Goal: Task Accomplishment & Management: Manage account settings

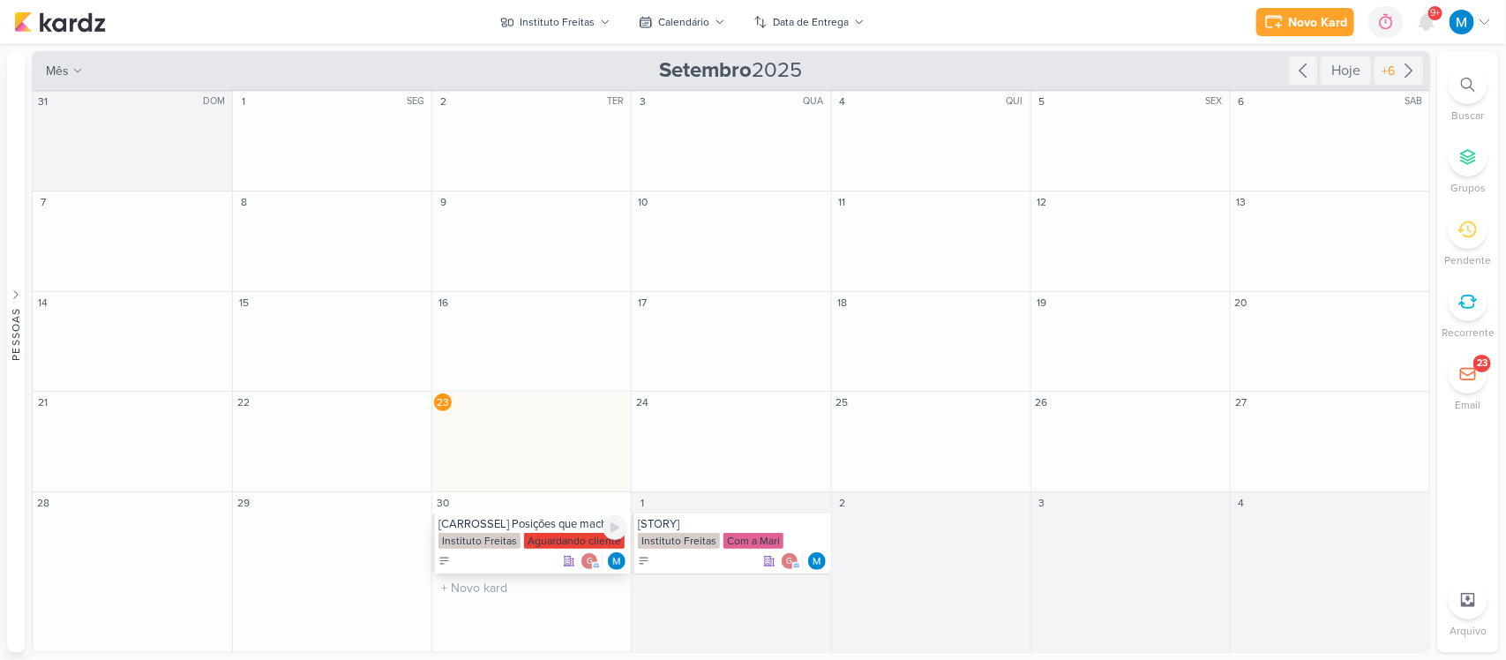
click at [565, 521] on div "[CARROSSEL] Posições que machucam" at bounding box center [532, 524] width 189 height 14
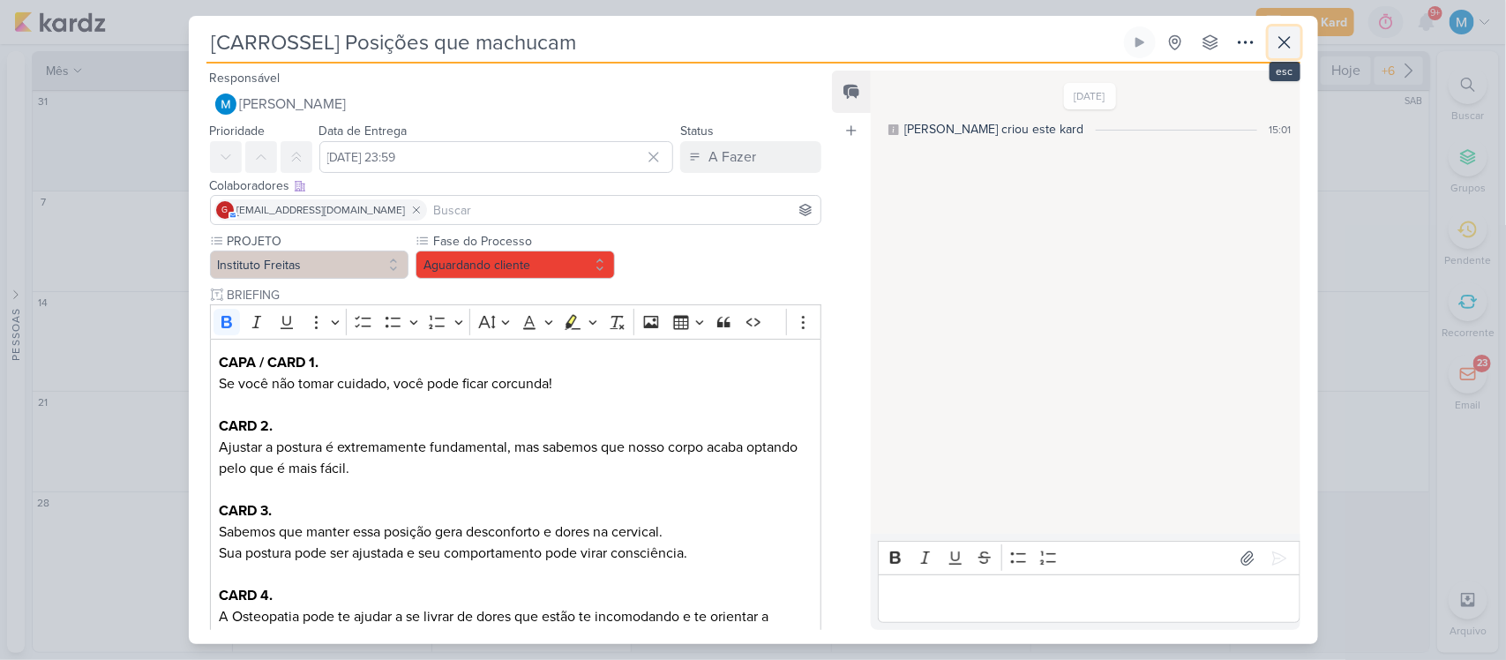
click at [1288, 46] on icon at bounding box center [1284, 42] width 11 height 11
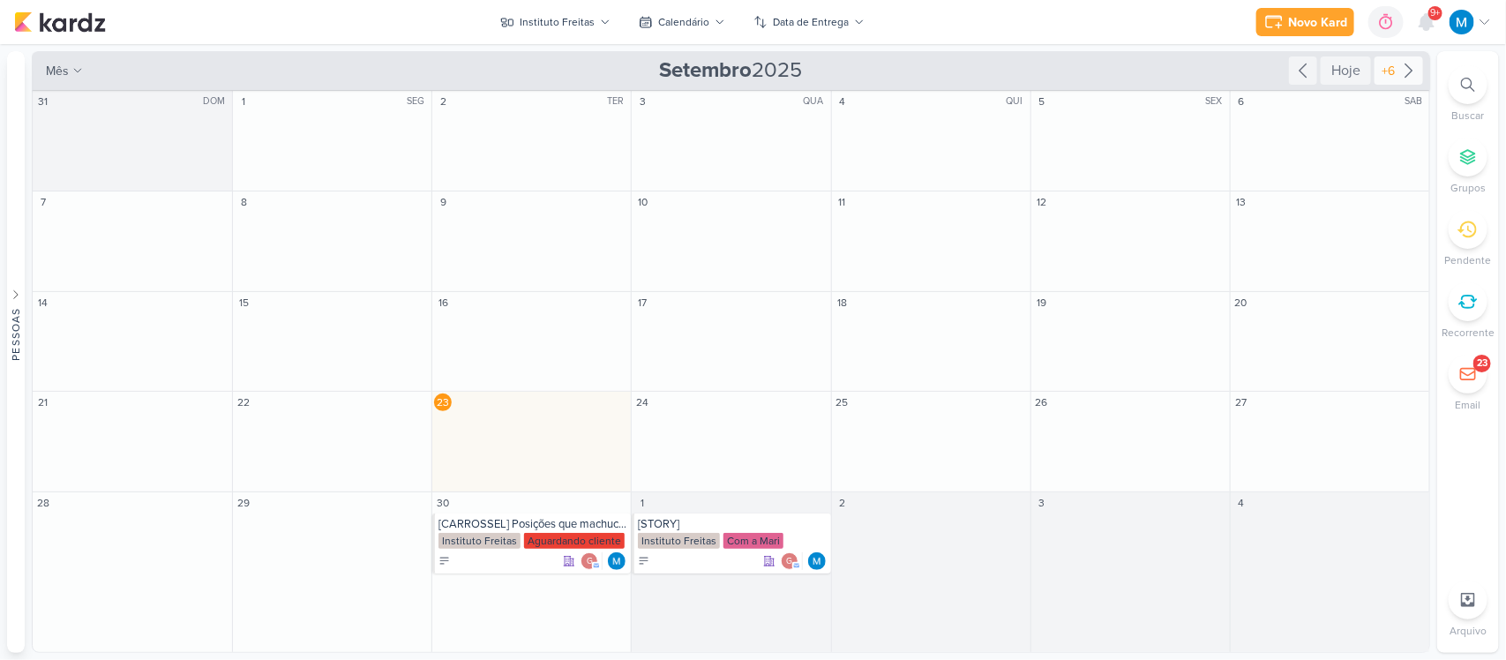
click at [1412, 76] on icon at bounding box center [1408, 70] width 21 height 21
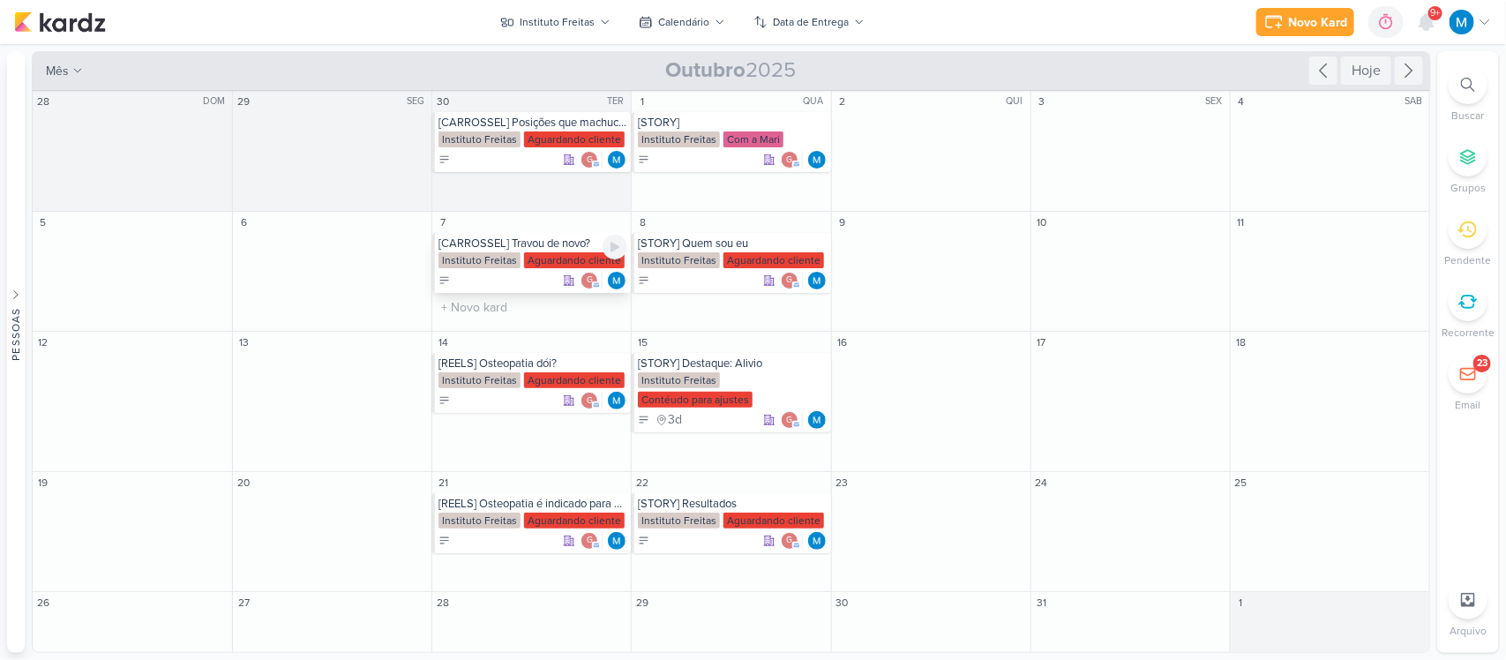
click at [543, 240] on div "[CARROSSEL] Travou de novo?" at bounding box center [532, 243] width 189 height 14
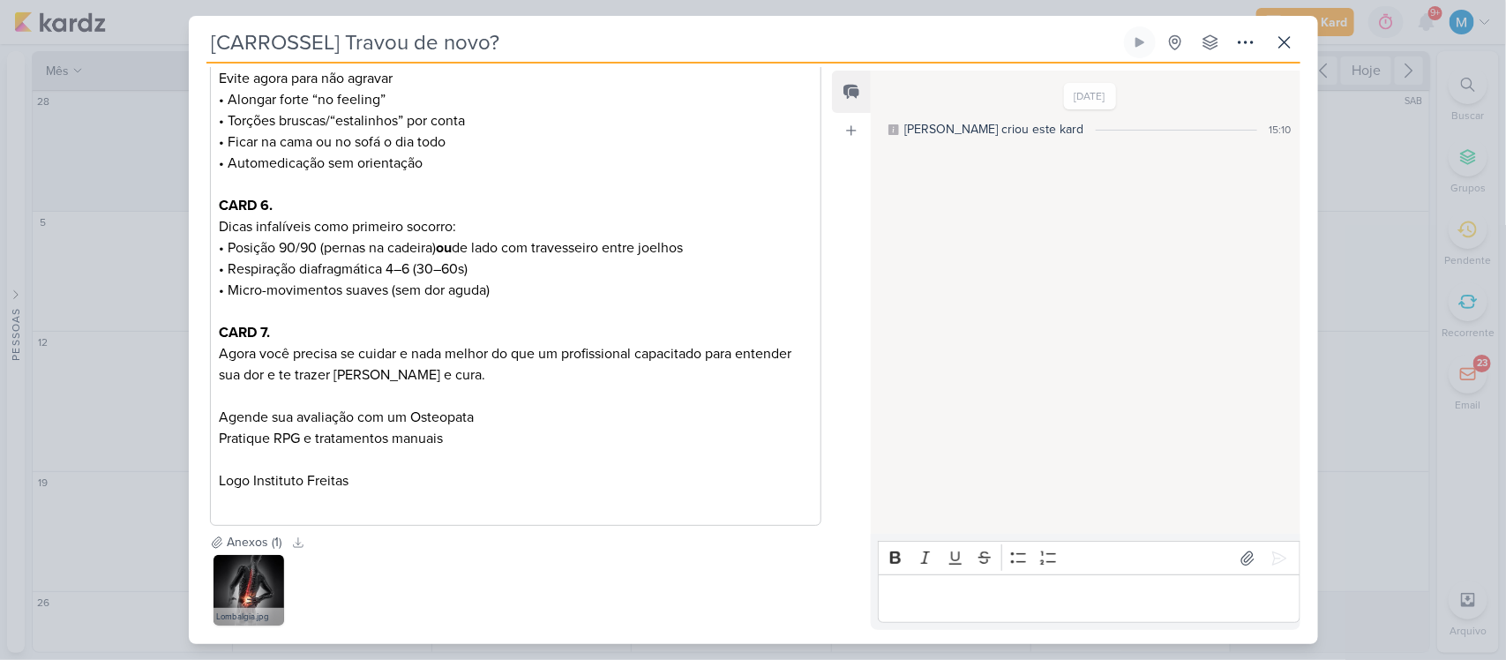
scroll to position [910, 0]
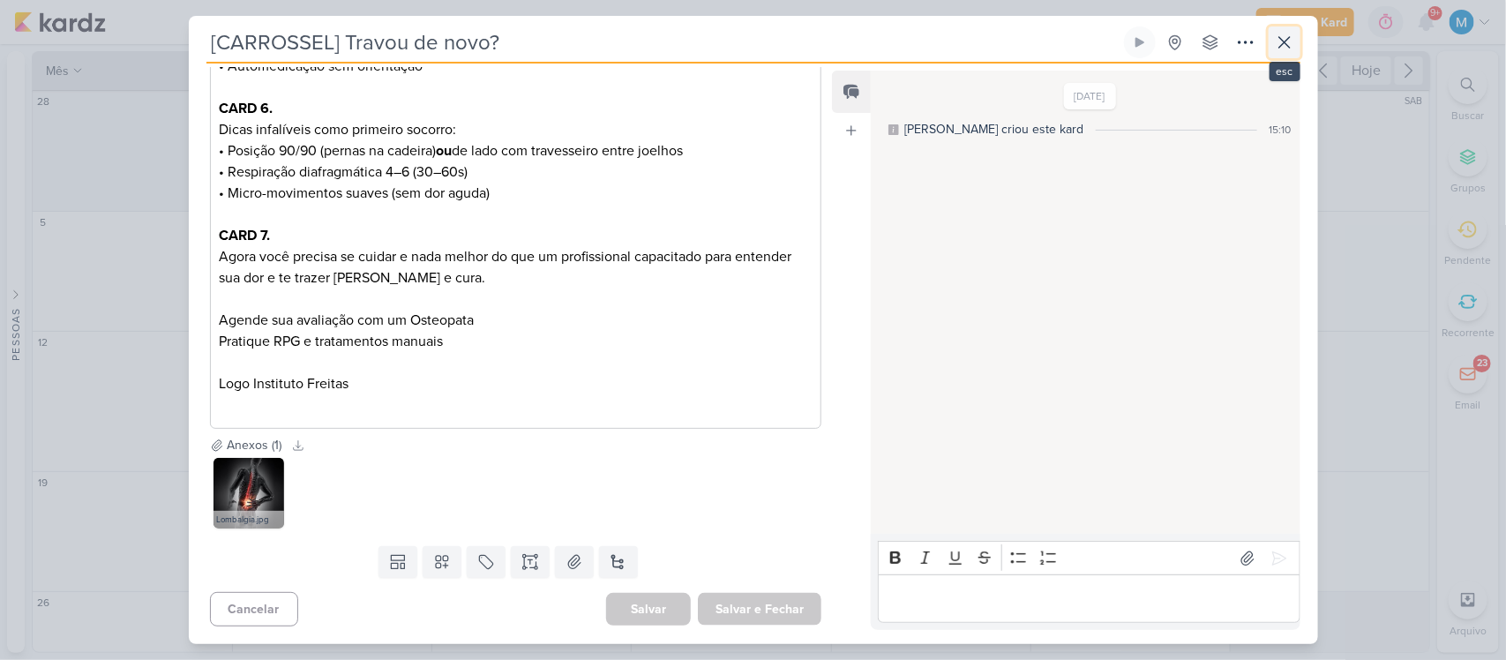
click at [1291, 38] on icon at bounding box center [1284, 42] width 21 height 21
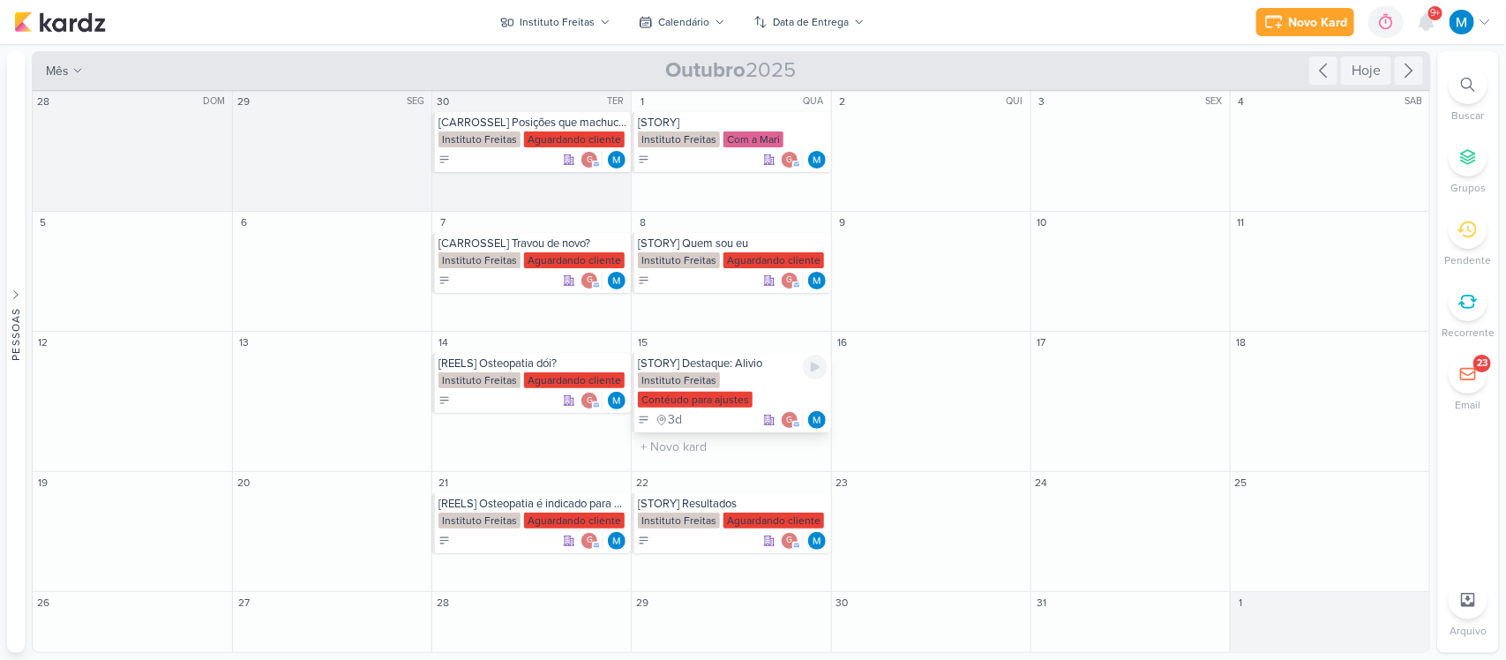
click at [719, 363] on div "[STORY] Destaque: Alivio" at bounding box center [732, 363] width 189 height 14
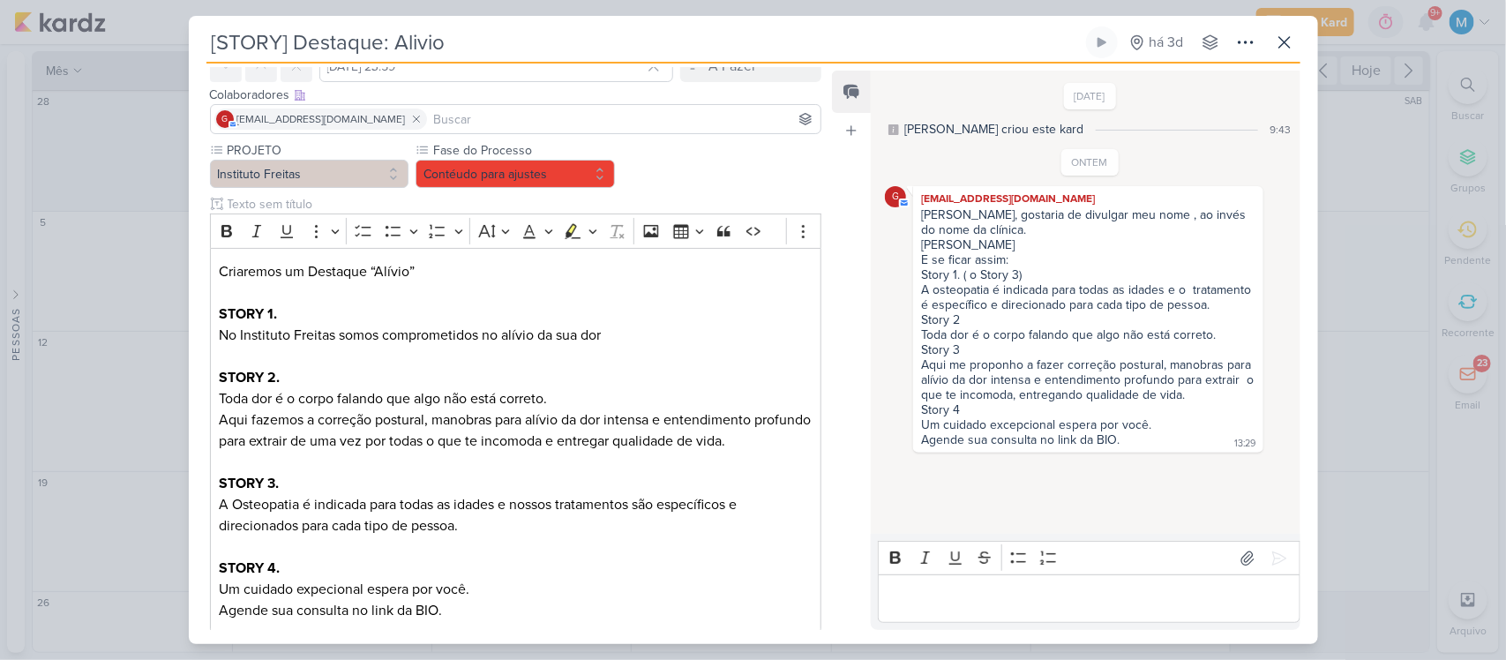
scroll to position [93, 0]
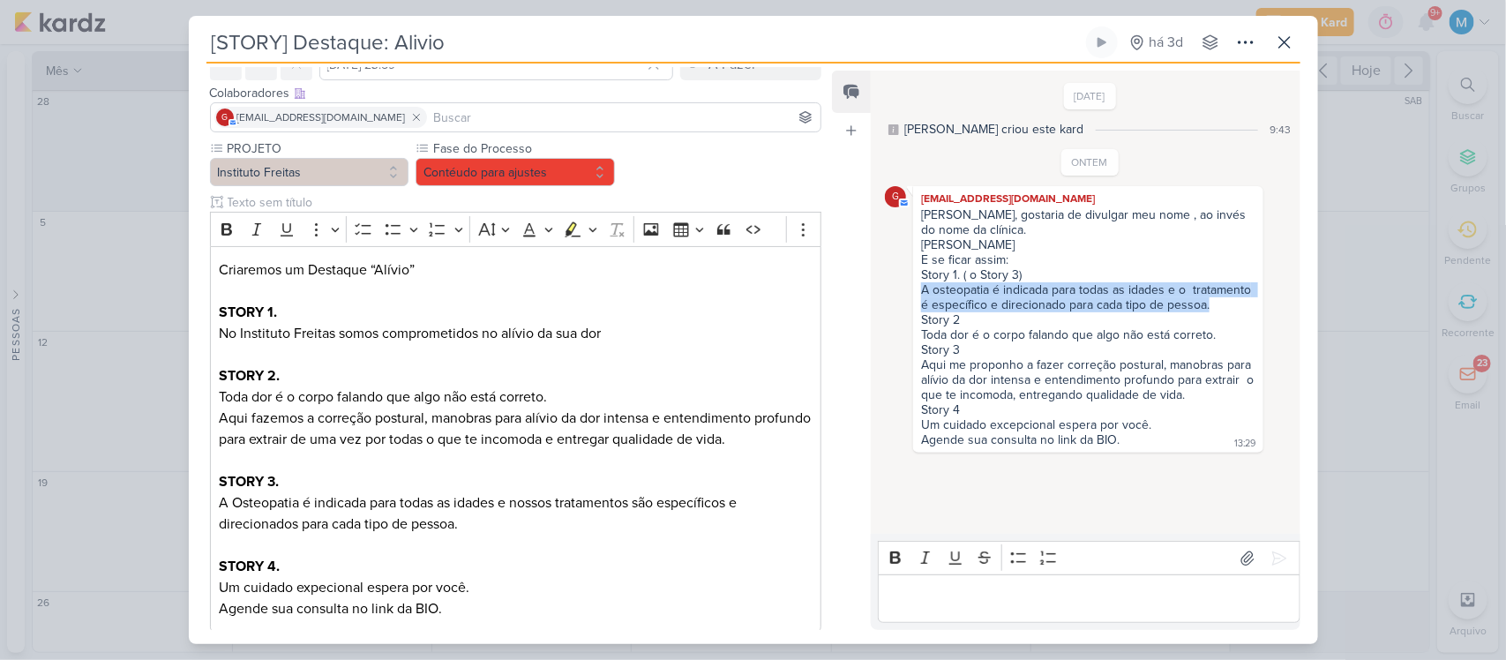
drag, startPoint x: 919, startPoint y: 291, endPoint x: 1000, endPoint y: 316, distance: 84.0
click at [1000, 316] on div "[PERSON_NAME], gostaria de divulgar meu nome , ao invés do nome da clínica. [PE…" at bounding box center [1088, 328] width 342 height 242
copy div "A osteopatia é indicada para todas as idades e o tratamento é específico e dire…"
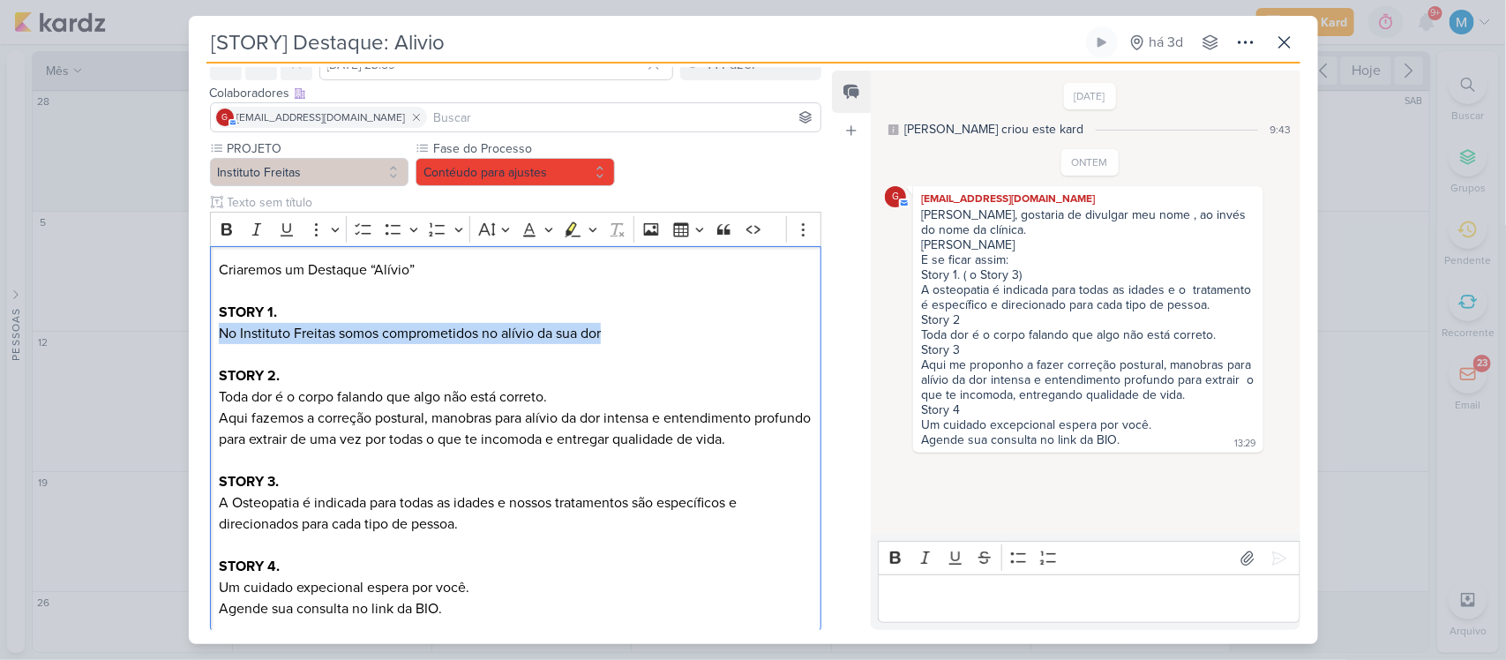
drag, startPoint x: 624, startPoint y: 327, endPoint x: 204, endPoint y: 328, distance: 419.9
click at [204, 328] on div "PROJETO Instituto Freitas Fase do Processo" at bounding box center [509, 634] width 641 height 990
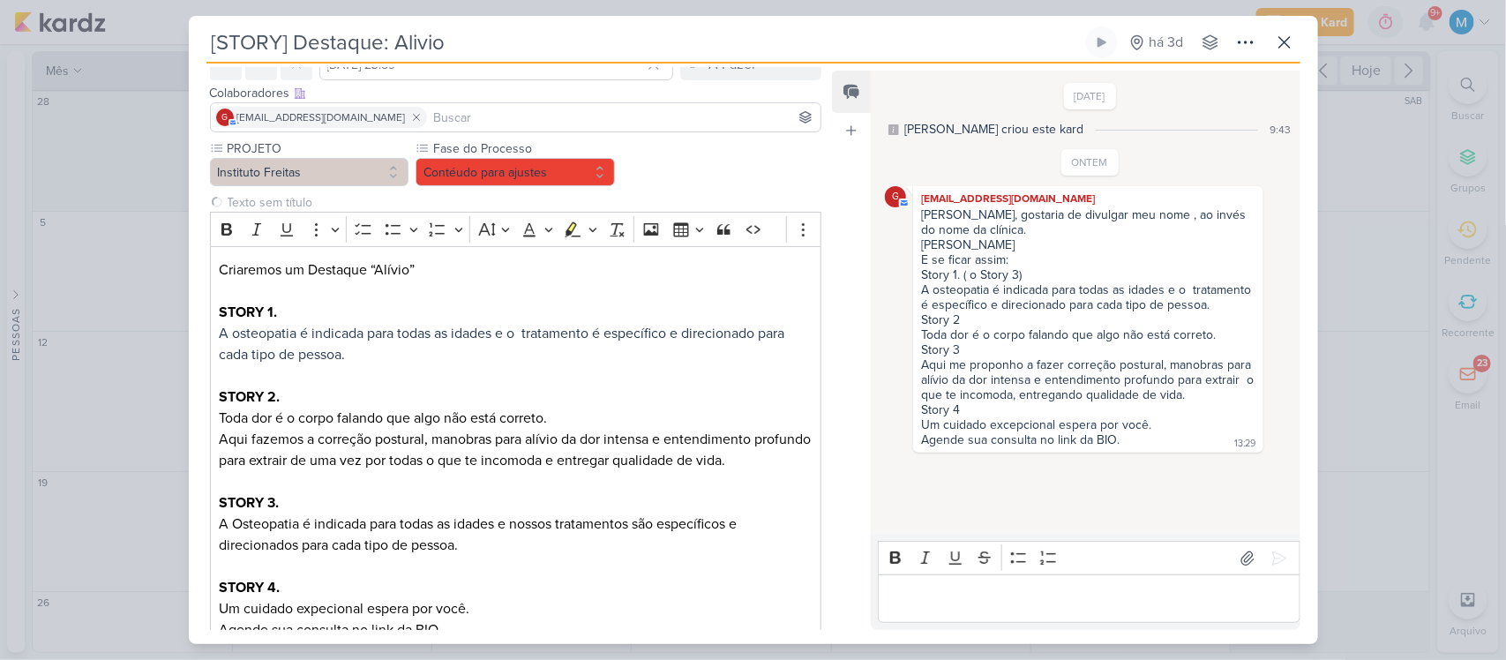
click at [959, 341] on div "Toda dor é o corpo falando que algo não está correto." at bounding box center [1087, 334] width 333 height 15
copy div "Toda dor é o corpo falando que algo não está correto."
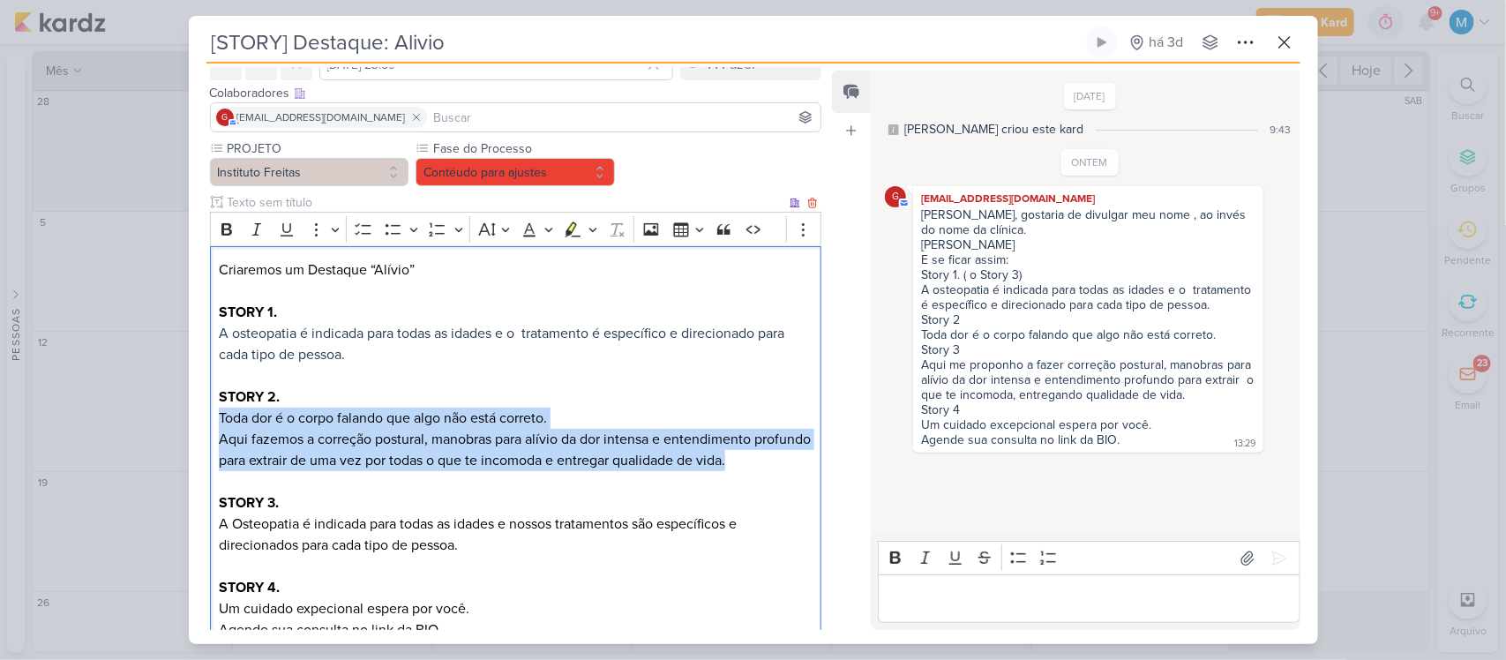
drag, startPoint x: 792, startPoint y: 457, endPoint x: 210, endPoint y: 421, distance: 583.4
click at [210, 421] on div "Criaremos um Destaque “Alívio” STORY 1. A osteopatia é indicada para todas as i…" at bounding box center [516, 450] width 612 height 408
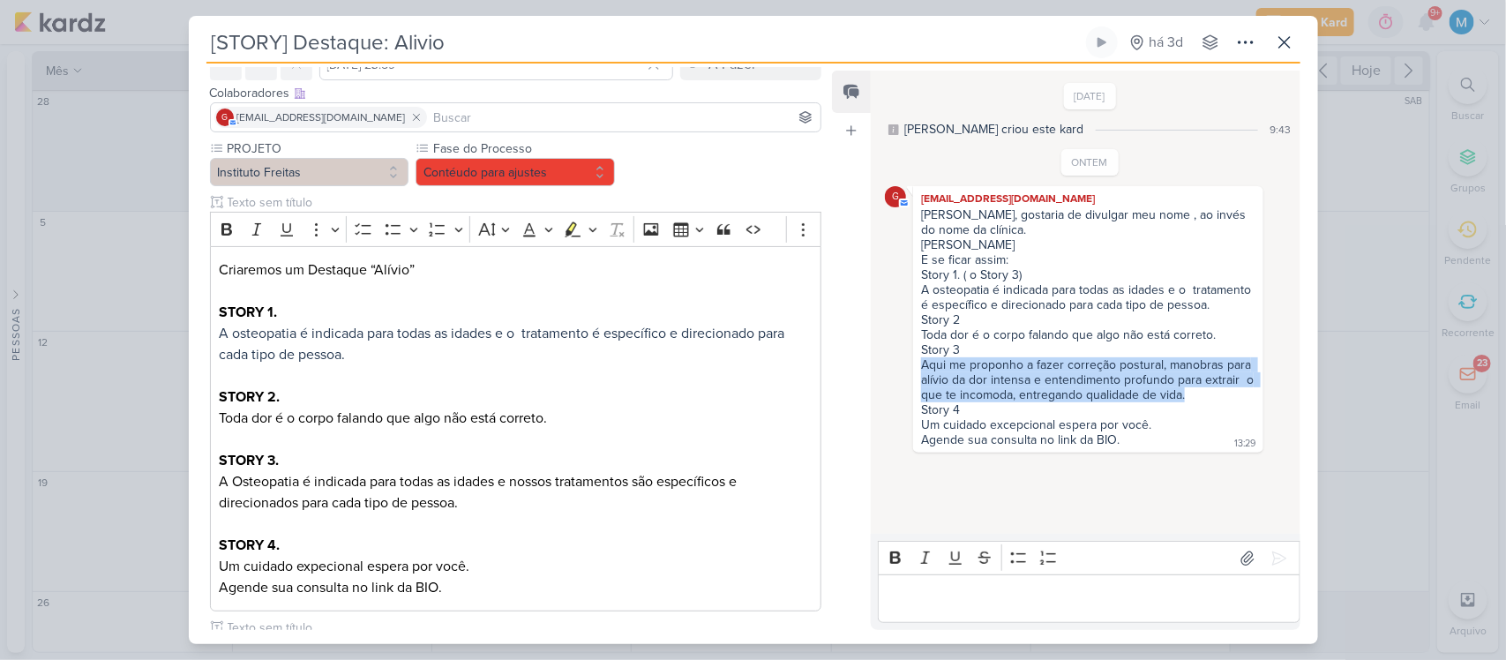
drag, startPoint x: 1204, startPoint y: 400, endPoint x: 916, endPoint y: 378, distance: 289.3
click at [917, 378] on div "[PERSON_NAME], gostaria de divulgar meu nome , ao invés do nome da clínica. [PE…" at bounding box center [1088, 328] width 342 height 242
copy div "Aqui me proponho a fazer correção postural, manobras para alívio da dor intensa…"
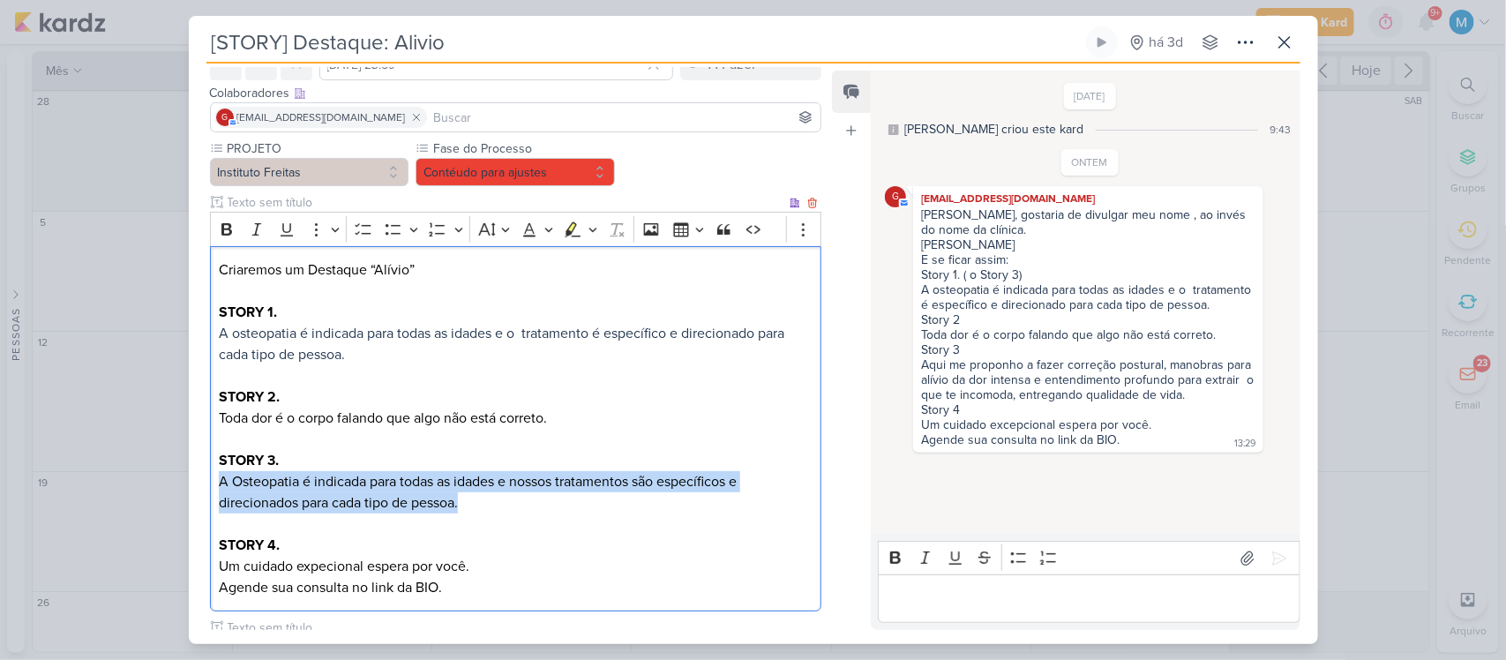
drag, startPoint x: 468, startPoint y: 501, endPoint x: 200, endPoint y: 483, distance: 268.0
click at [200, 483] on div "PROJETO Instituto Freitas Fase do Processo" at bounding box center [509, 623] width 641 height 969
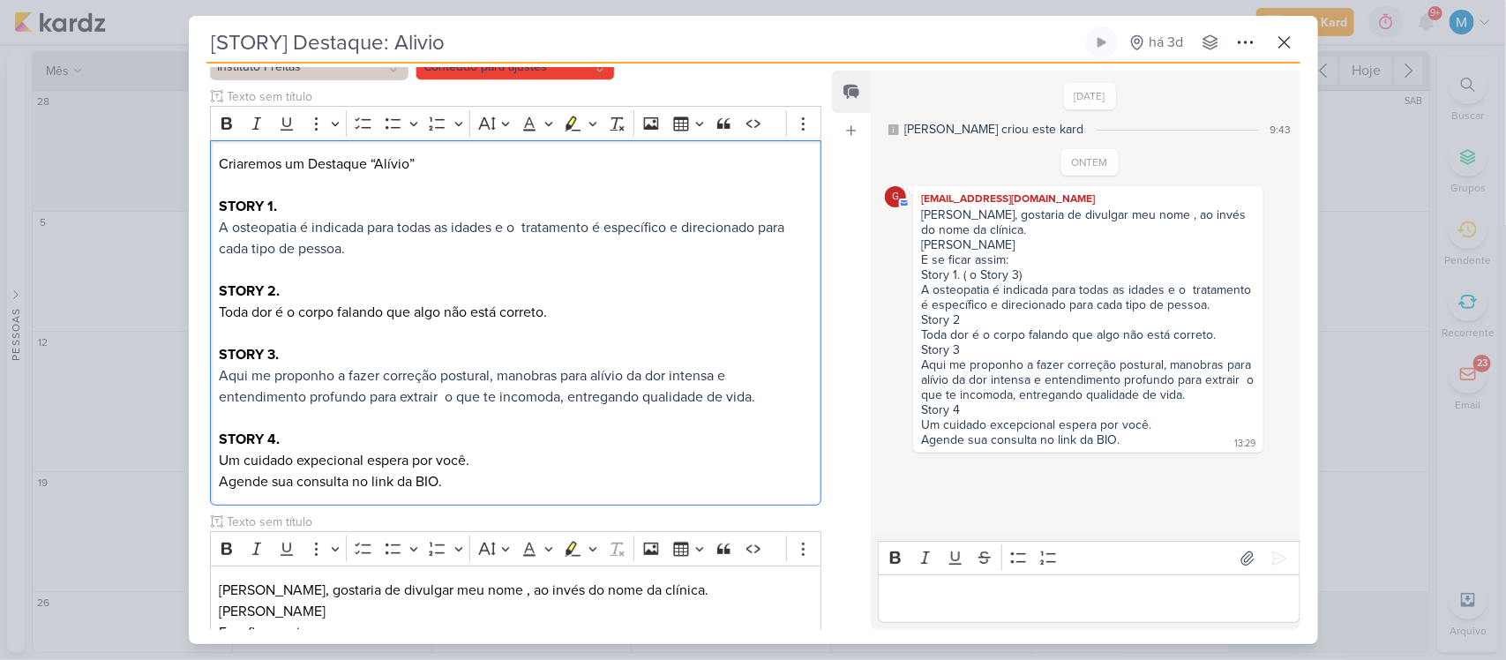
scroll to position [199, 0]
click at [446, 399] on span "Aqui me proponho a fazer correção postural, manobras para alívio da dor intensa…" at bounding box center [487, 385] width 536 height 39
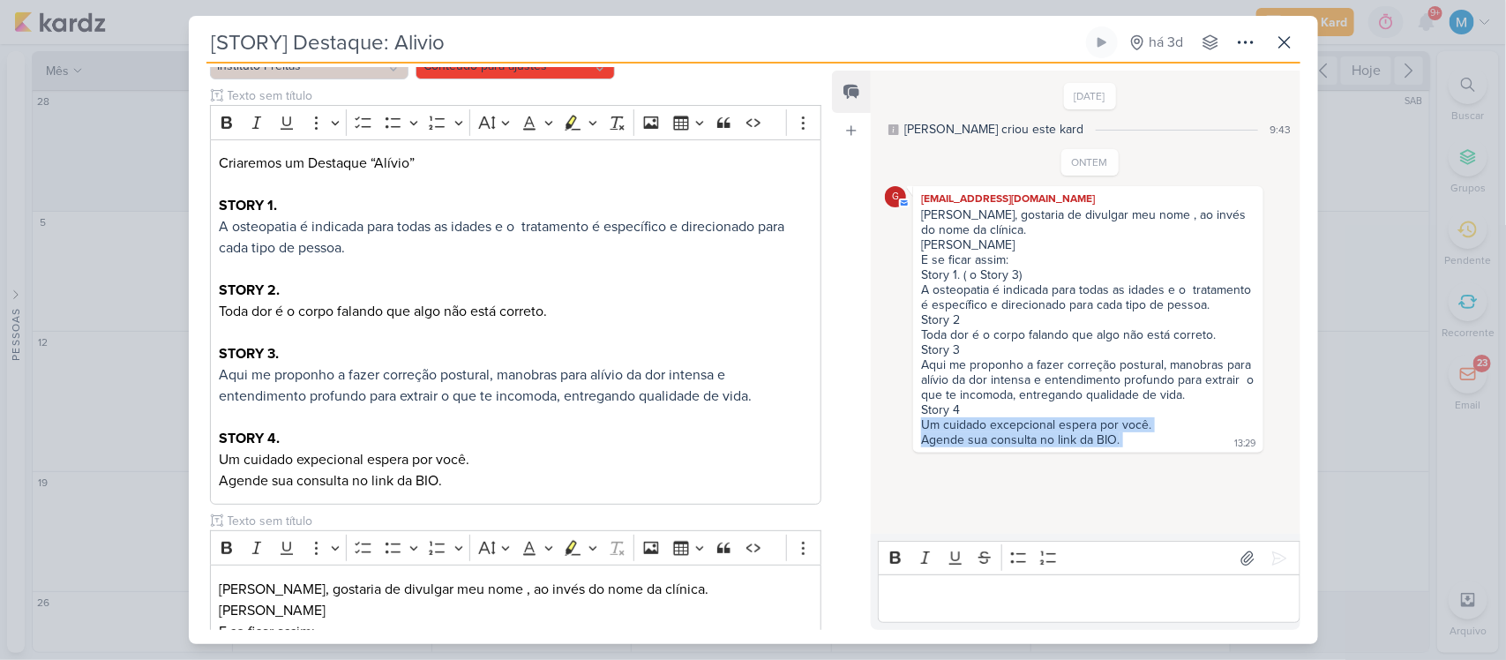
drag, startPoint x: 1136, startPoint y: 448, endPoint x: 918, endPoint y: 434, distance: 219.3
click at [918, 434] on div "[PERSON_NAME], gostaria de divulgar meu nome , ao invés do nome da clínica. [PE…" at bounding box center [1088, 328] width 342 height 242
copy div "Um cuidado excepcional espera por você. Agende sua consulta no link da BIO."
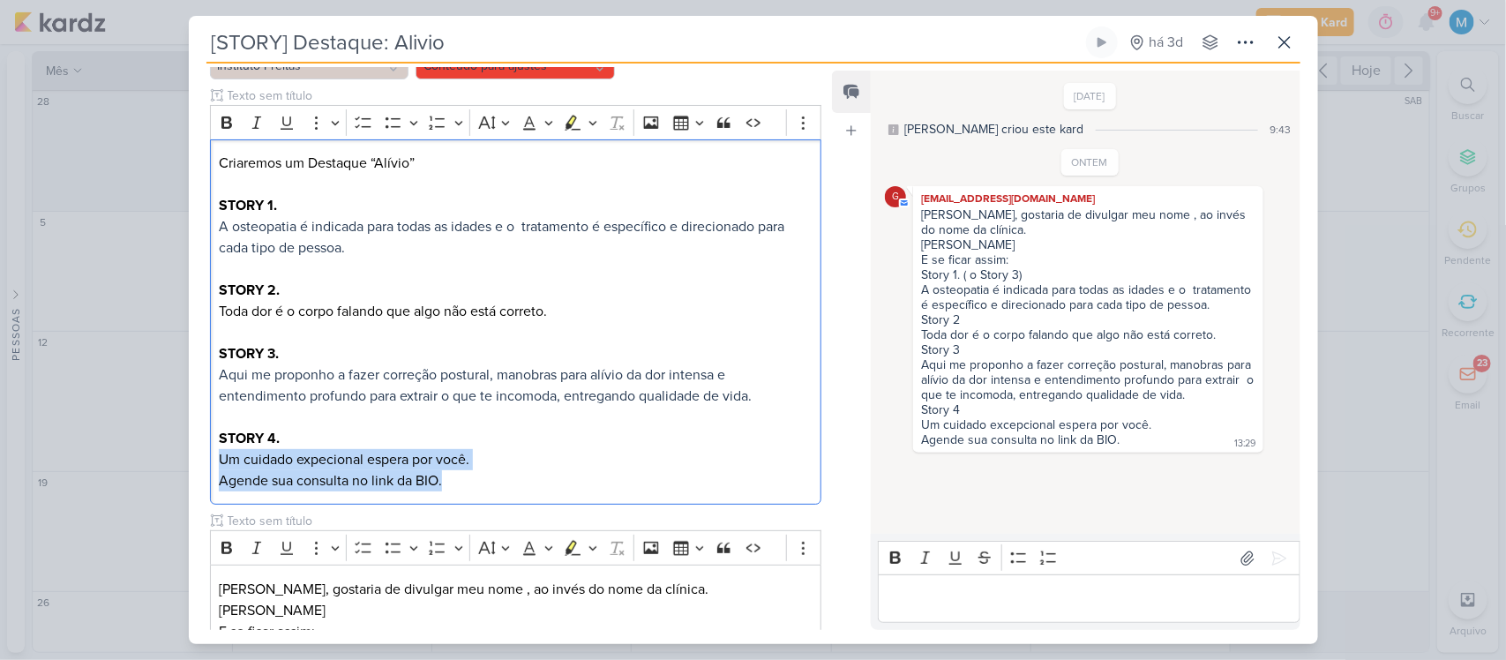
drag, startPoint x: 459, startPoint y: 486, endPoint x: 196, endPoint y: 455, distance: 264.7
click at [196, 455] on div "PROJETO Instituto Freitas Fase do Processo" at bounding box center [509, 517] width 641 height 969
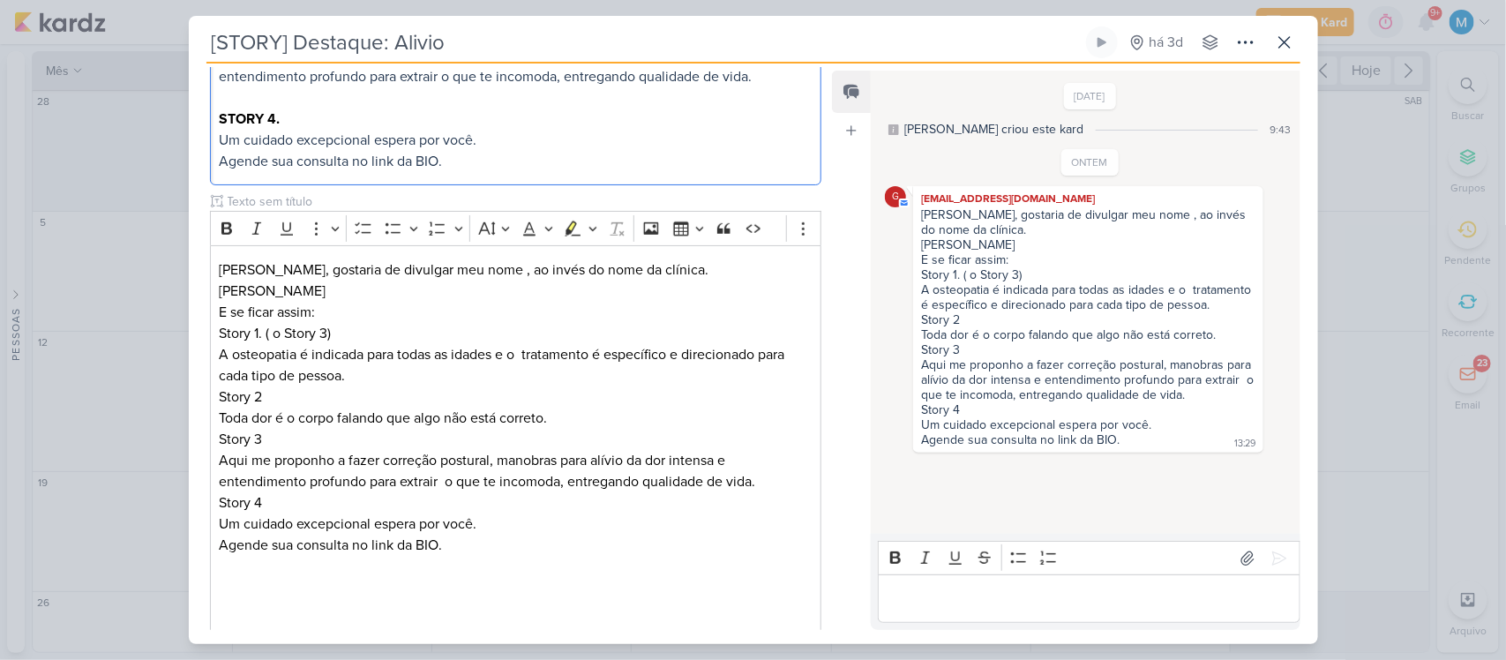
scroll to position [521, 0]
click at [808, 200] on icon at bounding box center [812, 200] width 12 height 12
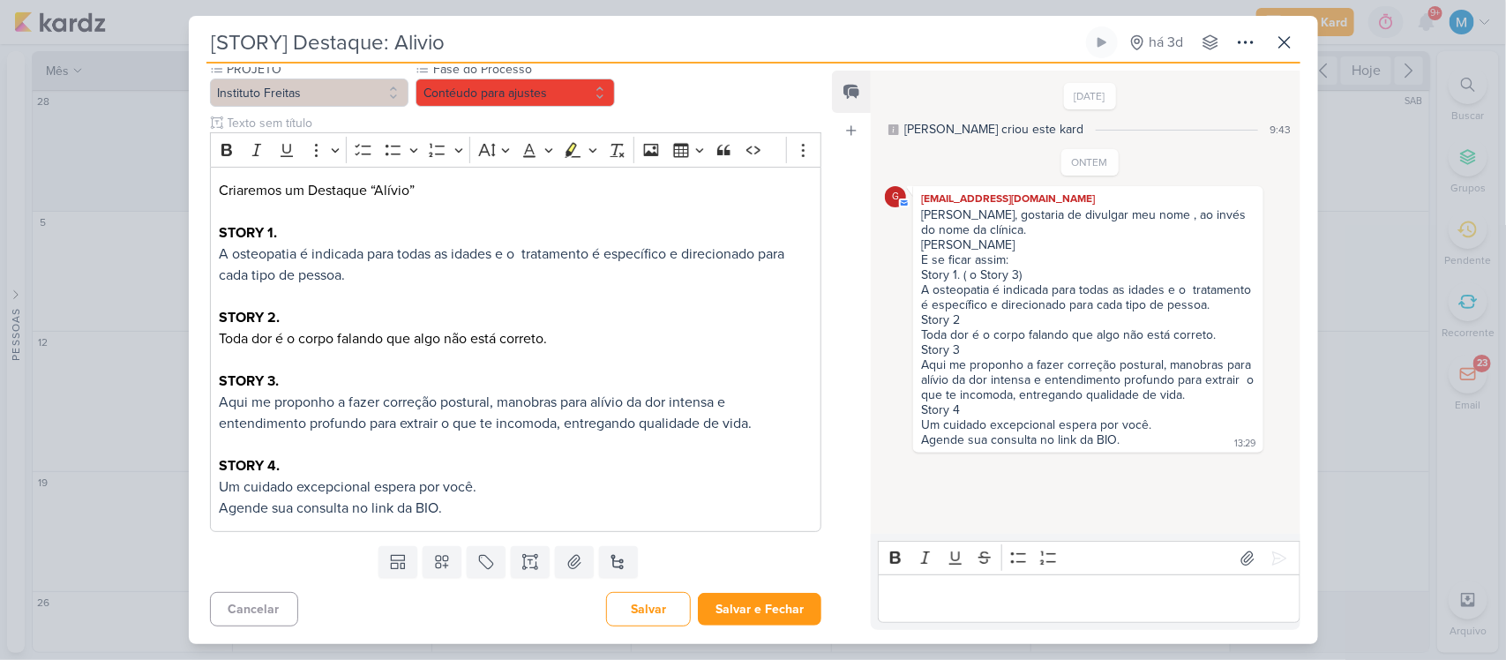
scroll to position [0, 0]
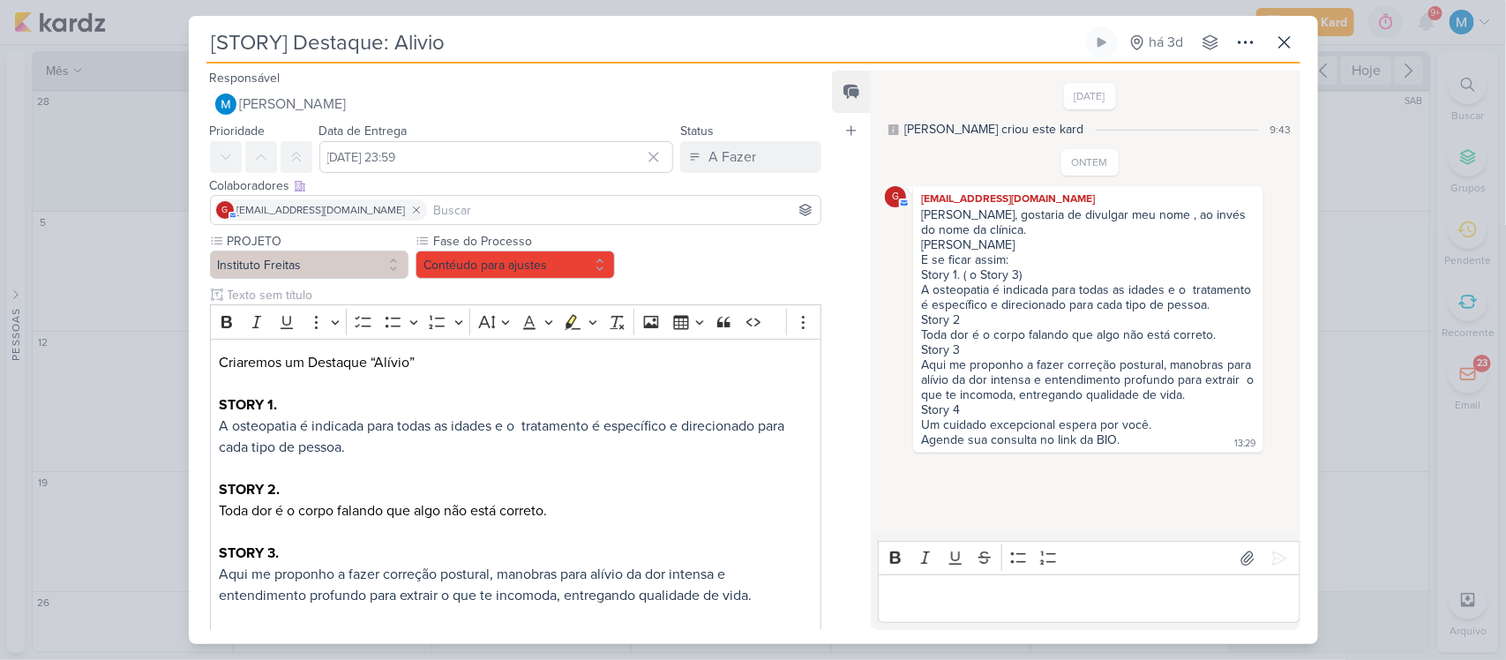
click at [538, 207] on input at bounding box center [624, 209] width 387 height 21
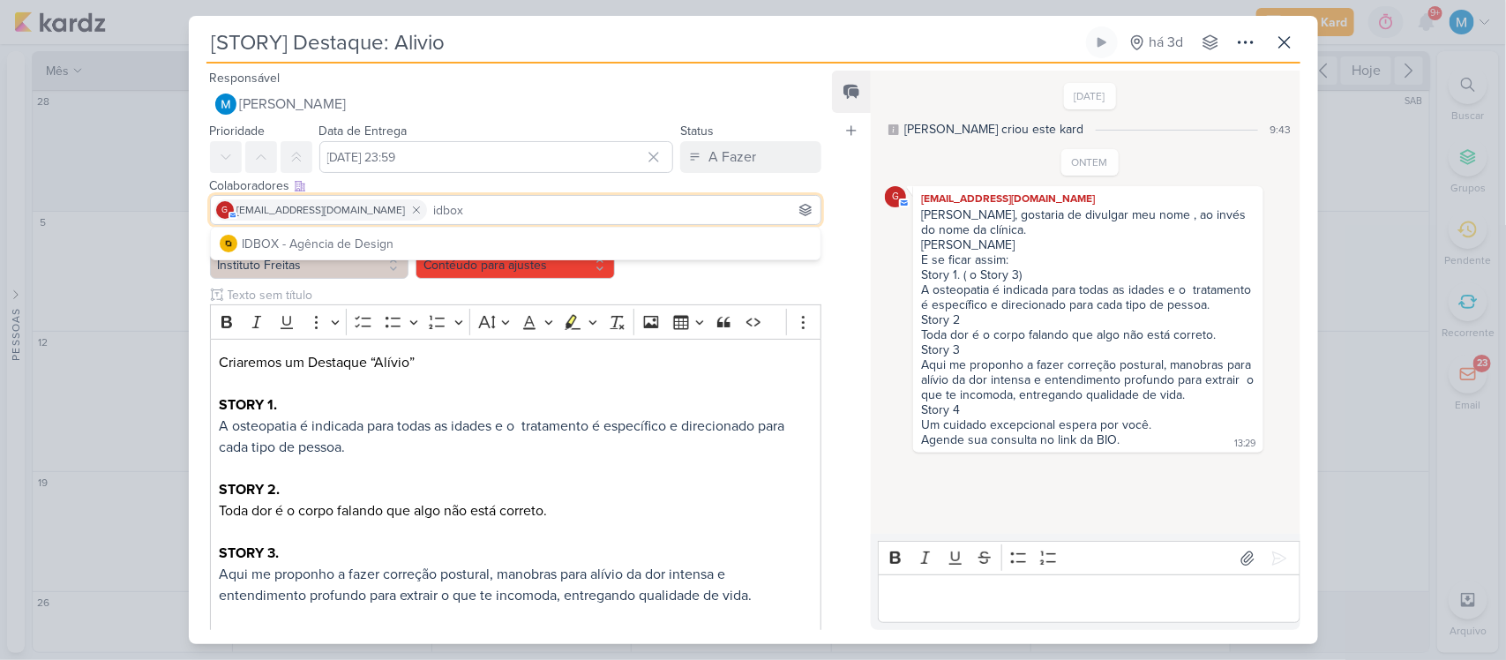
click at [528, 217] on input "idbox" at bounding box center [624, 209] width 387 height 21
type input "idbox"
click at [521, 238] on button "IDBOX - Agência de Design" at bounding box center [516, 244] width 611 height 32
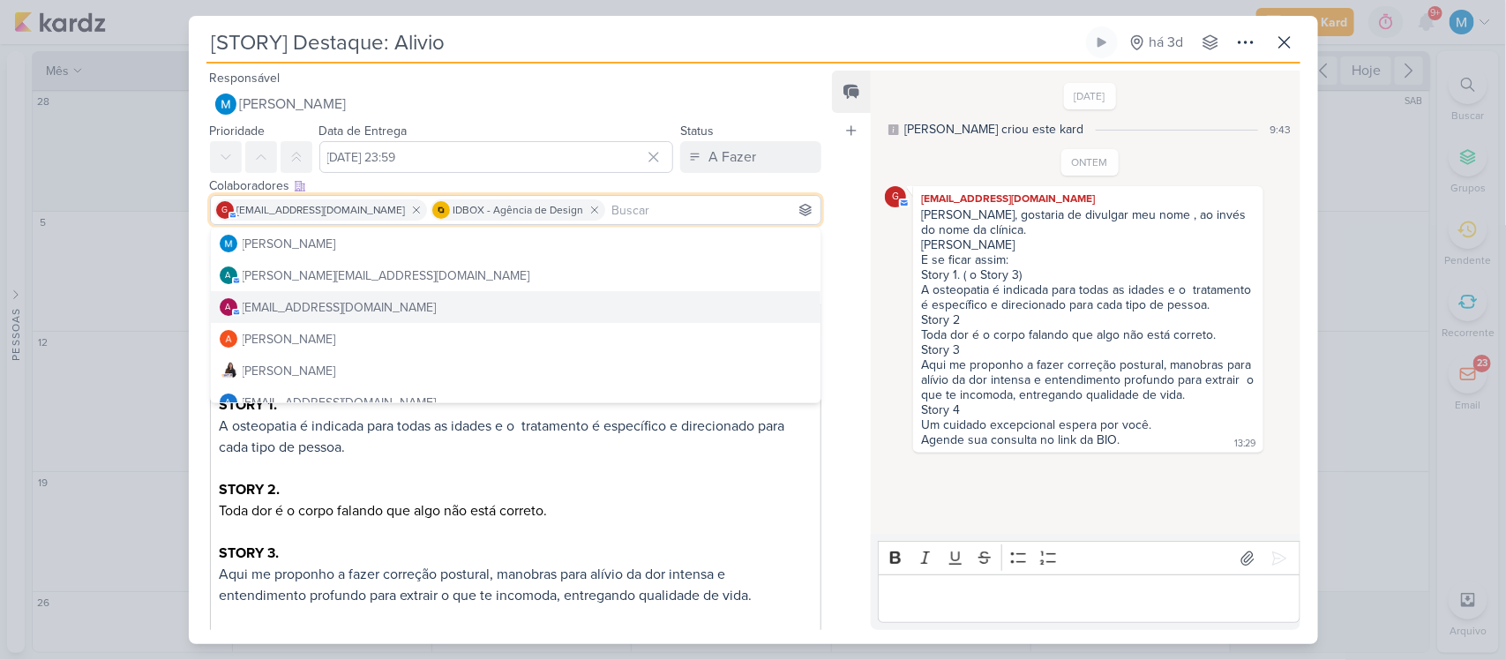
click at [832, 347] on div "Feed Atrelar email Solte o email para atrelar ao kard" at bounding box center [851, 350] width 39 height 559
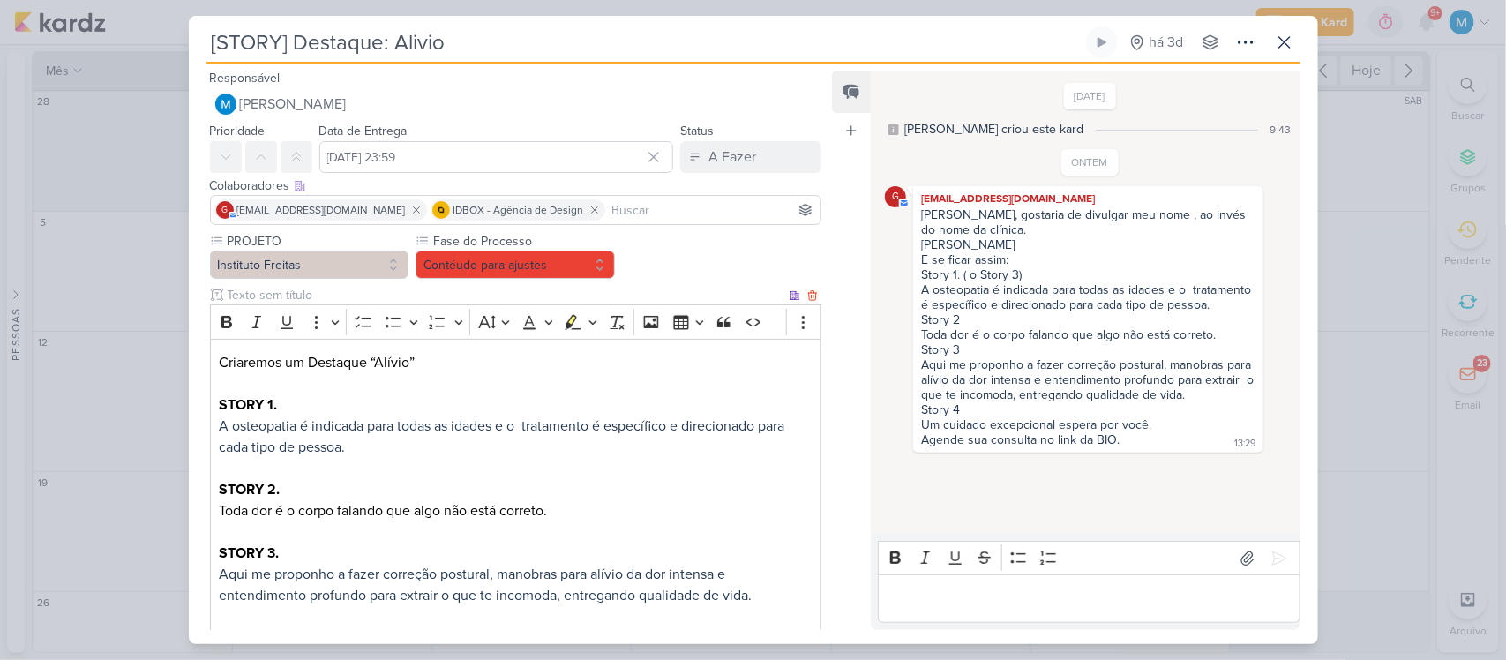
scroll to position [173, 0]
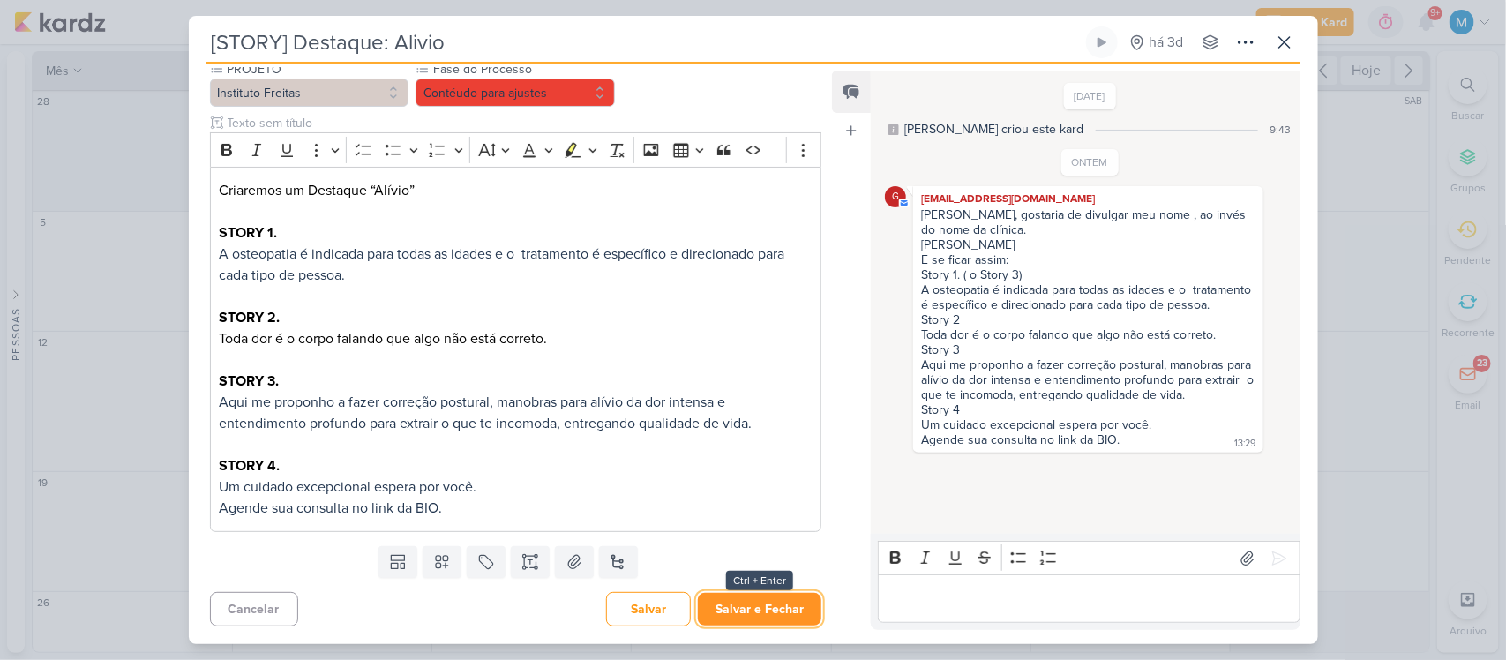
click at [775, 605] on button "Salvar e Fechar" at bounding box center [760, 609] width 124 height 33
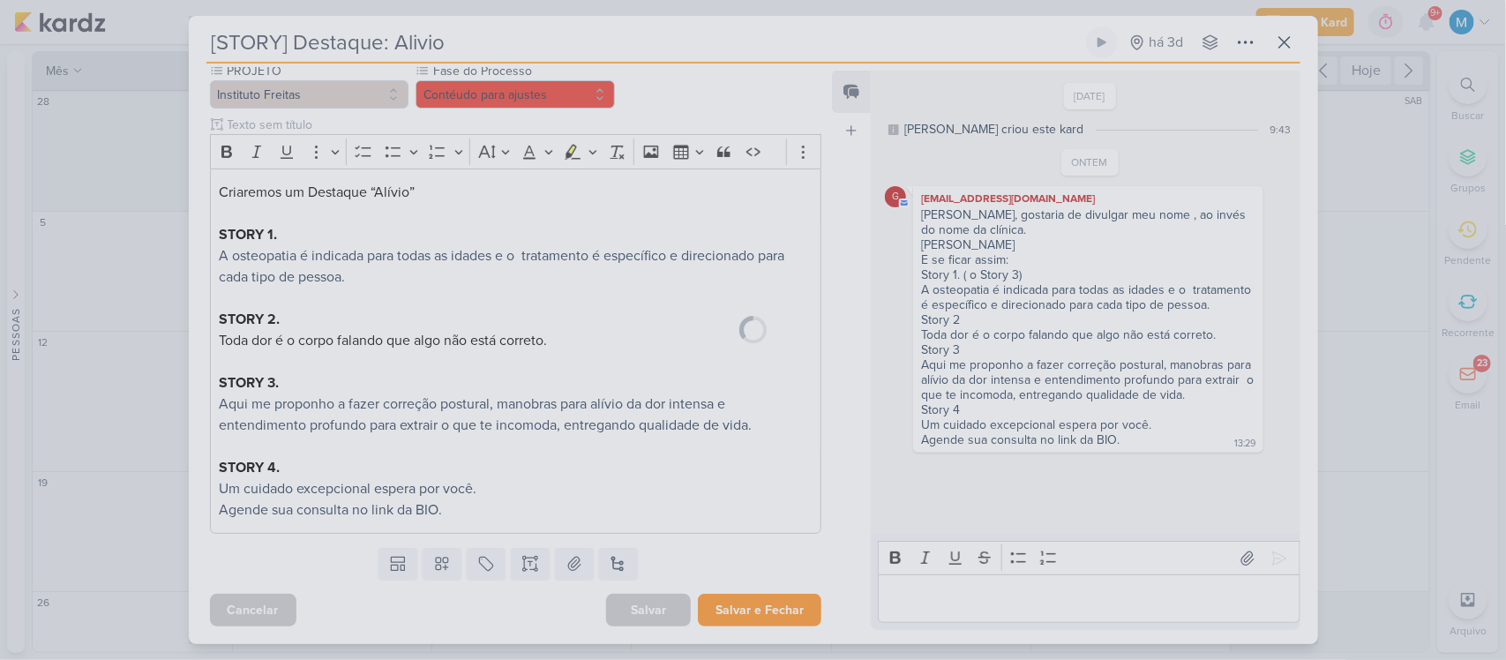
scroll to position [170, 0]
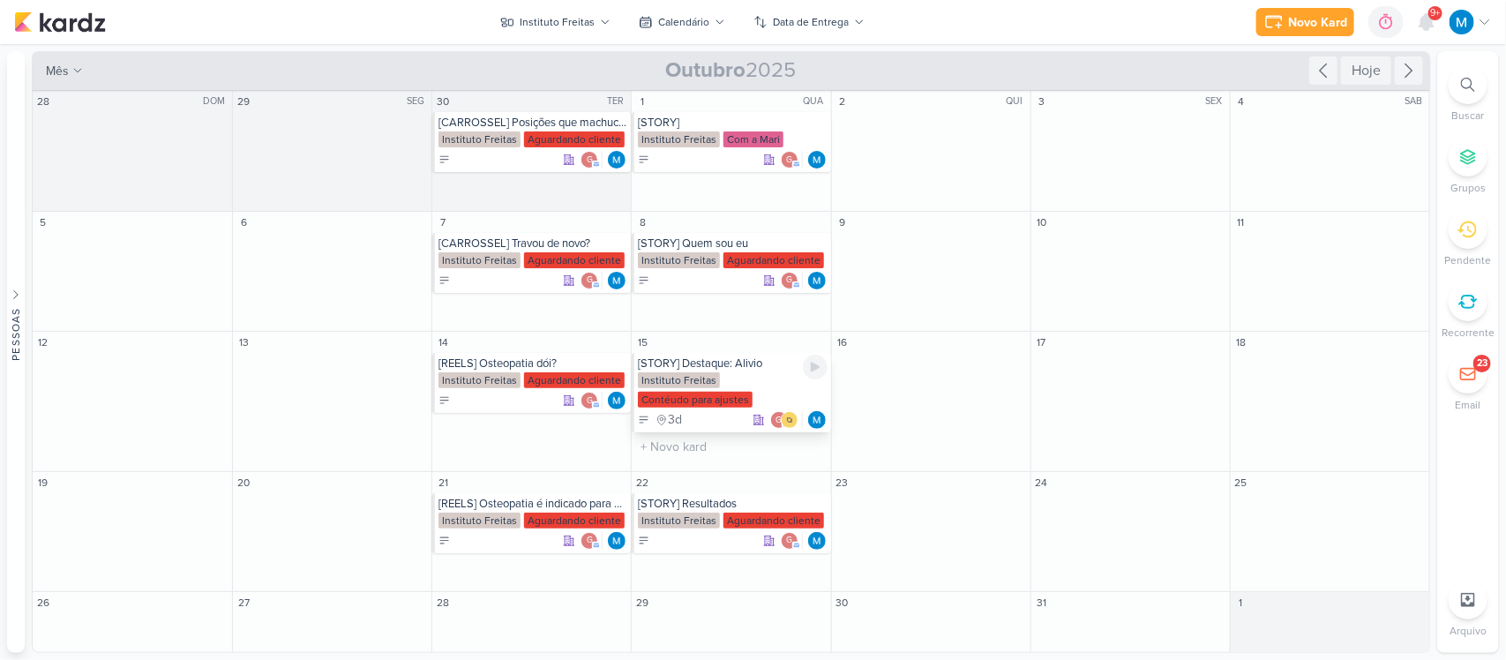
click at [688, 363] on div "[STORY] Destaque: Alivio" at bounding box center [732, 363] width 189 height 14
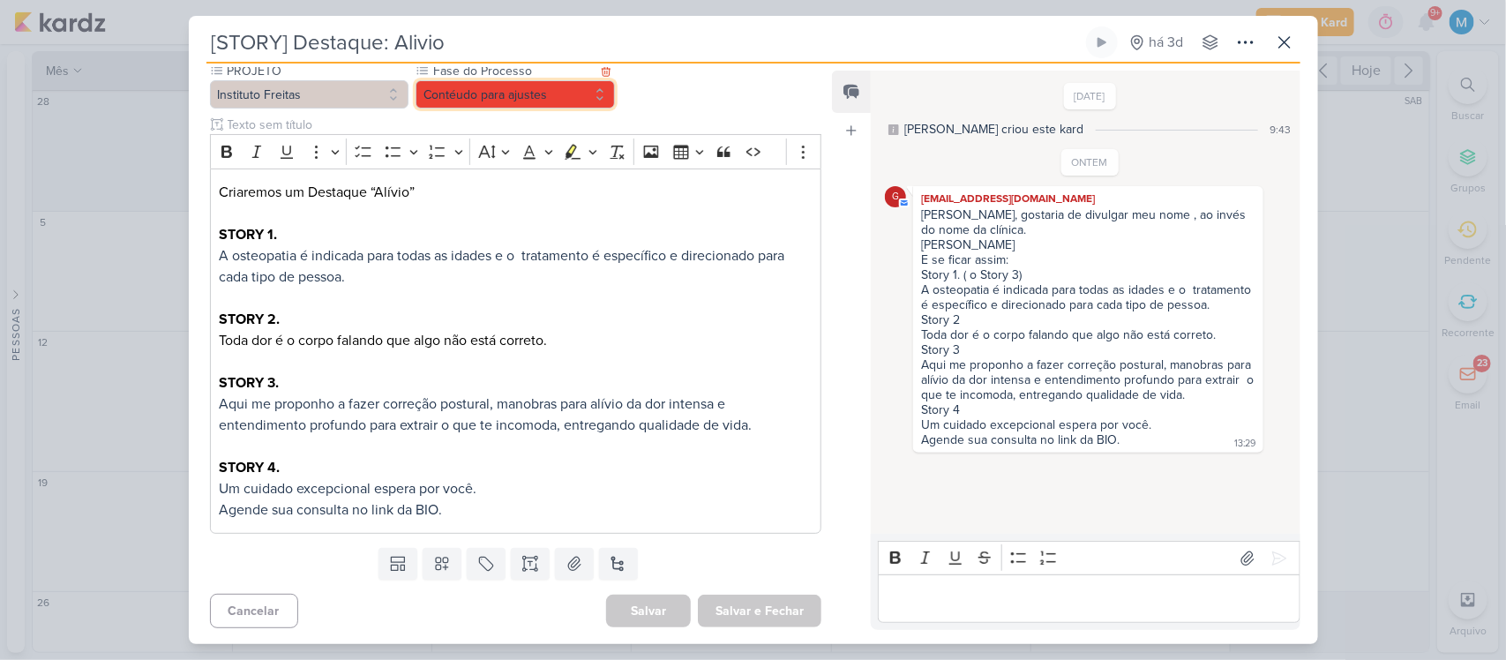
click at [531, 90] on button "Contéudo para ajustes" at bounding box center [515, 94] width 199 height 28
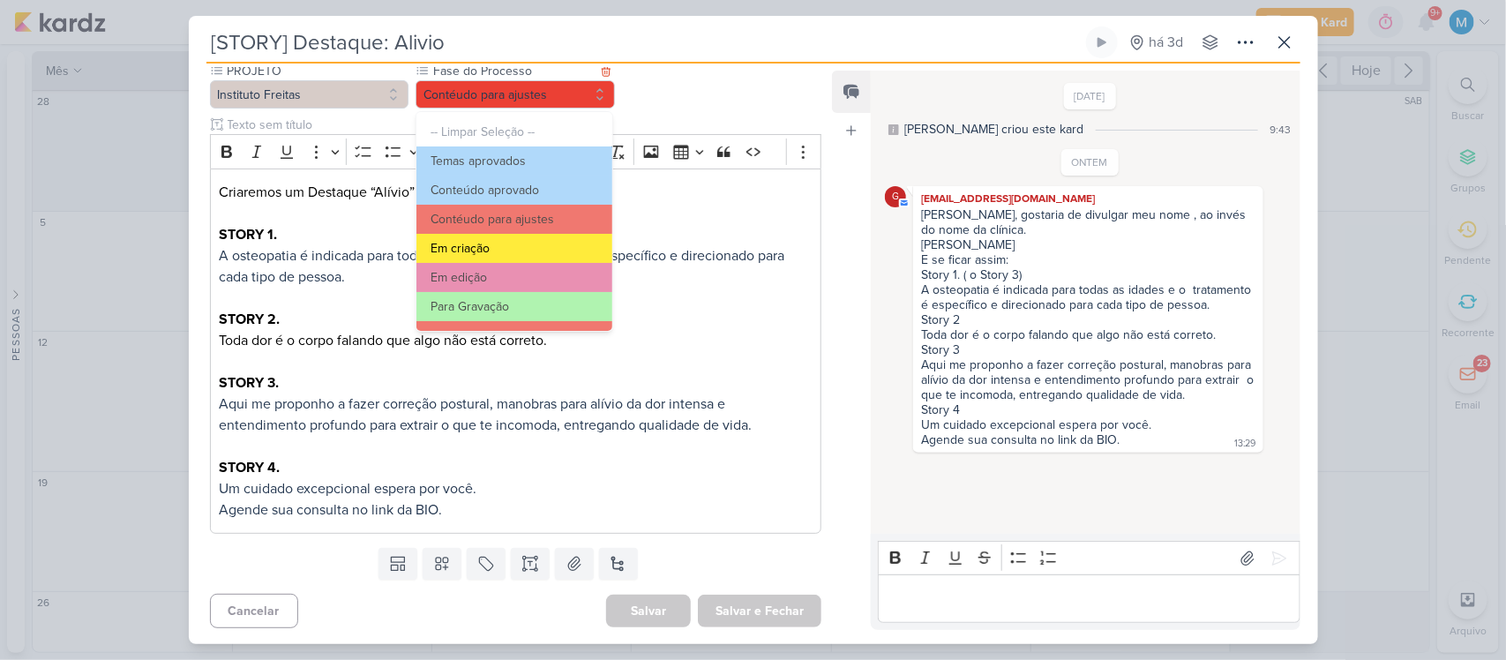
click at [518, 243] on button "Em criação" at bounding box center [513, 248] width 195 height 29
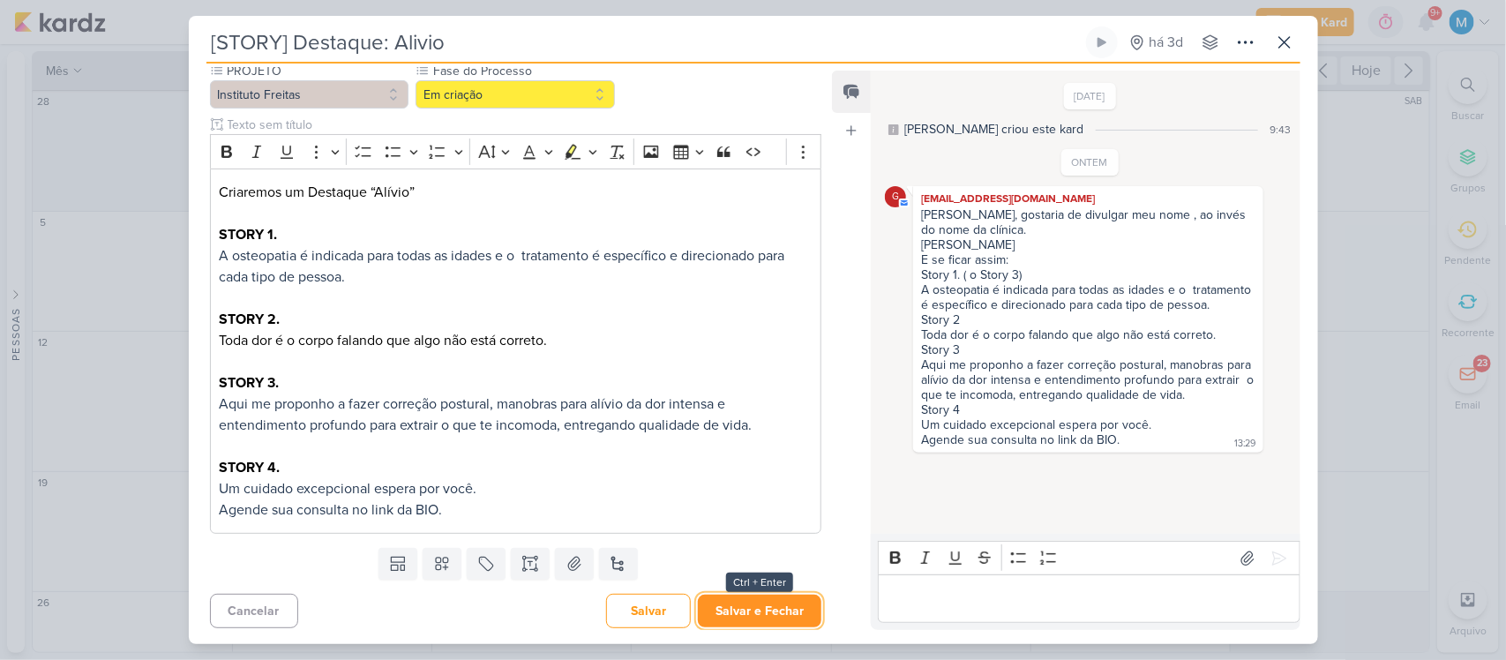
click at [756, 609] on button "Salvar e Fechar" at bounding box center [760, 611] width 124 height 33
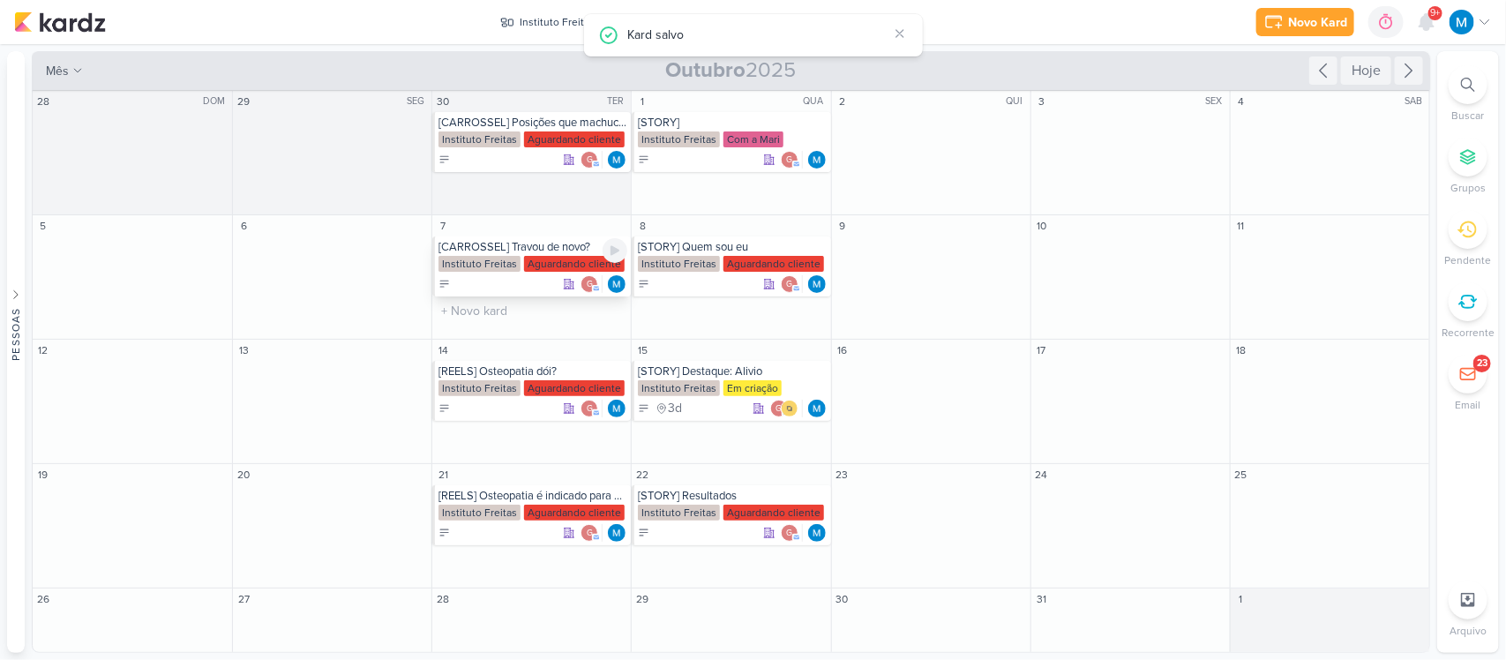
click at [530, 250] on div "[CARROSSEL] Travou de novo?" at bounding box center [532, 247] width 189 height 14
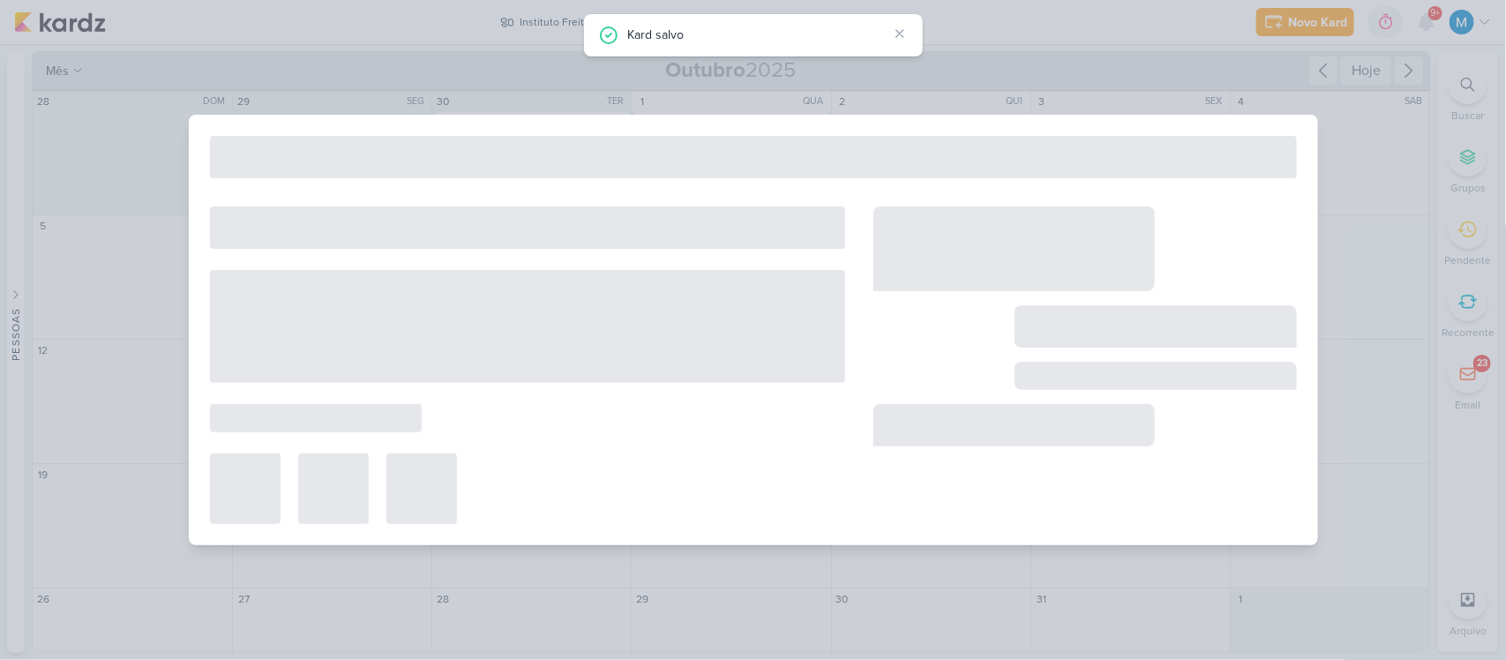
type input "[CARROSSEL] Travou de novo?"
type input "[DATE] 23:59"
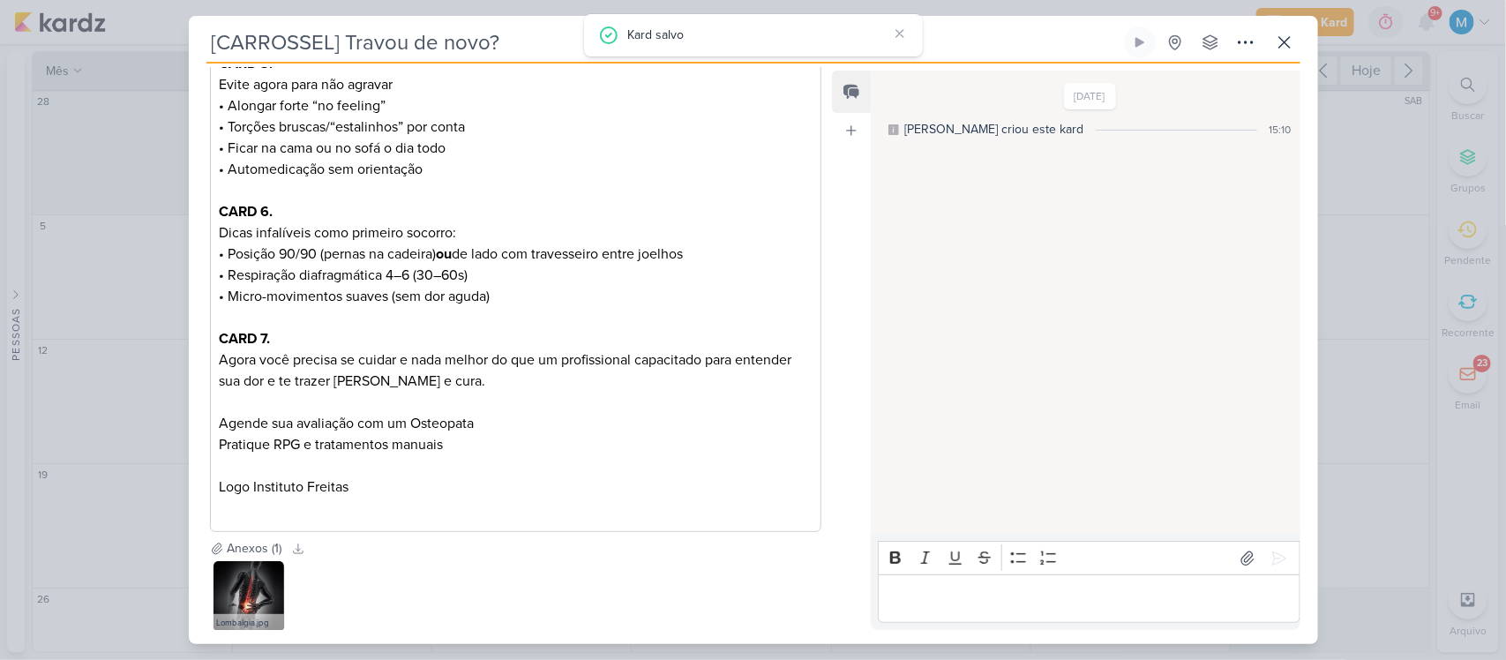
scroll to position [910, 0]
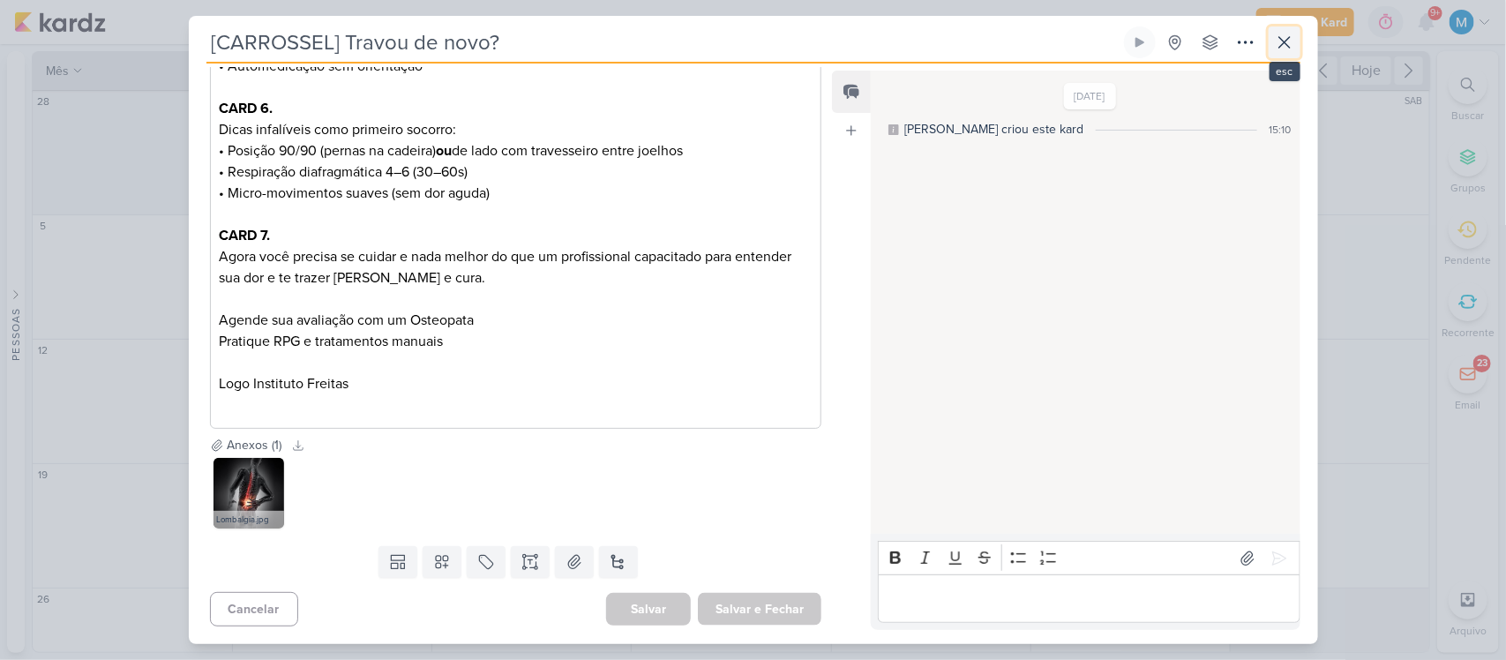
click at [1288, 33] on icon at bounding box center [1284, 42] width 21 height 21
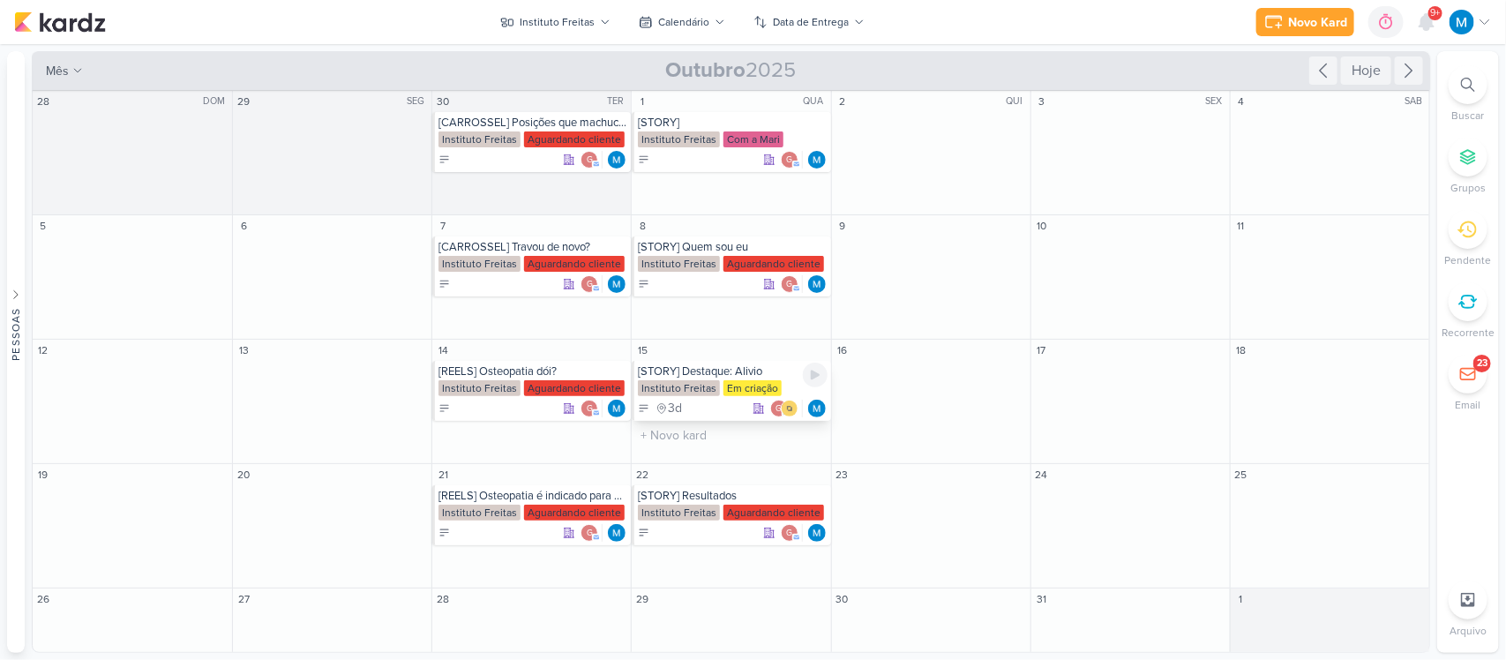
click at [721, 364] on div "[STORY] Destaque: Alivio" at bounding box center [732, 371] width 189 height 14
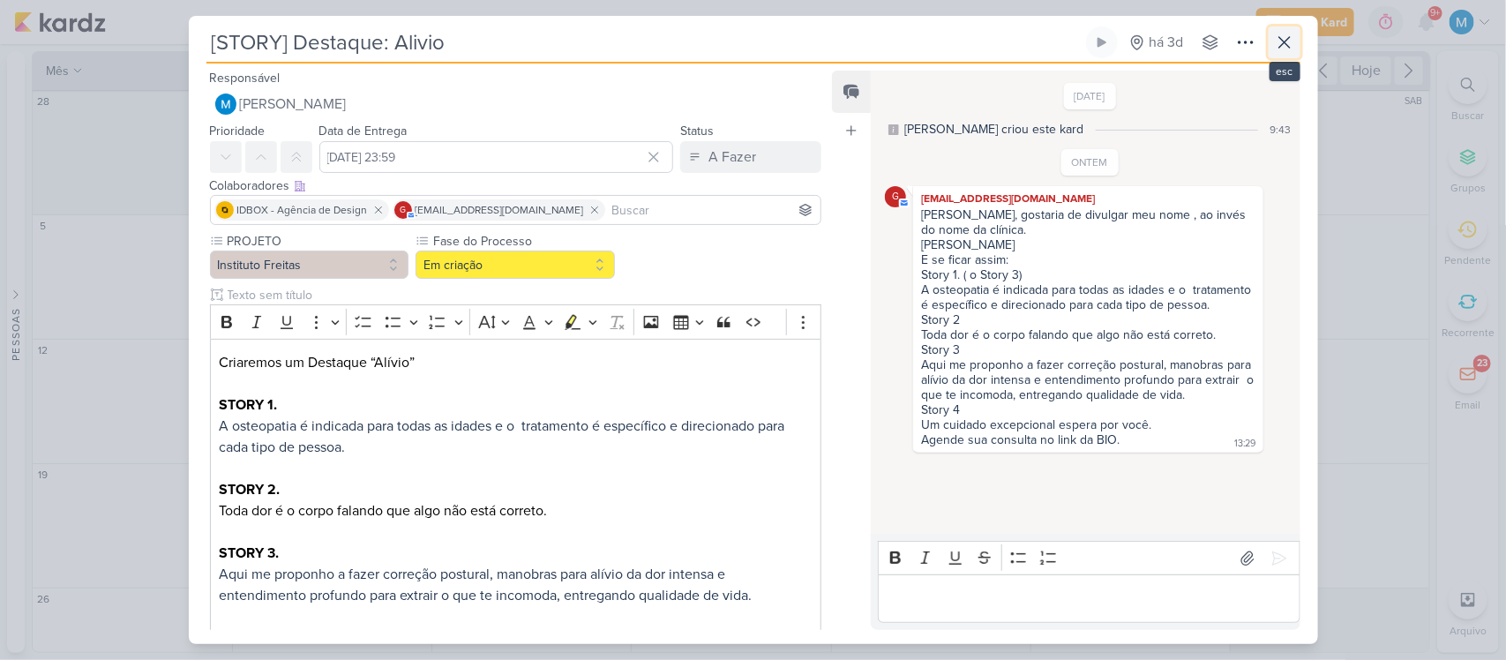
click at [1295, 38] on button at bounding box center [1285, 42] width 32 height 32
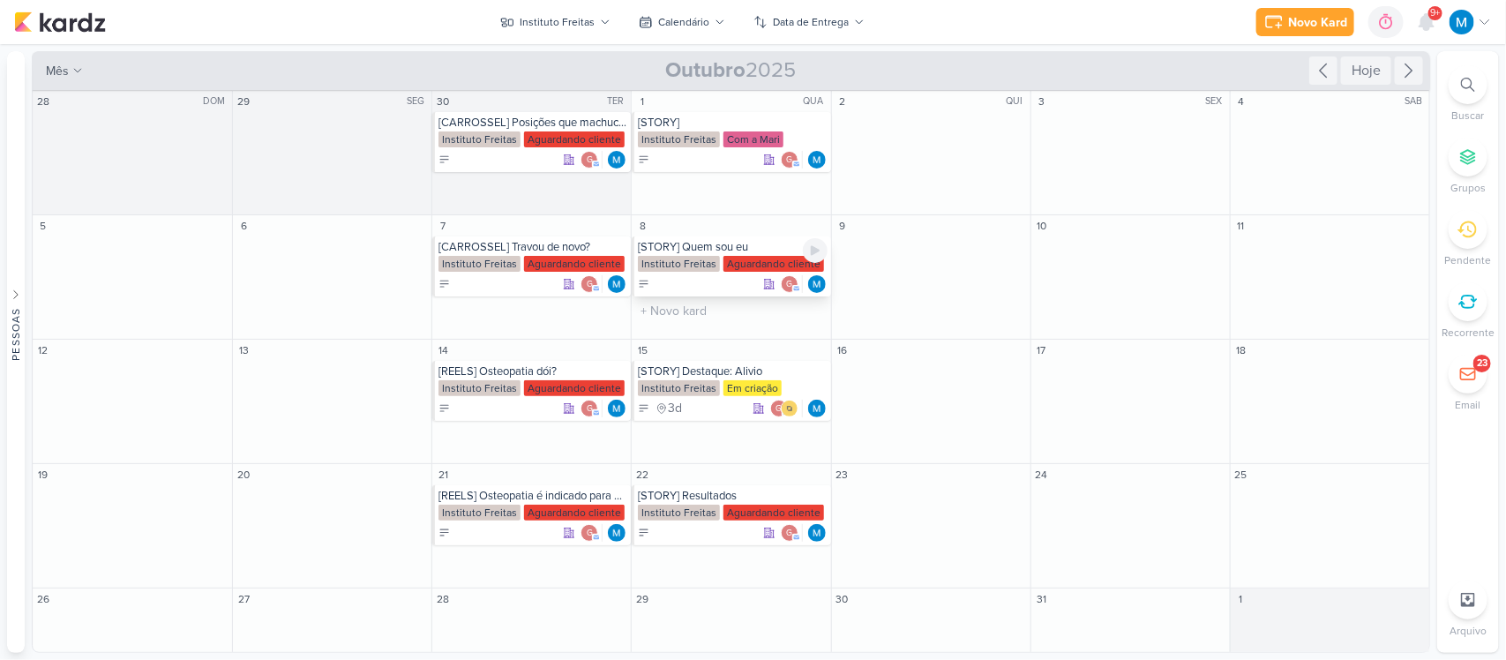
click at [719, 244] on div "[STORY] Quem sou eu" at bounding box center [732, 247] width 189 height 14
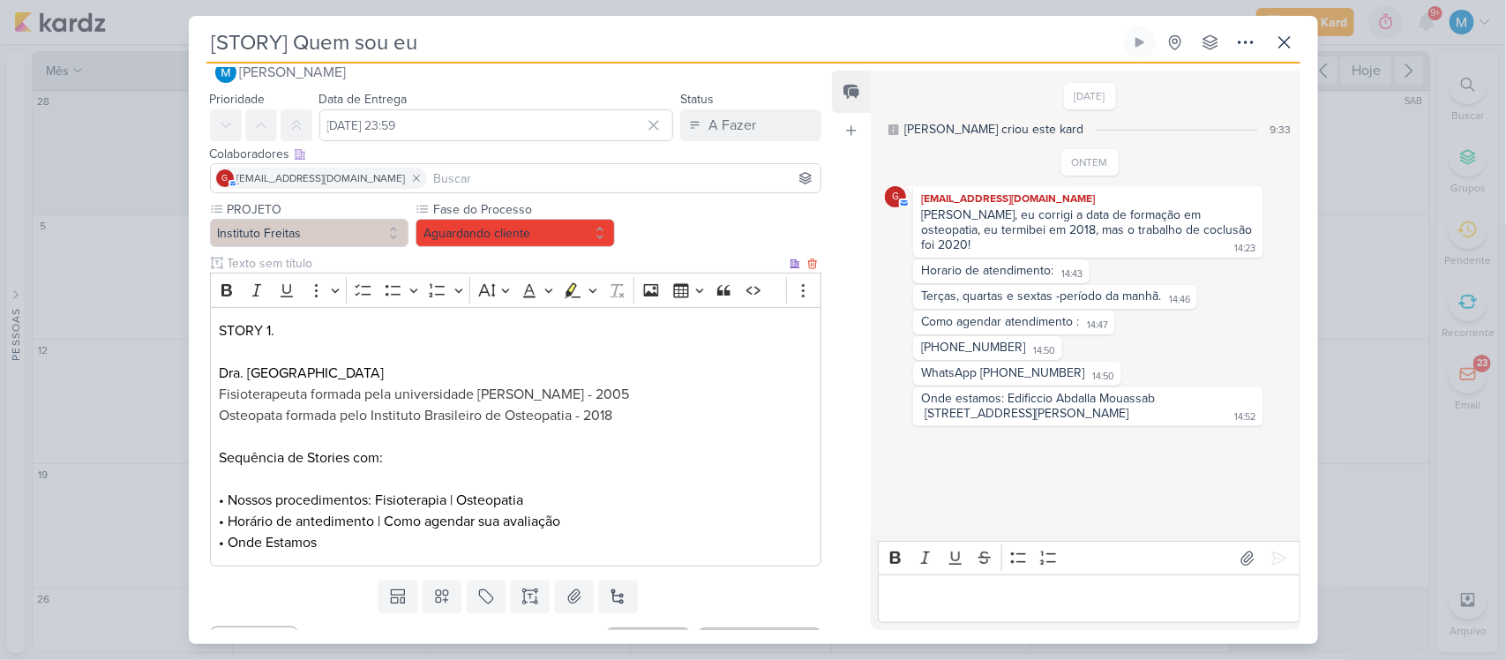
scroll to position [34, 0]
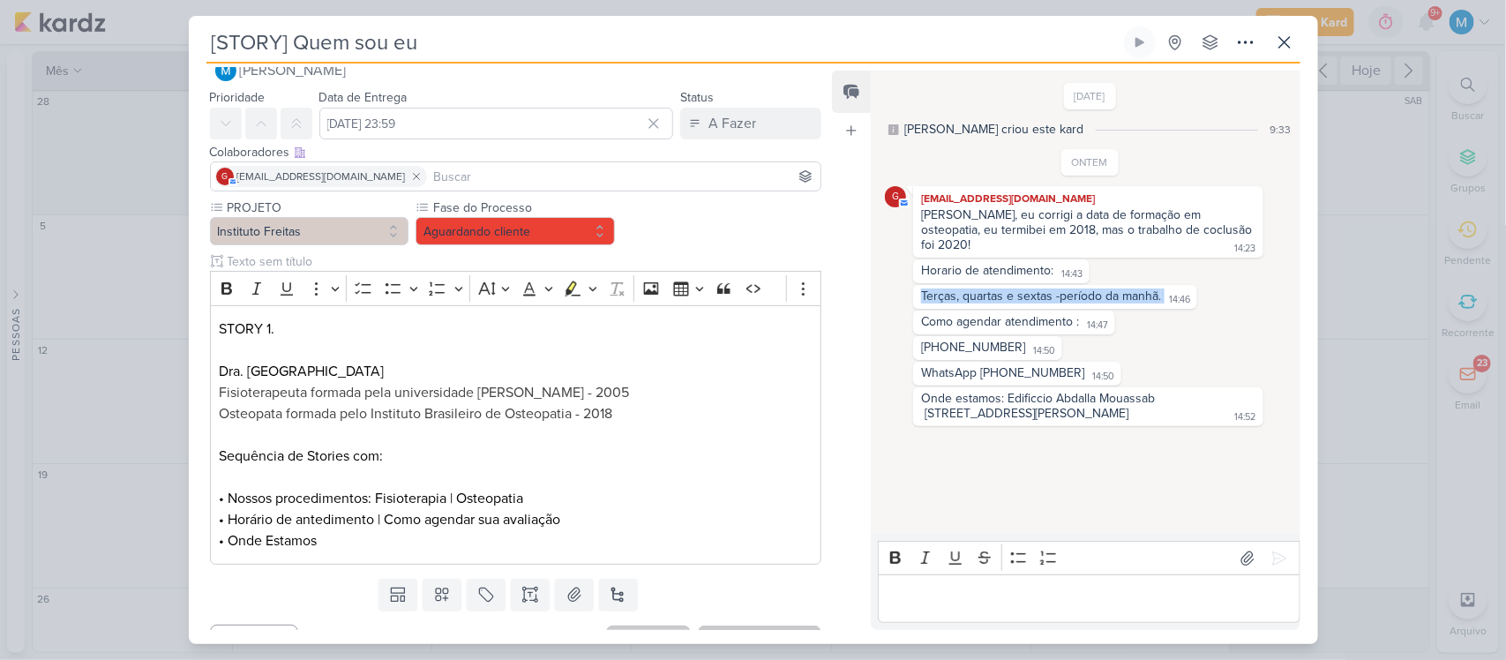
drag, startPoint x: 918, startPoint y: 291, endPoint x: 1160, endPoint y: 300, distance: 241.9
click at [1160, 300] on div "Terças, quartas e sextas -período da manhã. 14:46" at bounding box center [1055, 296] width 277 height 17
copy div "Terças, quartas e sextas -período da manhã."
click at [393, 518] on p "• Horário de antedimento | Como agendar sua avaliação • Onde Estamos" at bounding box center [515, 530] width 593 height 42
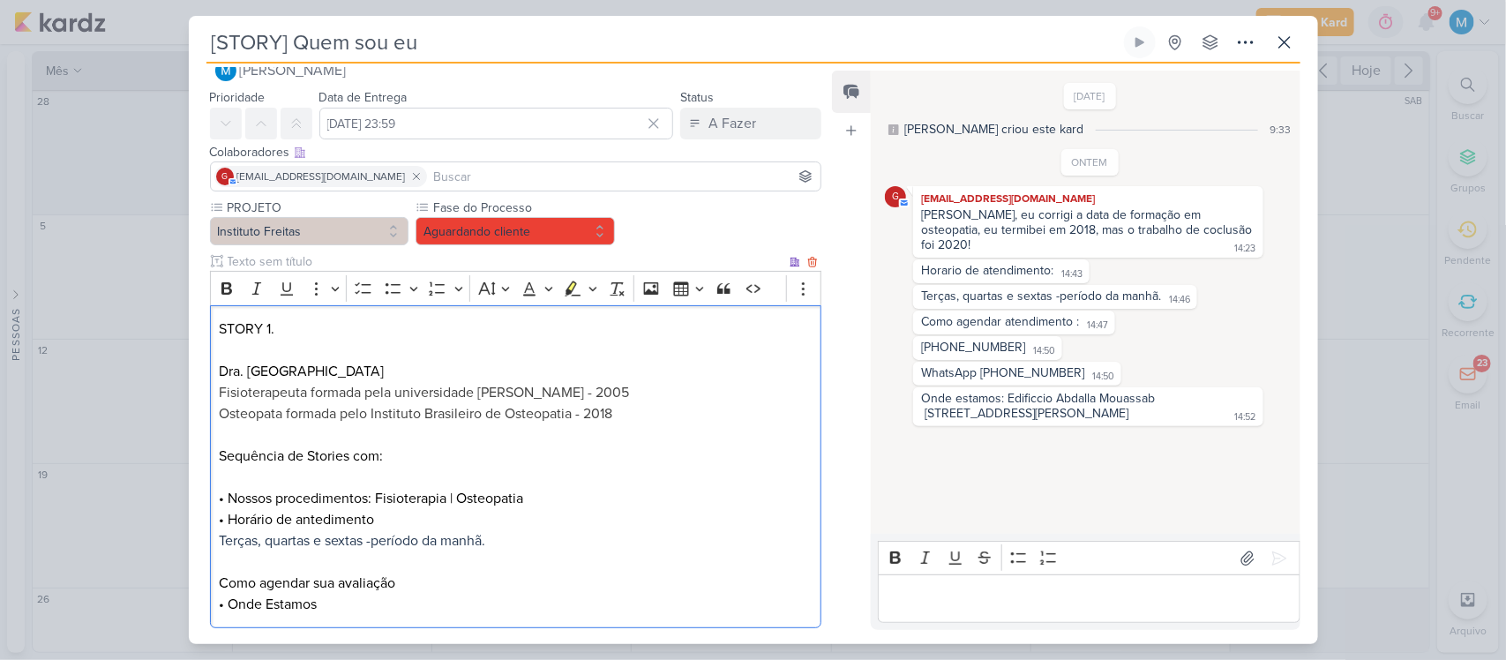
click at [371, 543] on span "Terças, quartas e sextas -período da manhã." at bounding box center [352, 541] width 266 height 18
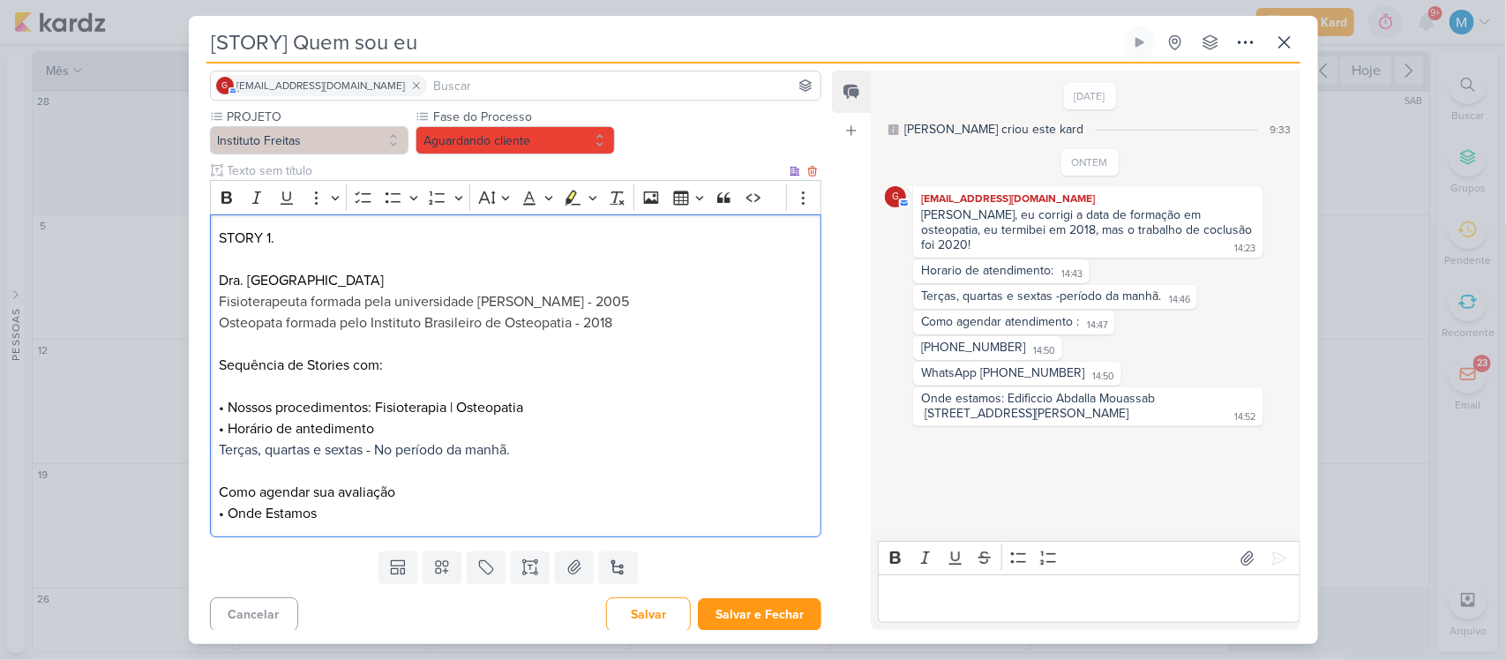
scroll to position [125, 0]
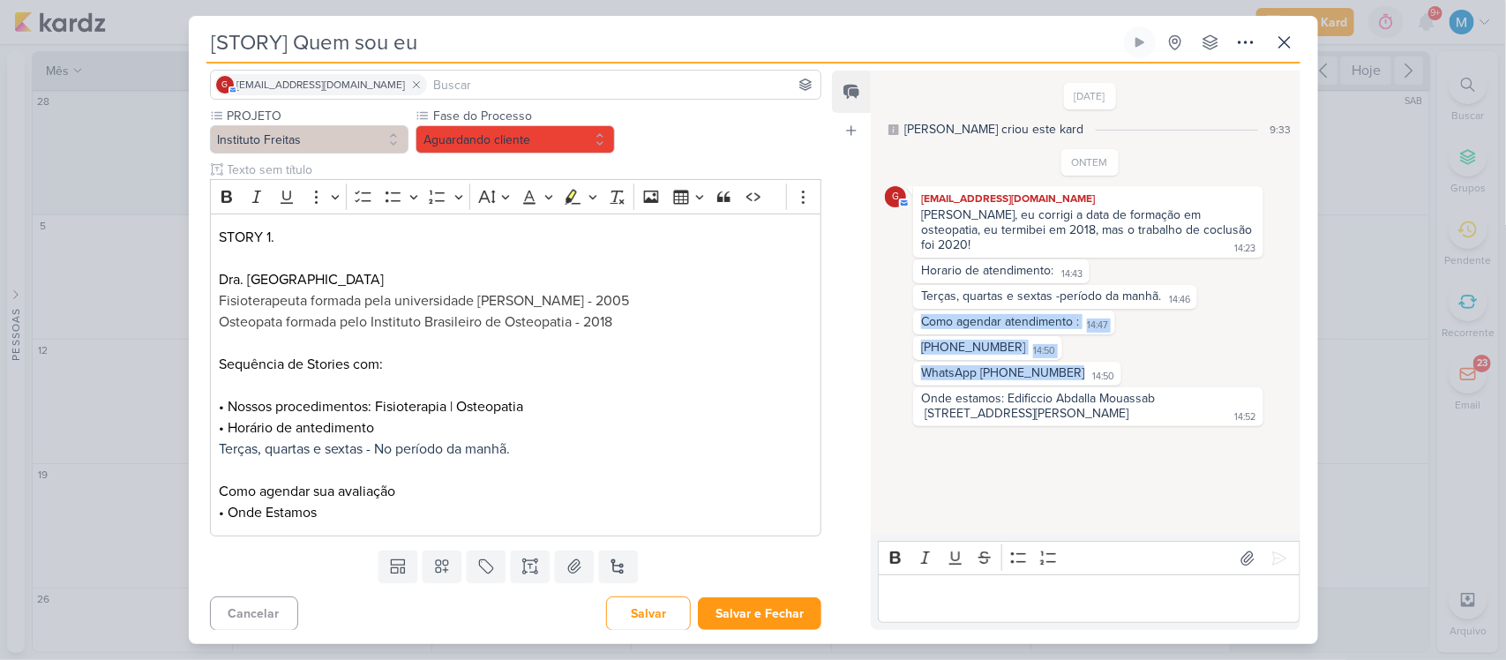
drag, startPoint x: 923, startPoint y: 316, endPoint x: 1061, endPoint y: 363, distance: 146.5
click at [1061, 363] on div "ONTEM g [EMAIL_ADDRESS][DOMAIN_NAME] [PERSON_NAME], eu corrigi a data de formaç…" at bounding box center [1089, 287] width 409 height 277
copy div "Como agendar atendimento : 14:47 14:47 [PHONE_NUMBER] 14:50 14:50 WhatsApp [PHO…"
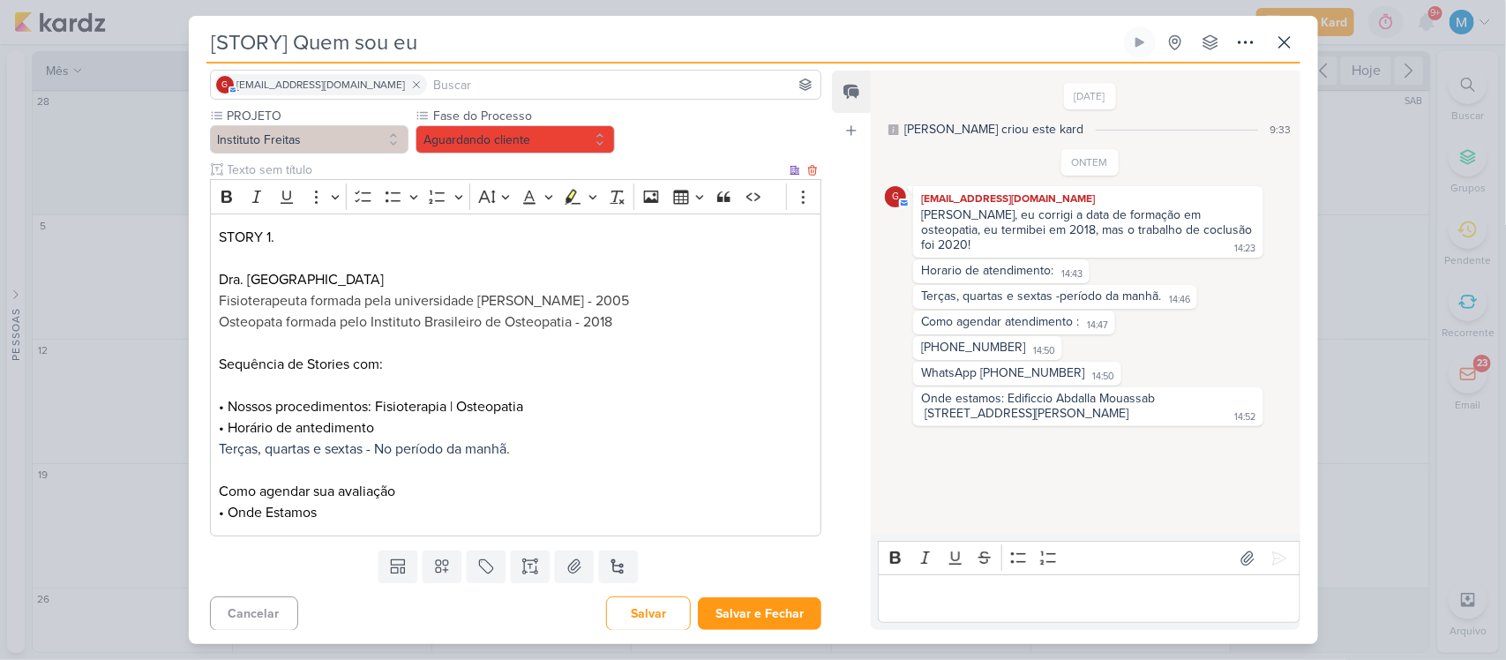
click at [221, 482] on p "• Horário de antedimento Terças, quartas e sextas - No período da manhã. Como a…" at bounding box center [515, 470] width 593 height 106
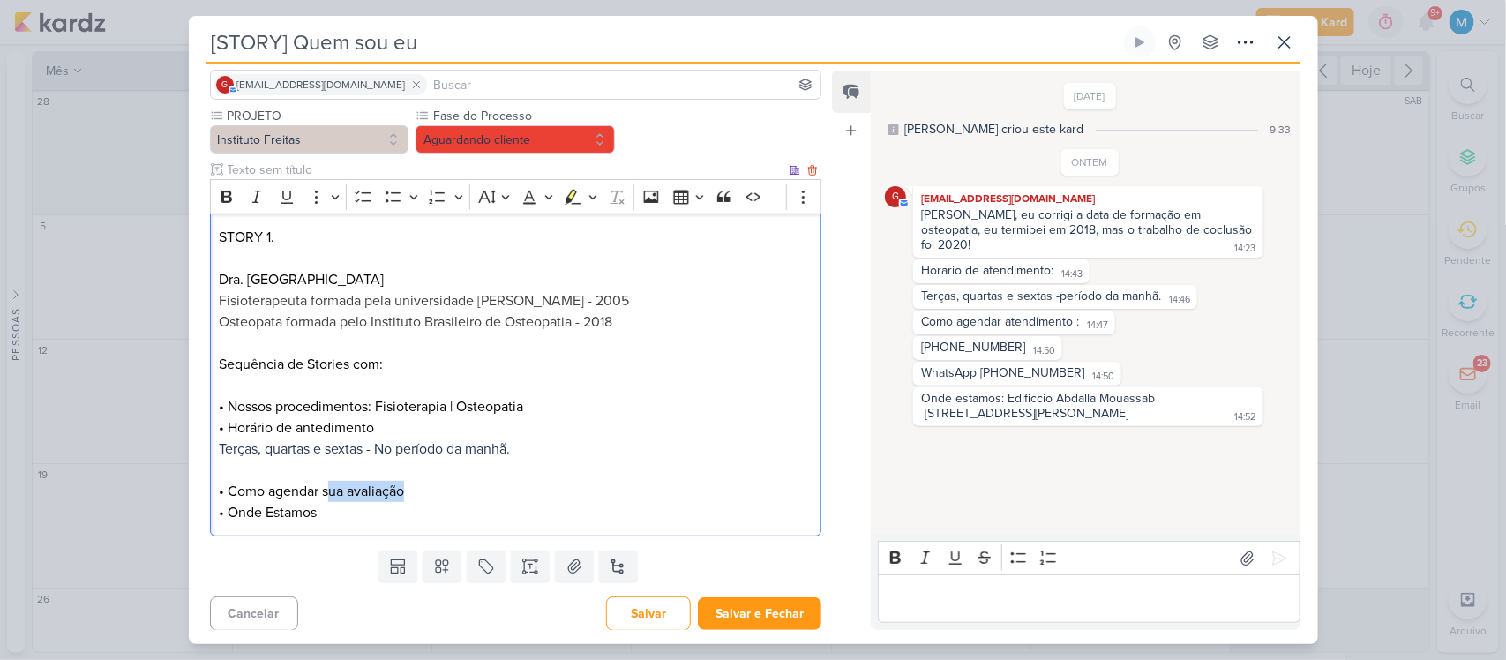
drag, startPoint x: 404, startPoint y: 482, endPoint x: 329, endPoint y: 490, distance: 75.4
click at [329, 490] on p "• Horário de antedimento Terças, quartas e sextas - No período da manhã. • Como…" at bounding box center [515, 470] width 593 height 106
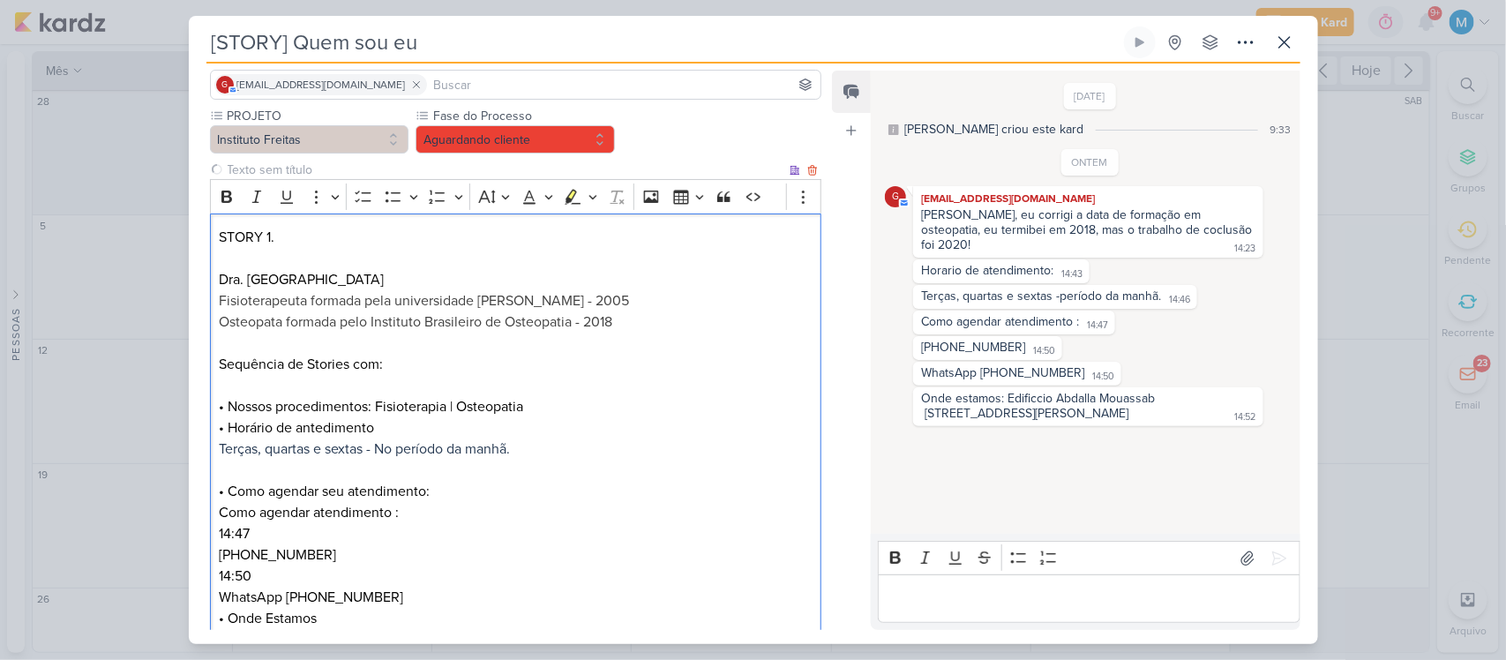
scroll to position [236, 0]
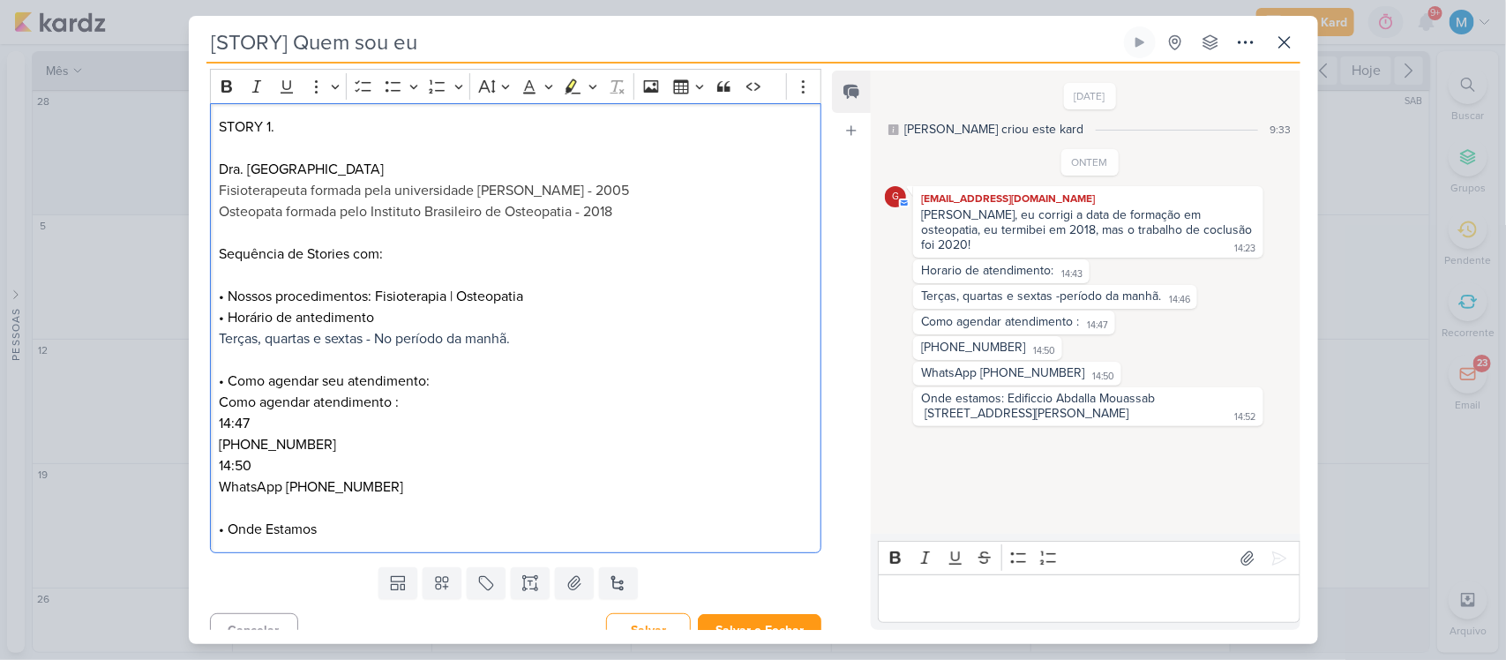
click at [562, 298] on p "Sequência de Stories com: • Nossos procedimentos: Fisioterapia | Osteopatia" at bounding box center [515, 275] width 593 height 64
click at [378, 296] on p "Sequência de Stories com: • Nossos procedimentos: Fisioterapia | Osteopatia" at bounding box center [515, 275] width 593 height 64
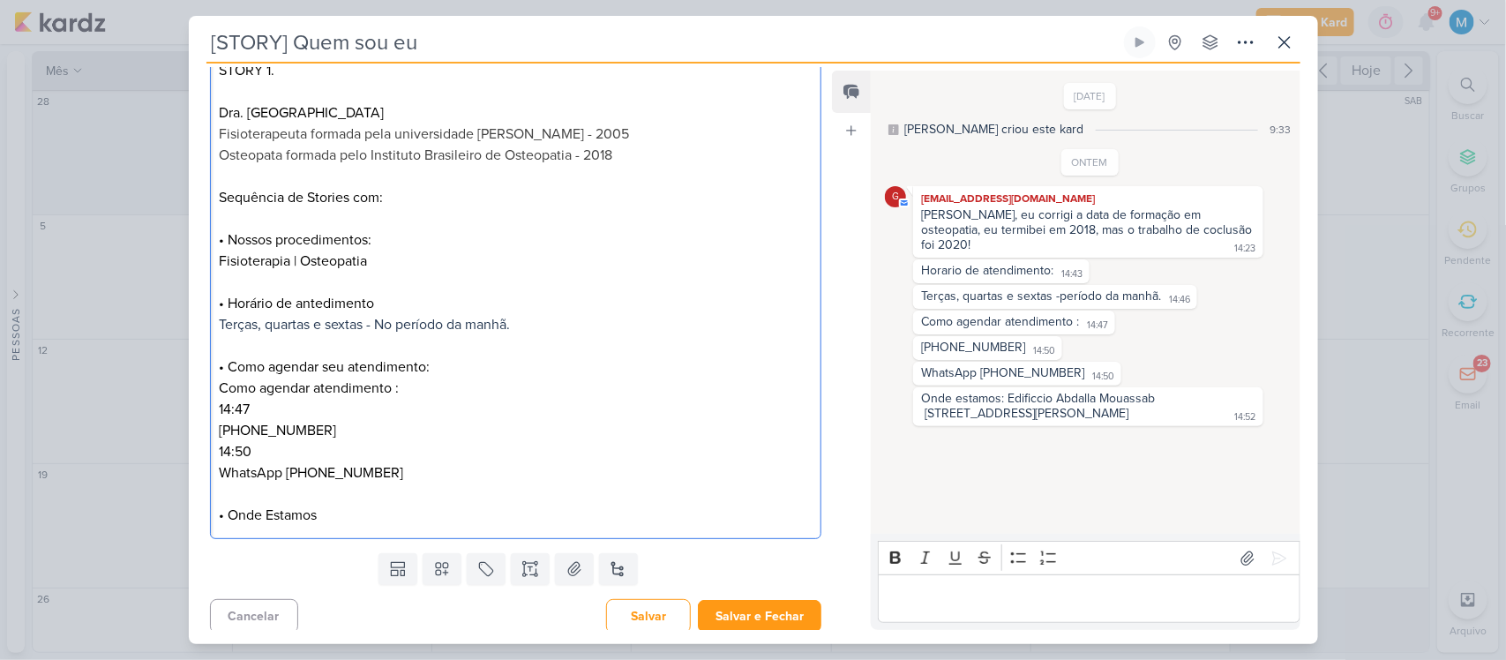
scroll to position [300, 0]
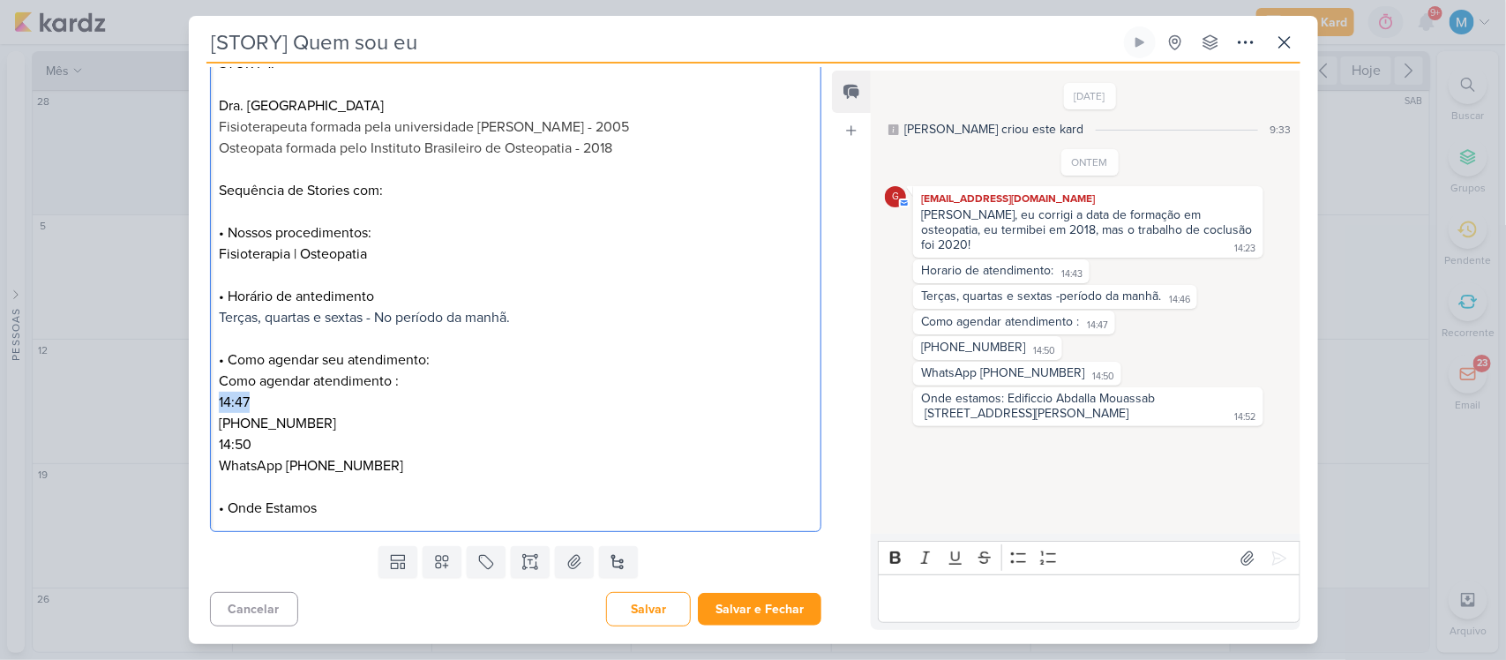
drag, startPoint x: 263, startPoint y: 398, endPoint x: 212, endPoint y: 394, distance: 51.3
click at [212, 394] on div "STORY 1. Dra. [PERSON_NAME] formada pela universidade [PERSON_NAME] - 2005 Oste…" at bounding box center [516, 286] width 612 height 493
click at [217, 423] on div "STORY 1. Dra. [PERSON_NAME] formada pela universidade [PERSON_NAME] - 2005 Oste…" at bounding box center [516, 286] width 612 height 493
drag, startPoint x: 260, startPoint y: 438, endPoint x: 174, endPoint y: 441, distance: 86.5
click at [174, 441] on div "[STORY] Quem sou eu Criado por mim" at bounding box center [753, 330] width 1506 height 660
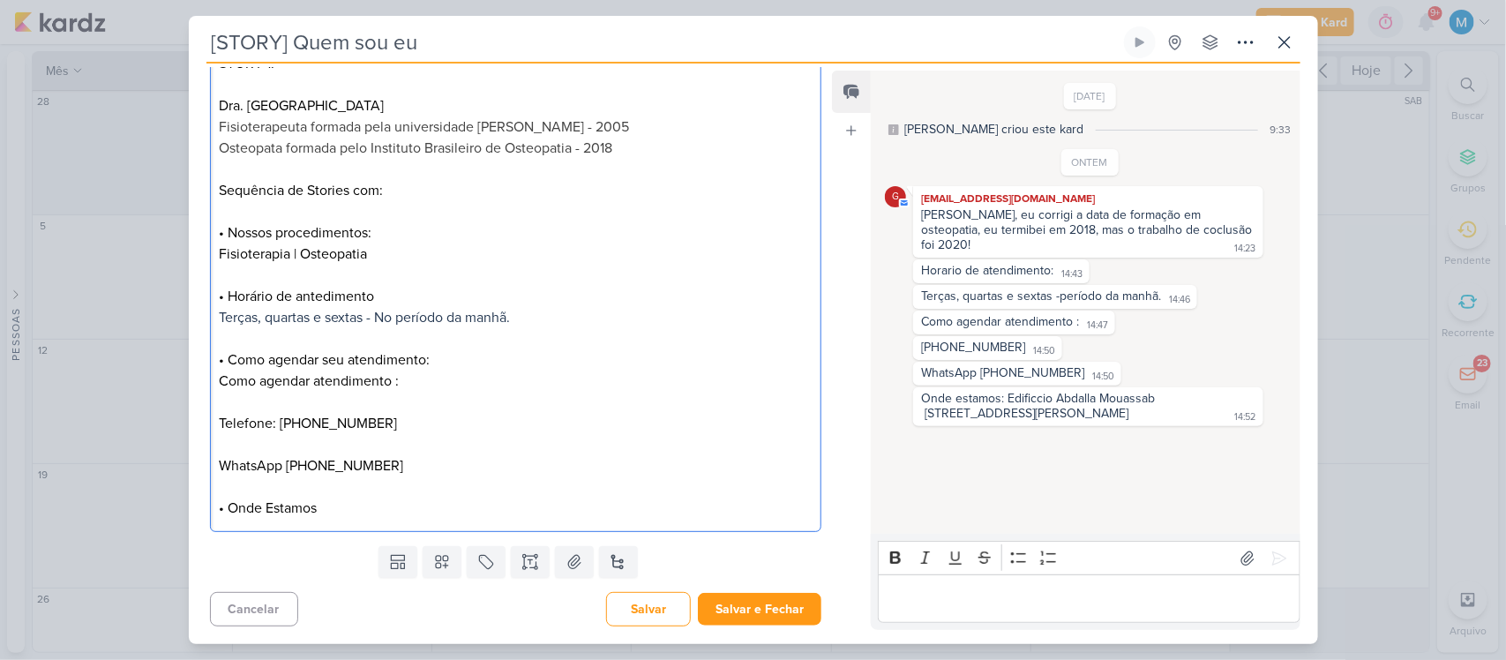
scroll to position [279, 0]
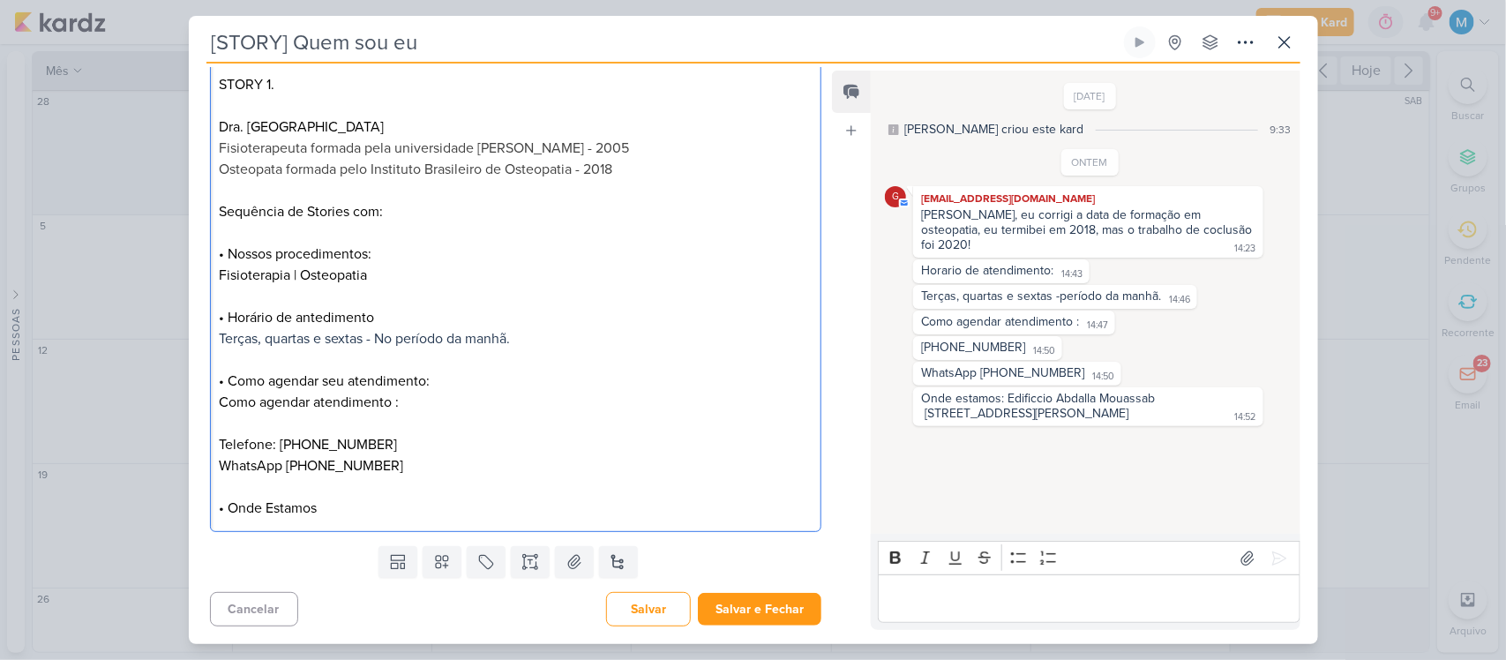
click at [227, 419] on p "Editor editing area: main" at bounding box center [515, 423] width 593 height 21
drag, startPoint x: 435, startPoint y: 398, endPoint x: 207, endPoint y: 410, distance: 228.0
click at [207, 410] on div "PROJETO Instituto Freitas Fase do Processo" at bounding box center [509, 246] width 641 height 585
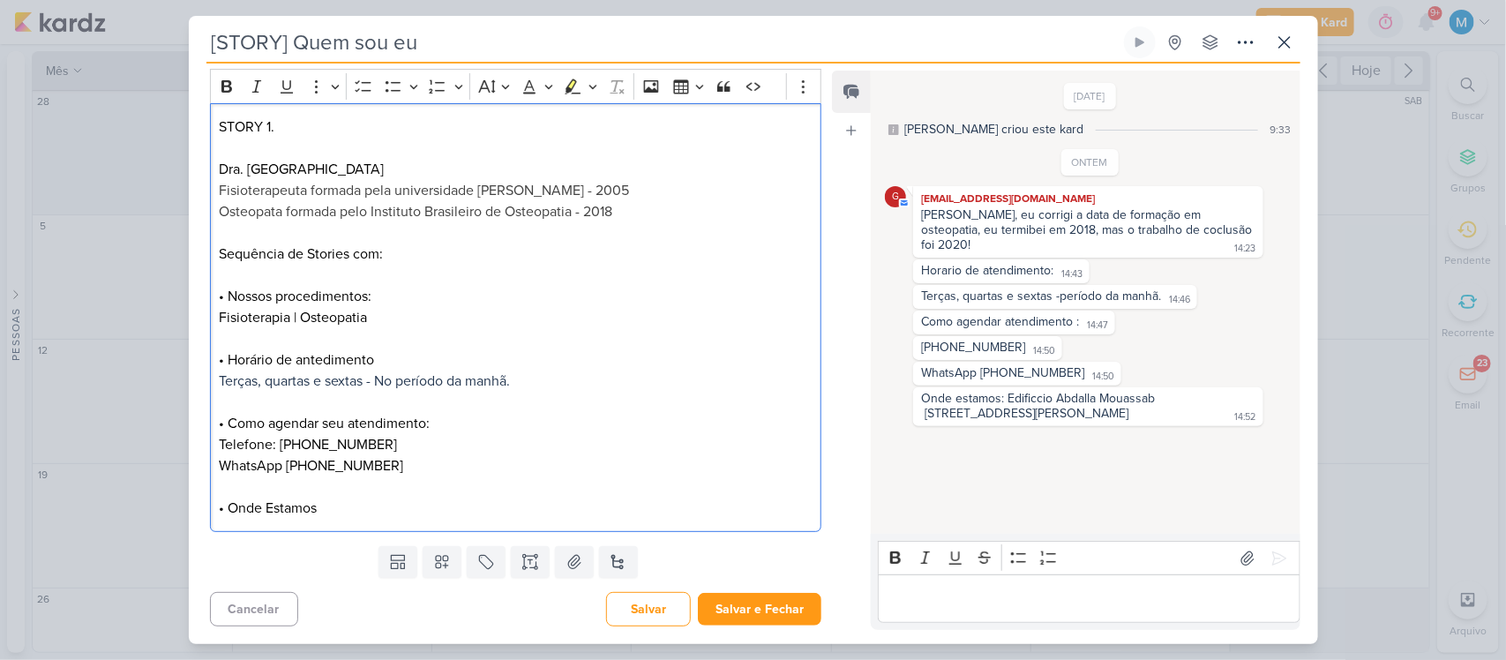
scroll to position [236, 0]
click at [388, 501] on p "WhatsApp [PHONE_NUMBER] • Onde Estamos" at bounding box center [515, 487] width 593 height 64
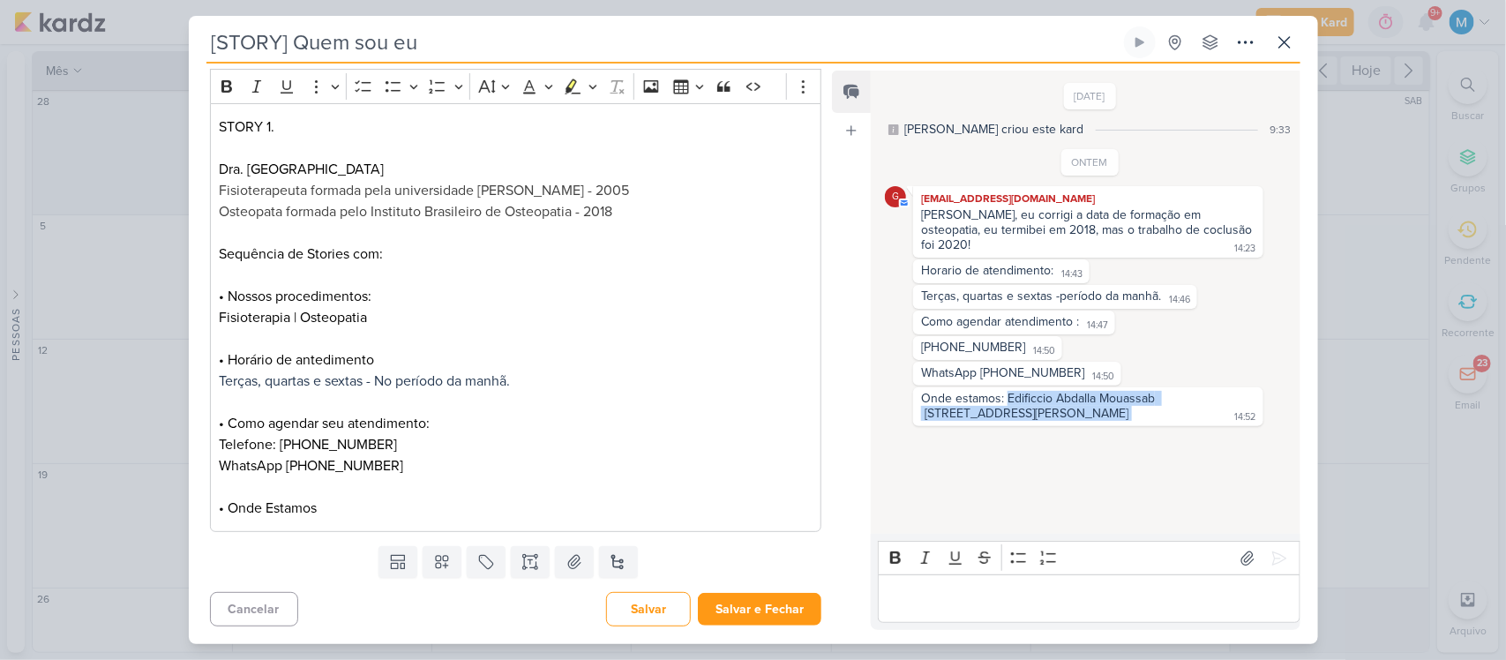
drag, startPoint x: 1007, startPoint y: 390, endPoint x: 1053, endPoint y: 423, distance: 56.8
click at [1053, 423] on div "[DATE] [PERSON_NAME] criou este kard 9:33 ONTEM g" at bounding box center [1084, 302] width 427 height 461
copy div "Edificcio [PERSON_NAME] [STREET_ADDRESS][PERSON_NAME]"
click at [518, 522] on div "STORY 1. Dra. [PERSON_NAME] formada pela universidade [PERSON_NAME] - 2005 Oste…" at bounding box center [516, 318] width 612 height 430
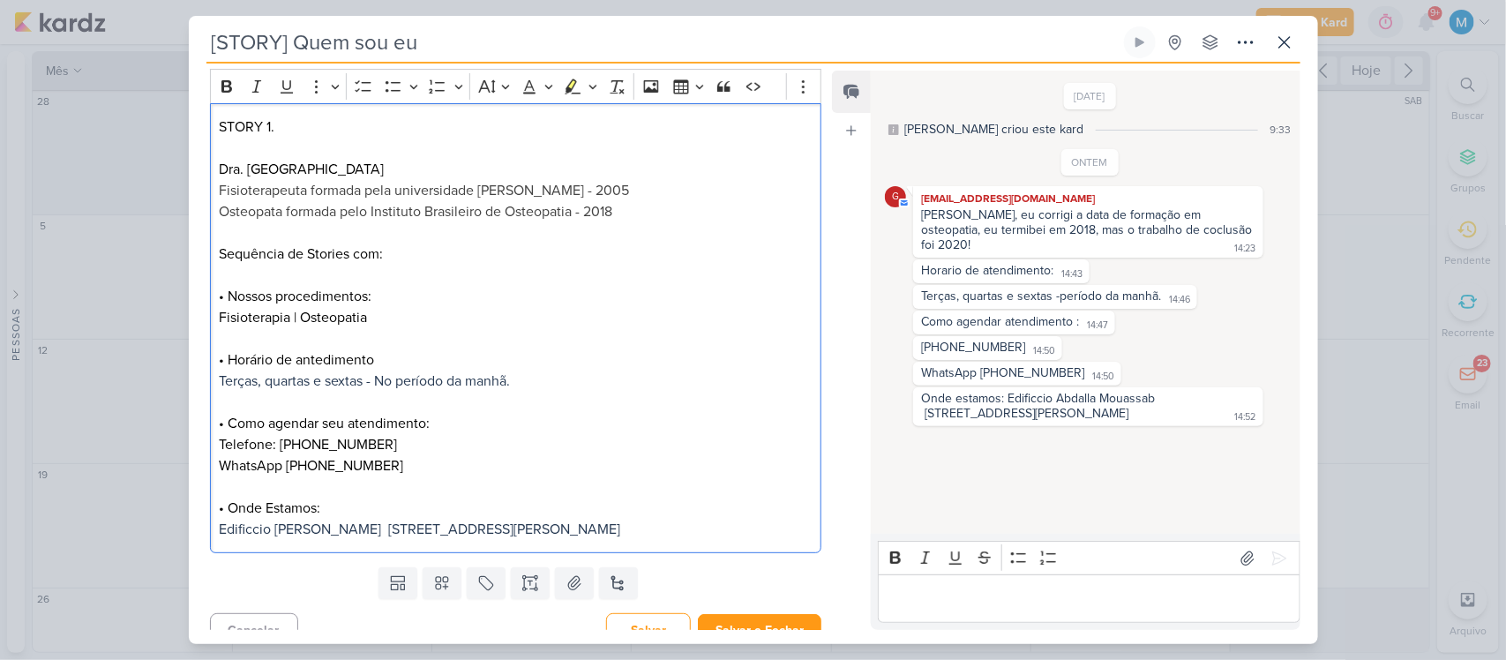
click at [397, 531] on span "Edificcio [PERSON_NAME] [STREET_ADDRESS][PERSON_NAME]" at bounding box center [419, 530] width 401 height 18
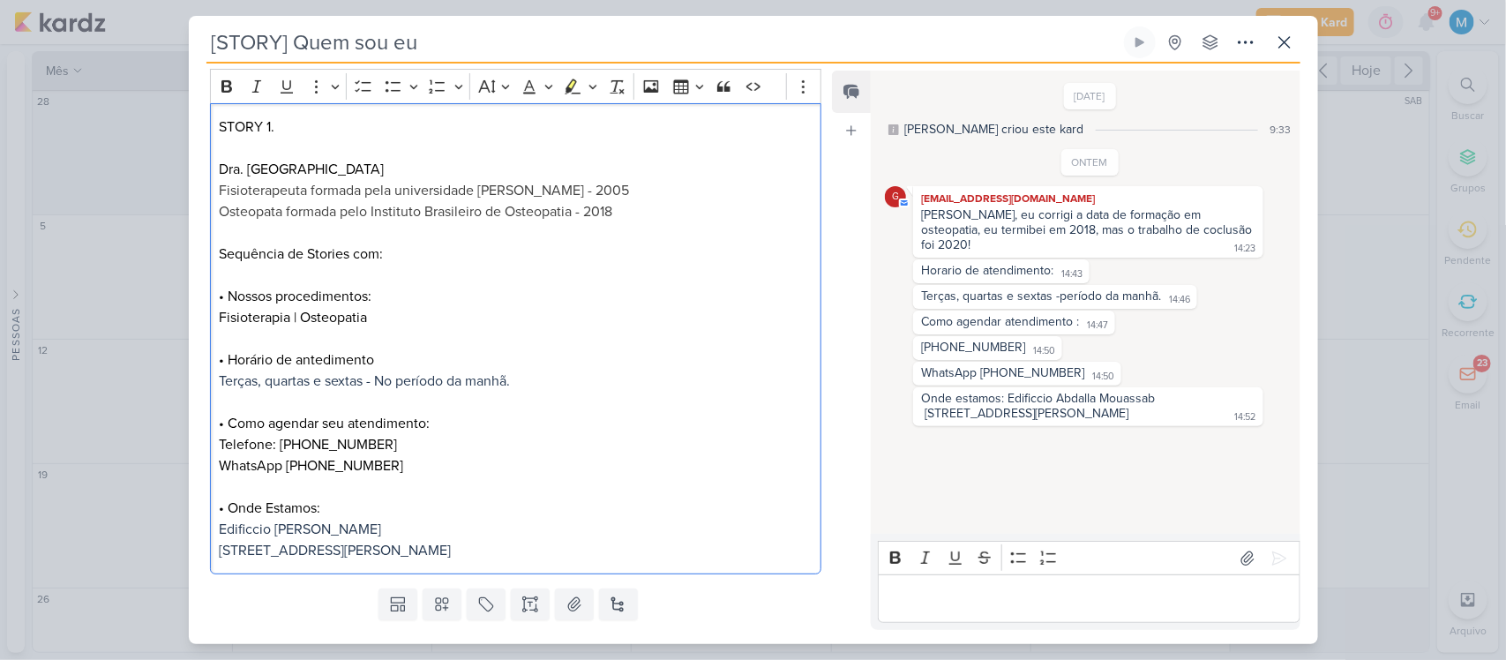
click at [376, 545] on span "[STREET_ADDRESS][PERSON_NAME]" at bounding box center [335, 551] width 232 height 18
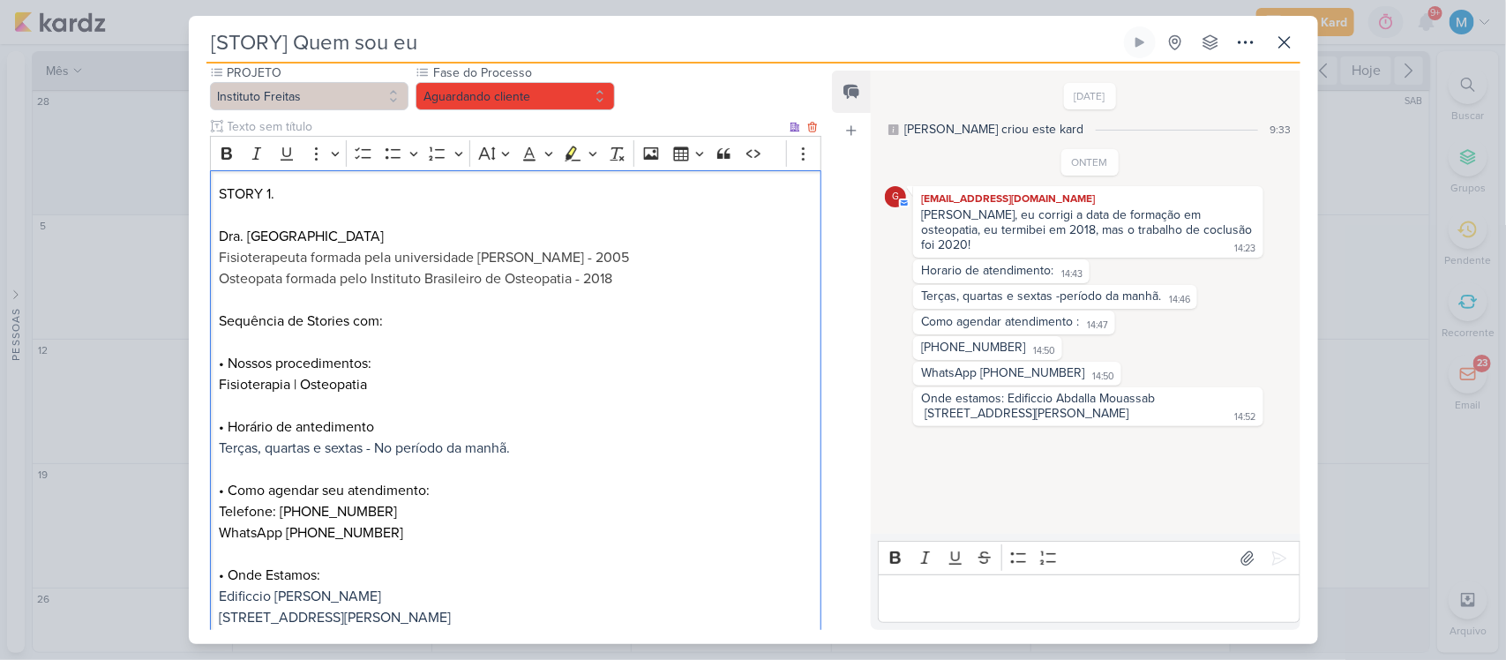
scroll to position [168, 0]
drag, startPoint x: 437, startPoint y: 326, endPoint x: 181, endPoint y: 310, distance: 256.4
click at [181, 310] on div "[STORY] Quem sou eu Criado por mim" at bounding box center [753, 330] width 1506 height 660
drag, startPoint x: 335, startPoint y: 199, endPoint x: 187, endPoint y: 196, distance: 148.3
click at [187, 196] on div "[STORY] Quem sou eu Criado por mim" at bounding box center [753, 330] width 1506 height 660
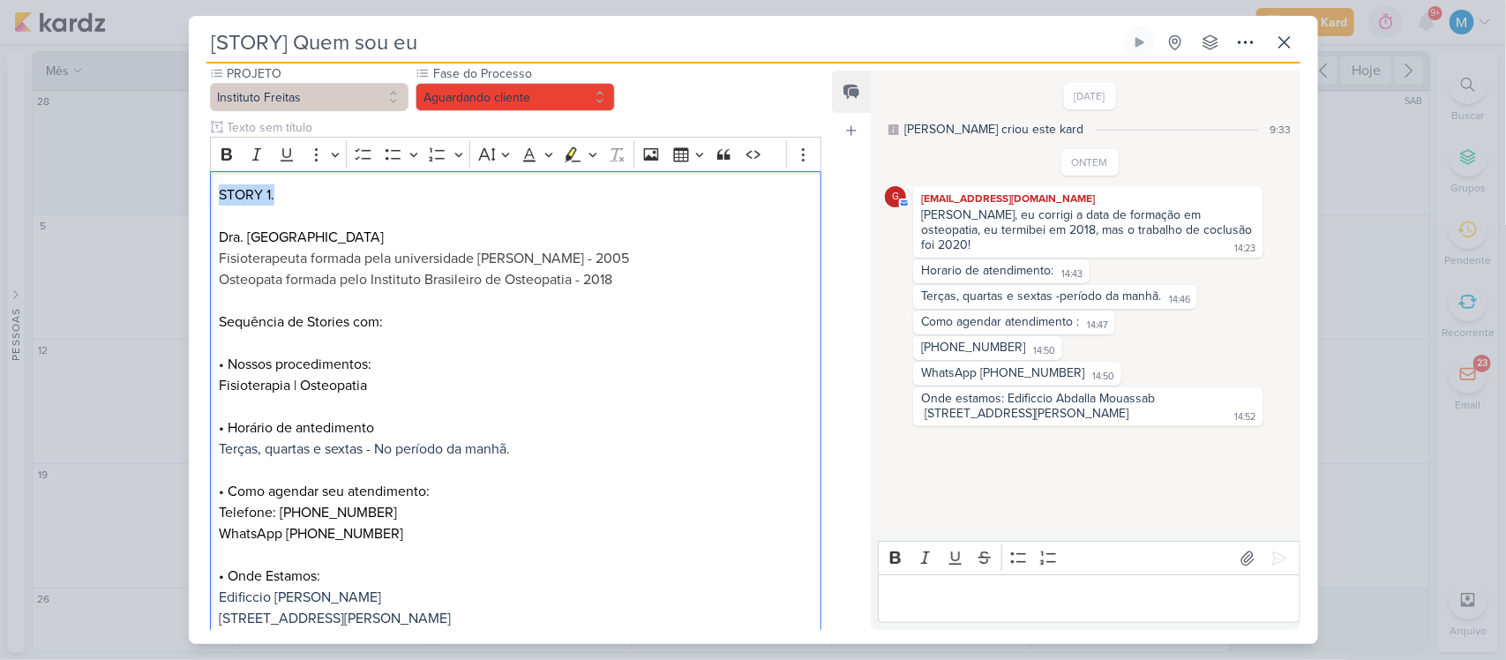
copy p "STORY 1."
drag, startPoint x: 419, startPoint y: 328, endPoint x: 195, endPoint y: 329, distance: 224.1
click at [195, 329] on div "PROJETO Instituto Freitas Fase do Processo" at bounding box center [509, 367] width 641 height 606
click at [385, 403] on p "• Horário de antedimento Terças, quartas e sextas - No período da manhã. • Como…" at bounding box center [515, 449] width 593 height 106
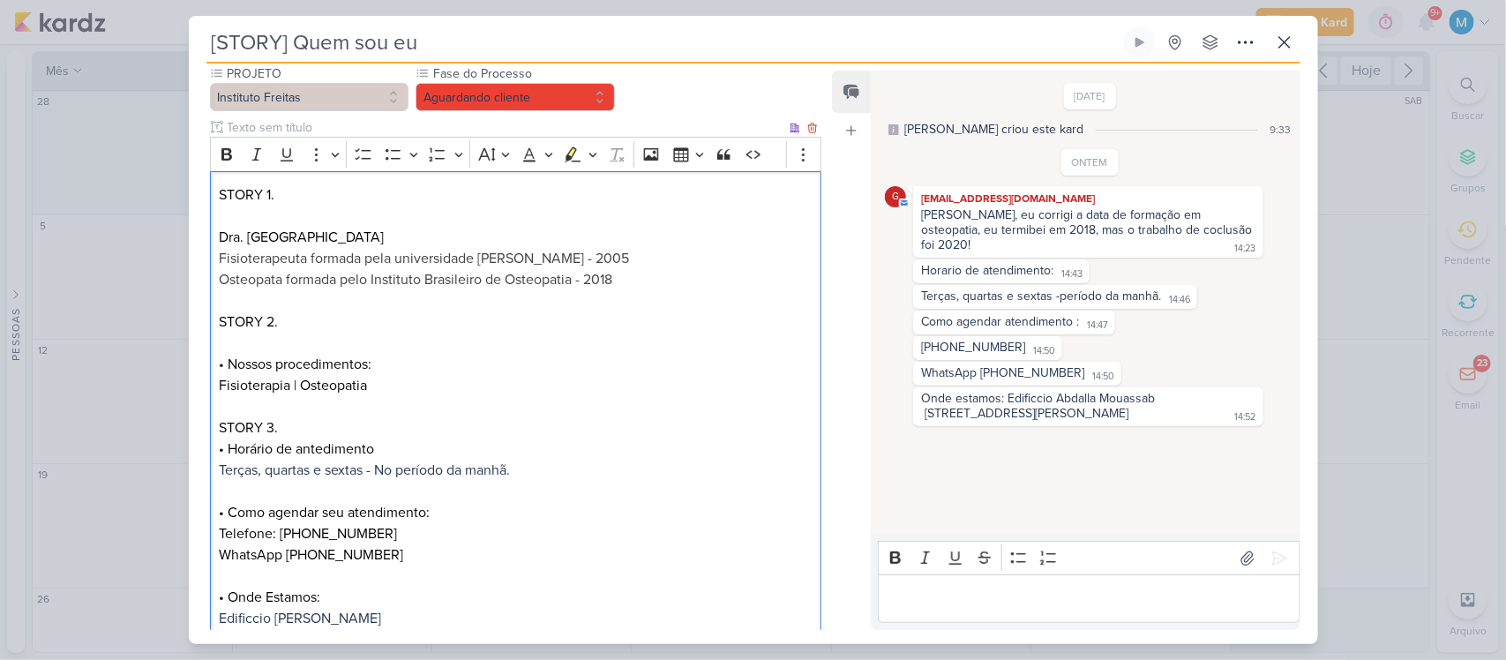
click at [394, 340] on p "STORY 2. • Nossos procedimentos: Fisioterapia | Osteopatia" at bounding box center [515, 353] width 593 height 85
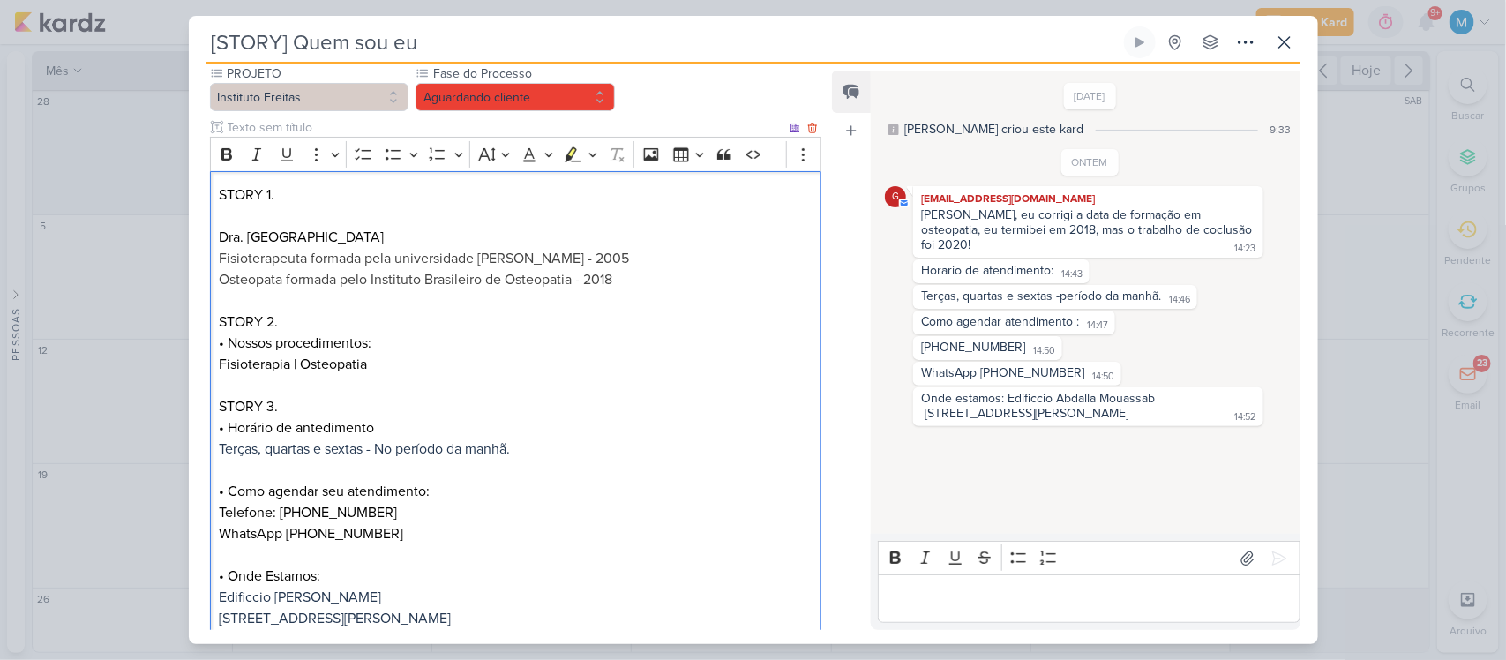
click at [350, 207] on p "Editor editing area: main" at bounding box center [515, 216] width 593 height 21
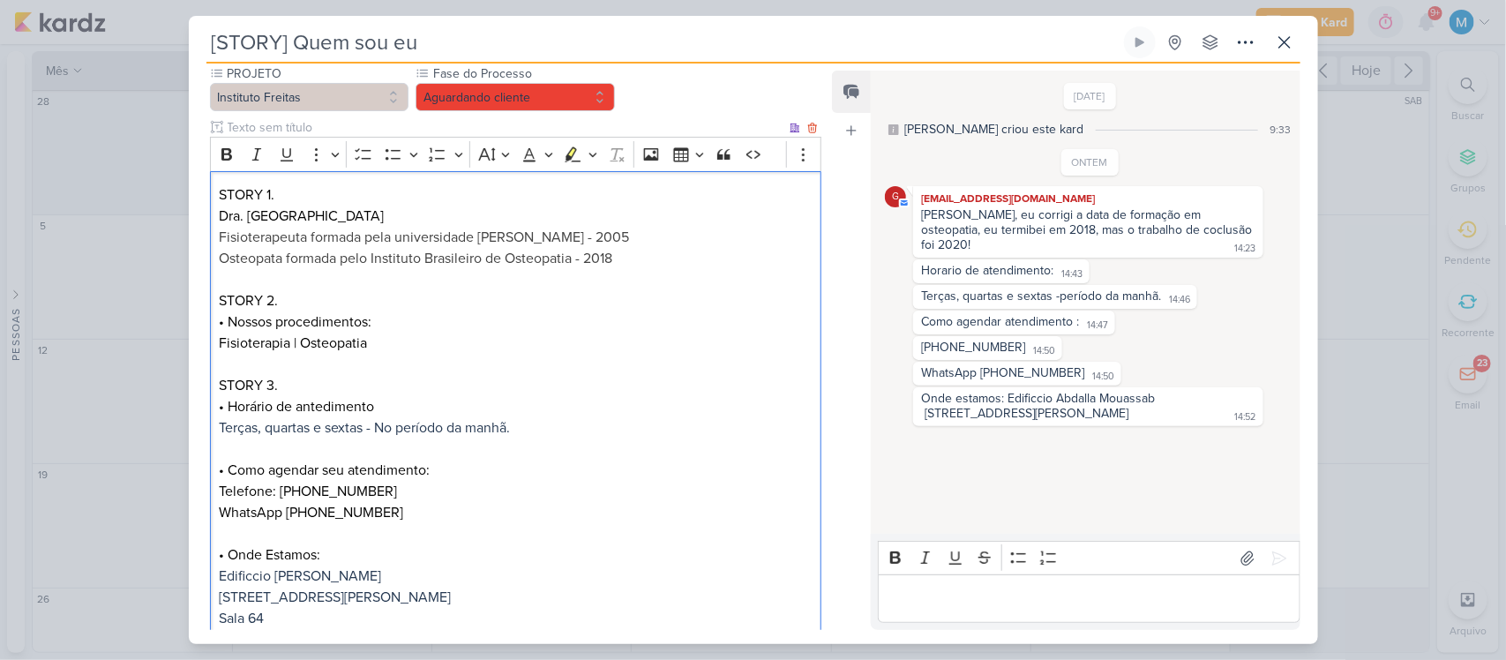
click at [347, 217] on p "Dra. [PERSON_NAME] formada pela universidade [PERSON_NAME] - 2005" at bounding box center [515, 227] width 593 height 42
click at [385, 451] on p "STORY 3. • Horário de antedimento Terças, quartas e sextas - No período da manh…" at bounding box center [515, 428] width 593 height 106
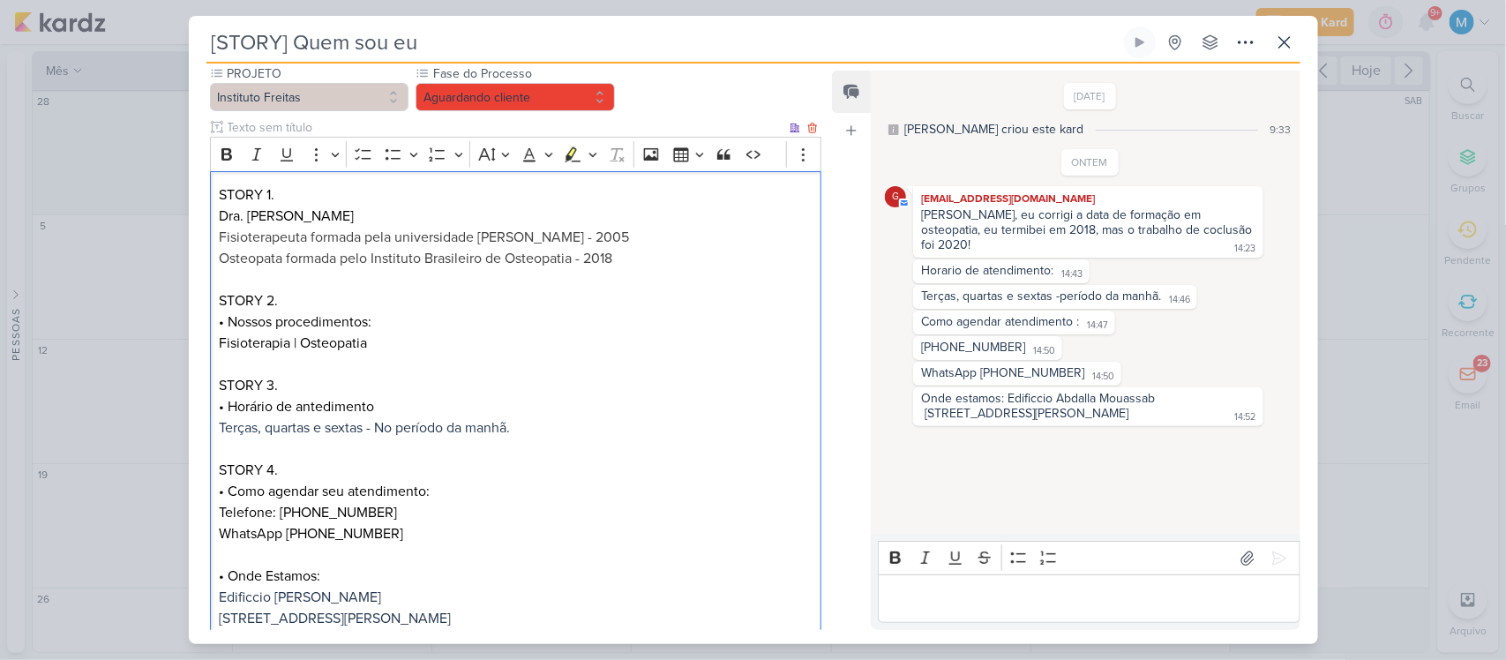
click at [381, 547] on p "WhatsApp [PHONE_NUMBER] • Onde Estamos:" at bounding box center [515, 555] width 593 height 64
click at [507, 94] on button "Aguardando cliente" at bounding box center [515, 97] width 199 height 28
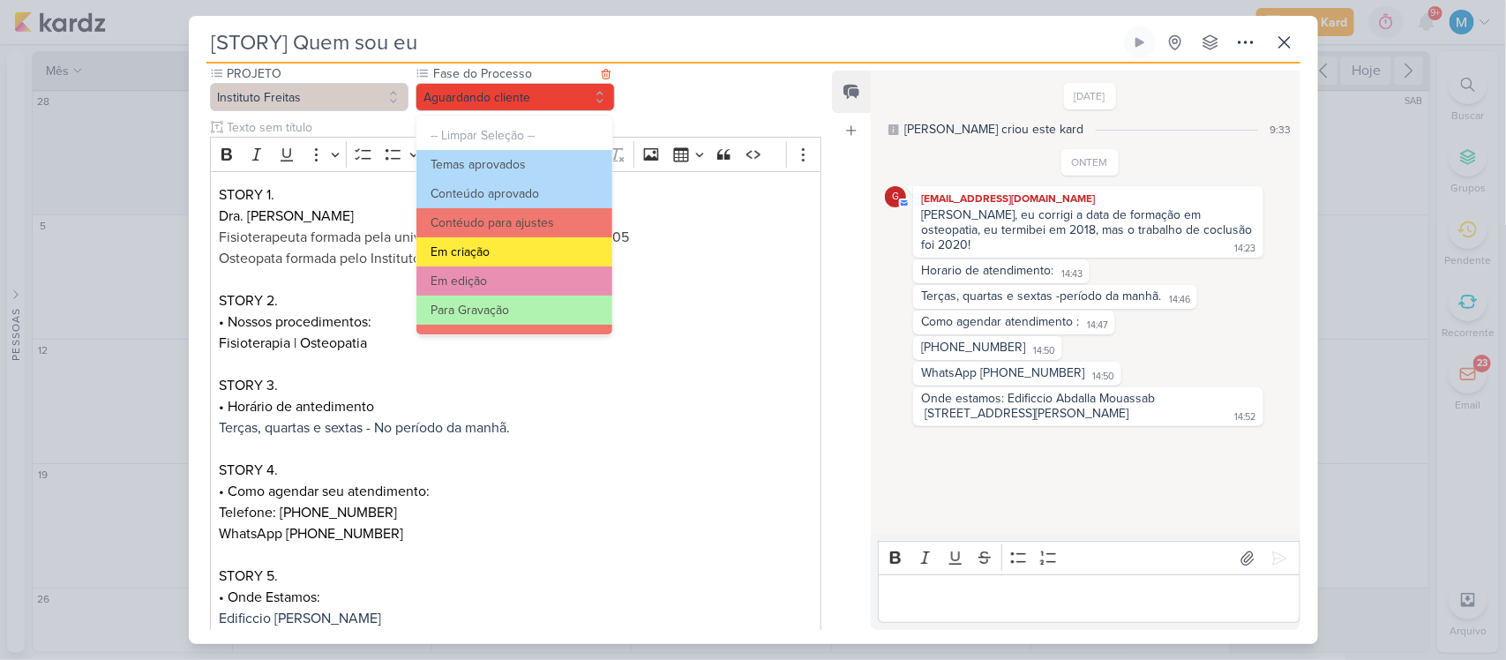
click at [507, 241] on button "Em criação" at bounding box center [513, 251] width 195 height 29
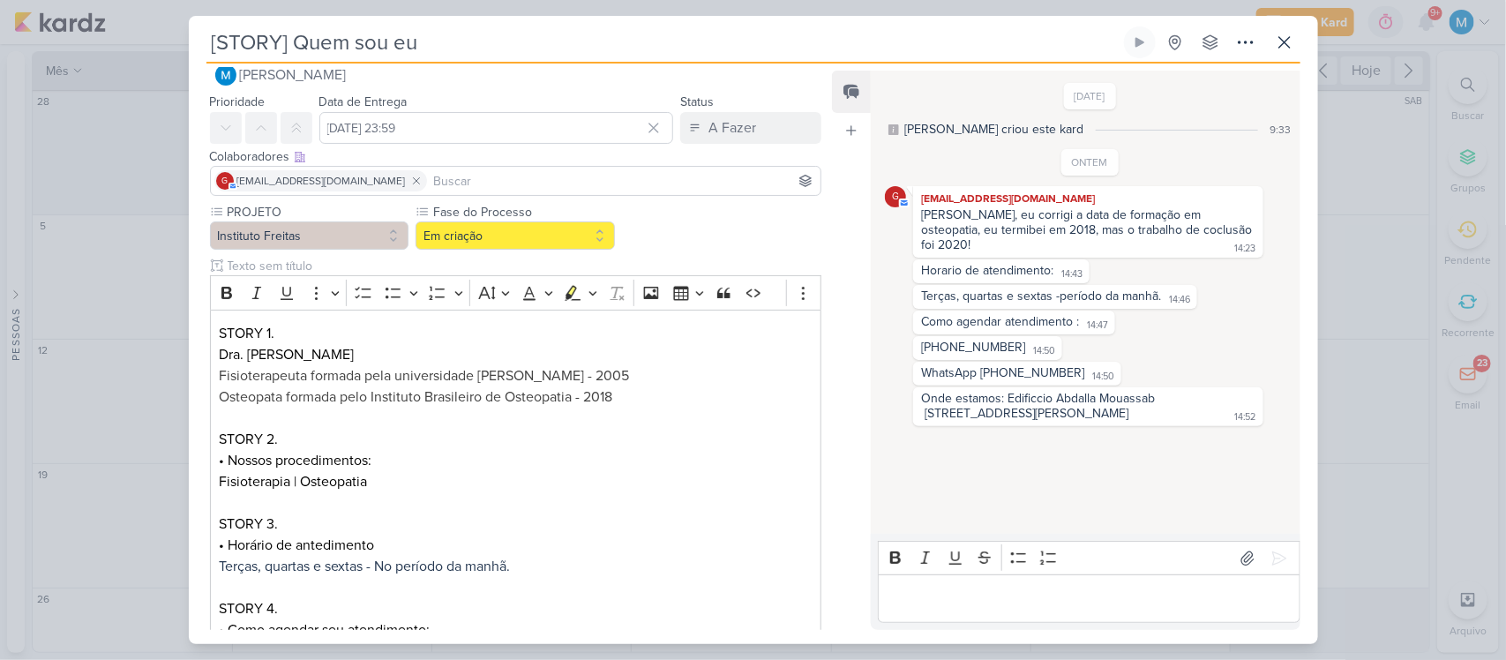
scroll to position [0, 0]
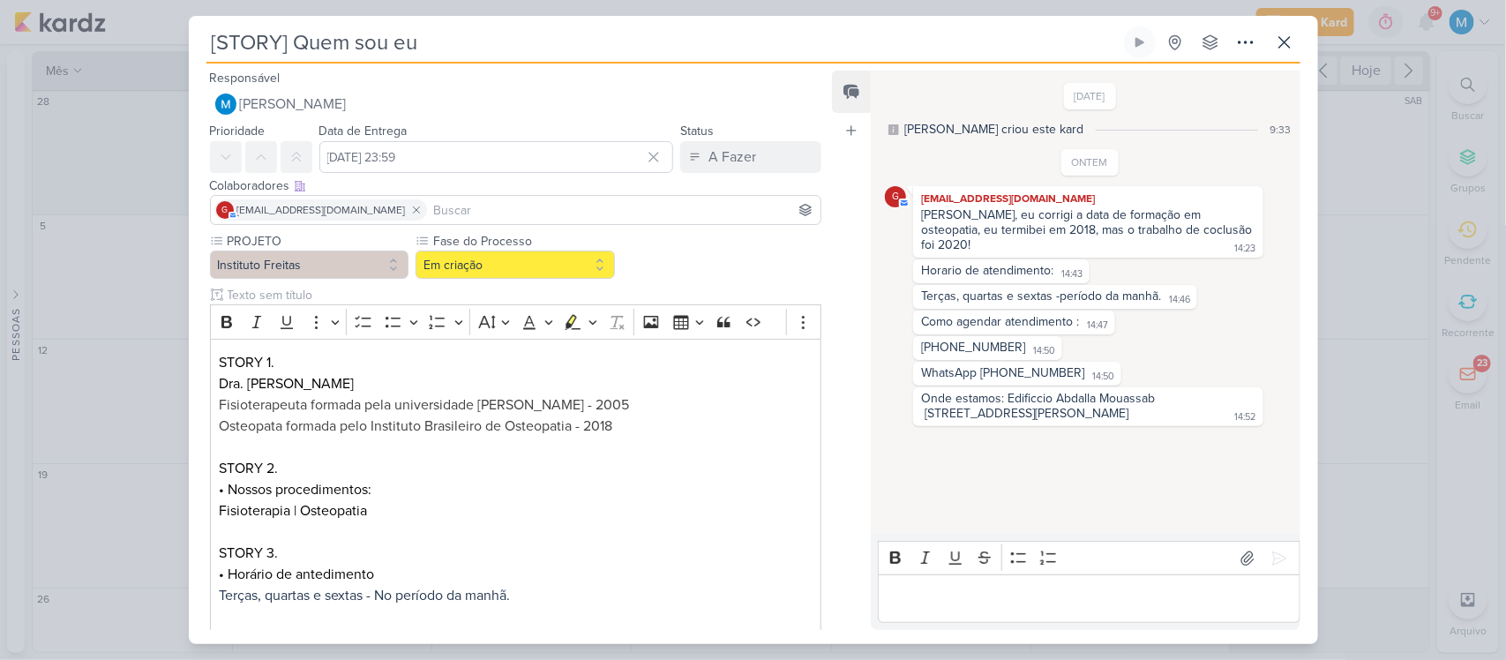
click at [487, 213] on input at bounding box center [624, 209] width 387 height 21
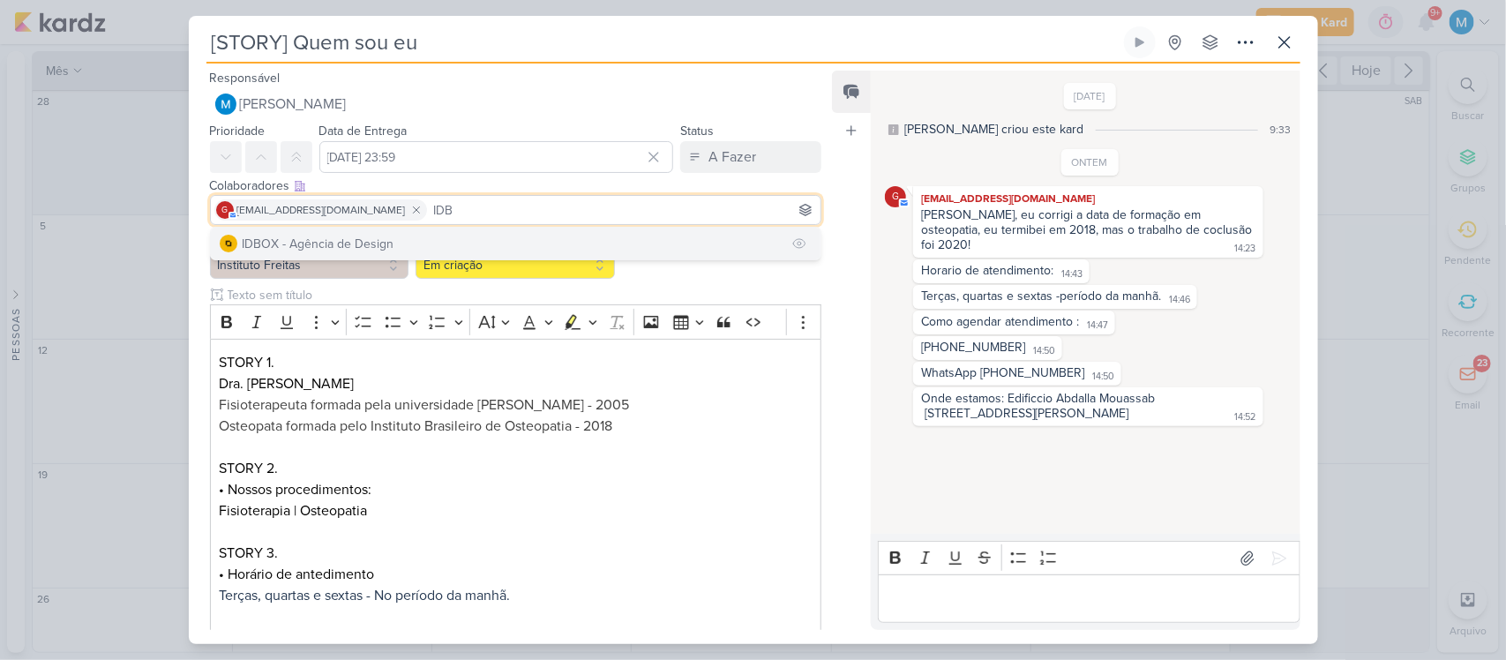
type input "IDB"
click at [482, 240] on button "IDBOX - Agência de Design" at bounding box center [516, 244] width 611 height 32
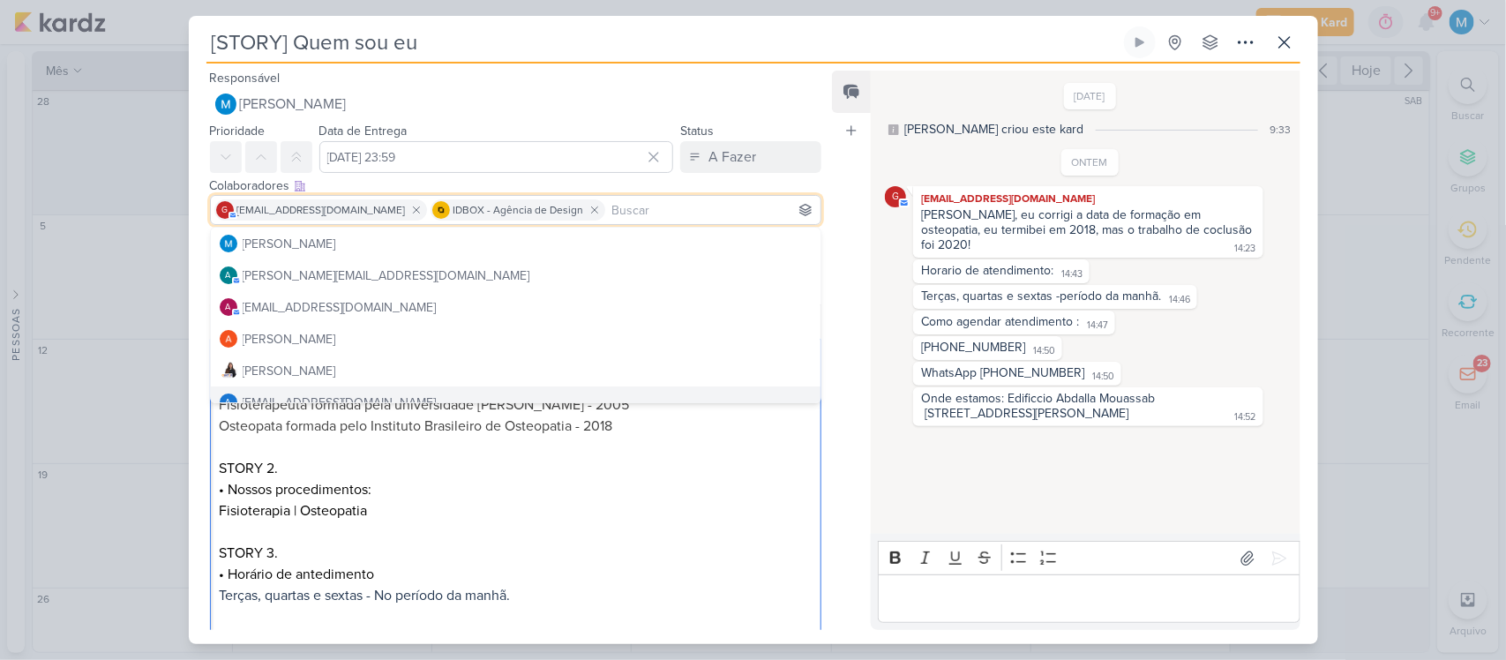
click at [699, 474] on p "STORY 2. • Nossos procedimentos: Fisioterapia | Osteopatia" at bounding box center [515, 490] width 593 height 64
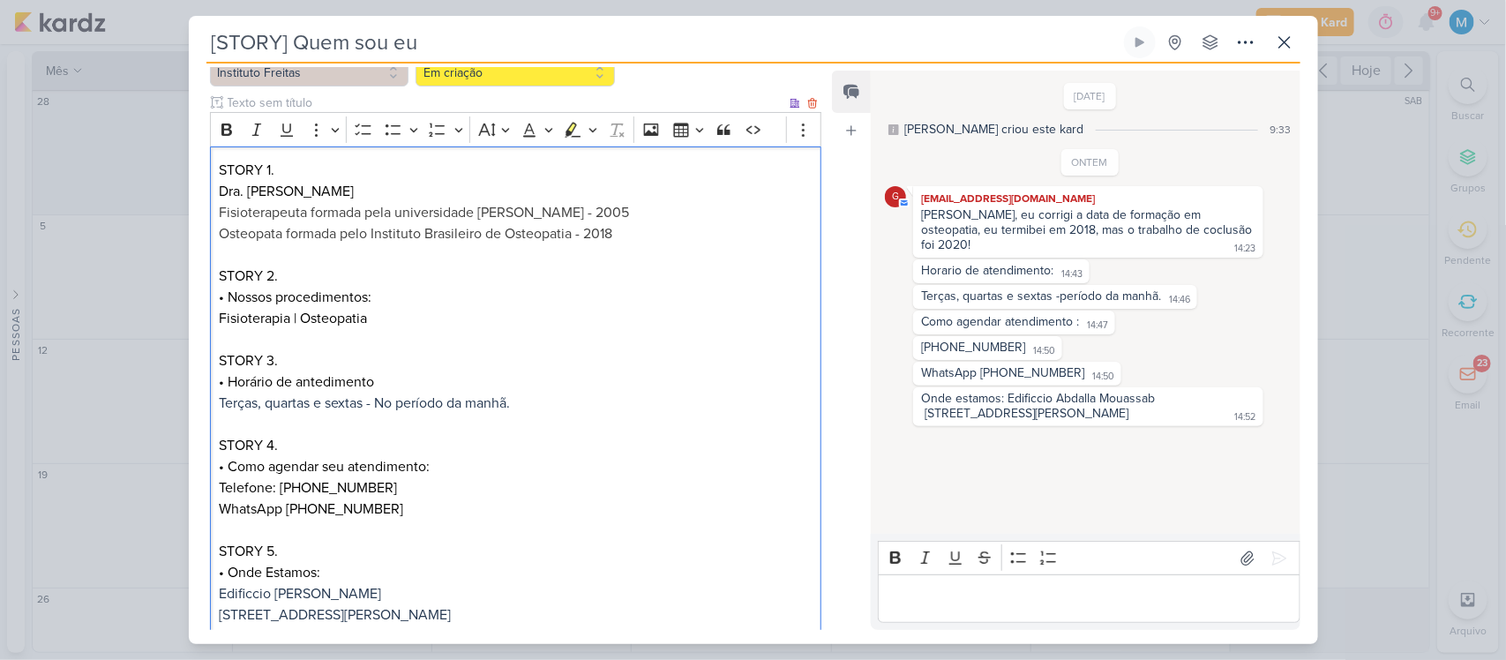
scroll to position [320, 0]
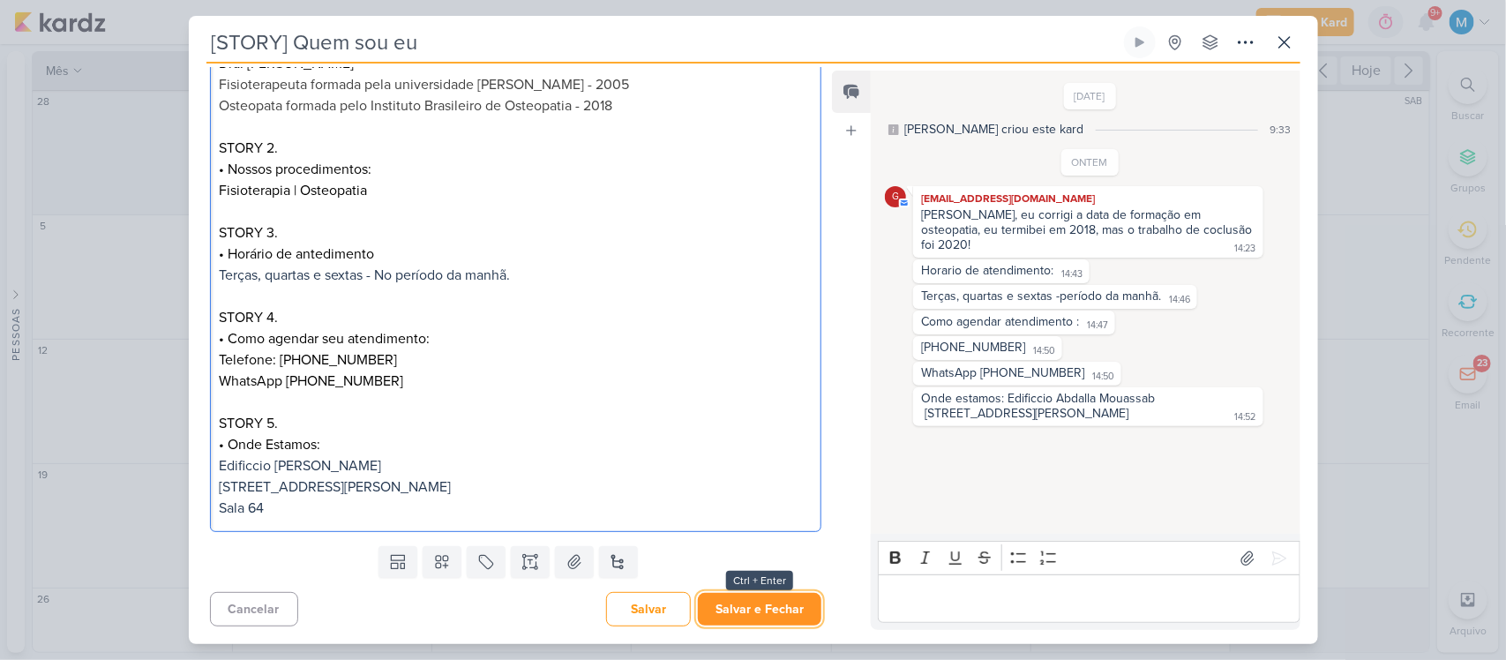
click at [773, 602] on button "Salvar e Fechar" at bounding box center [760, 609] width 124 height 33
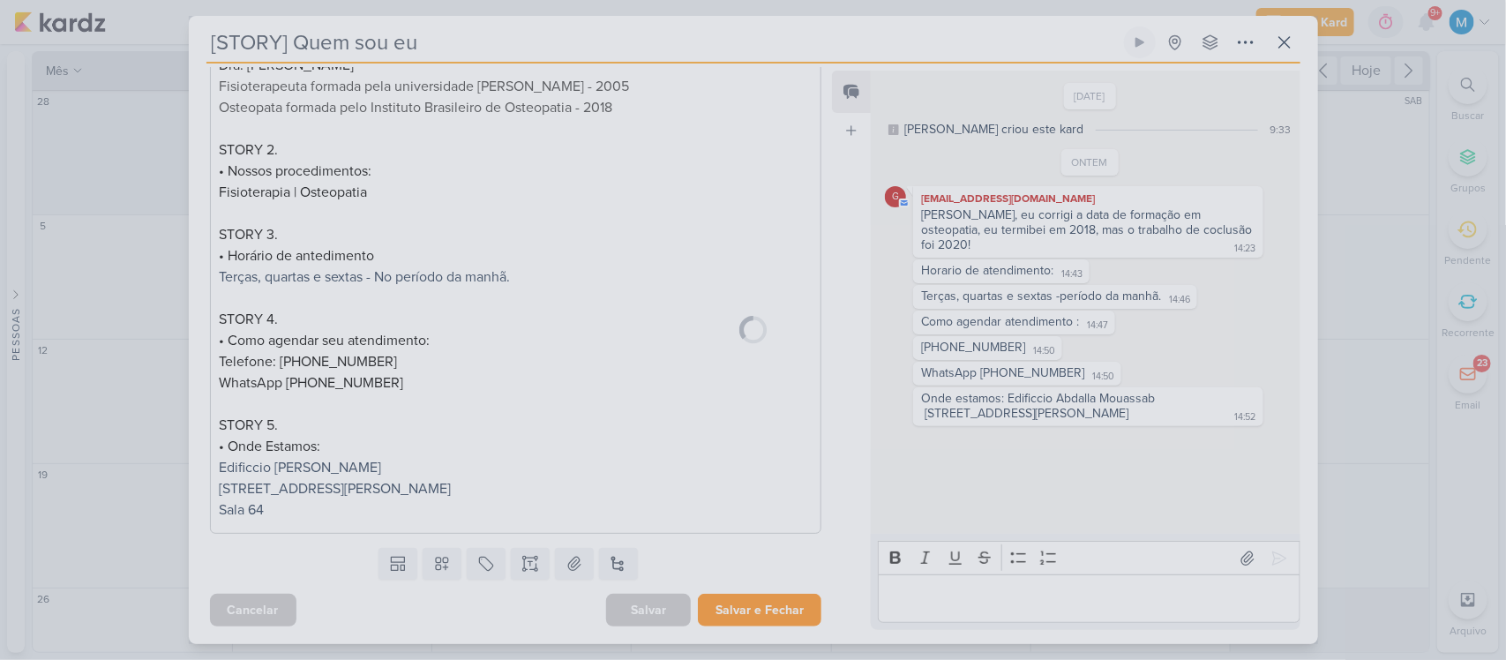
scroll to position [318, 0]
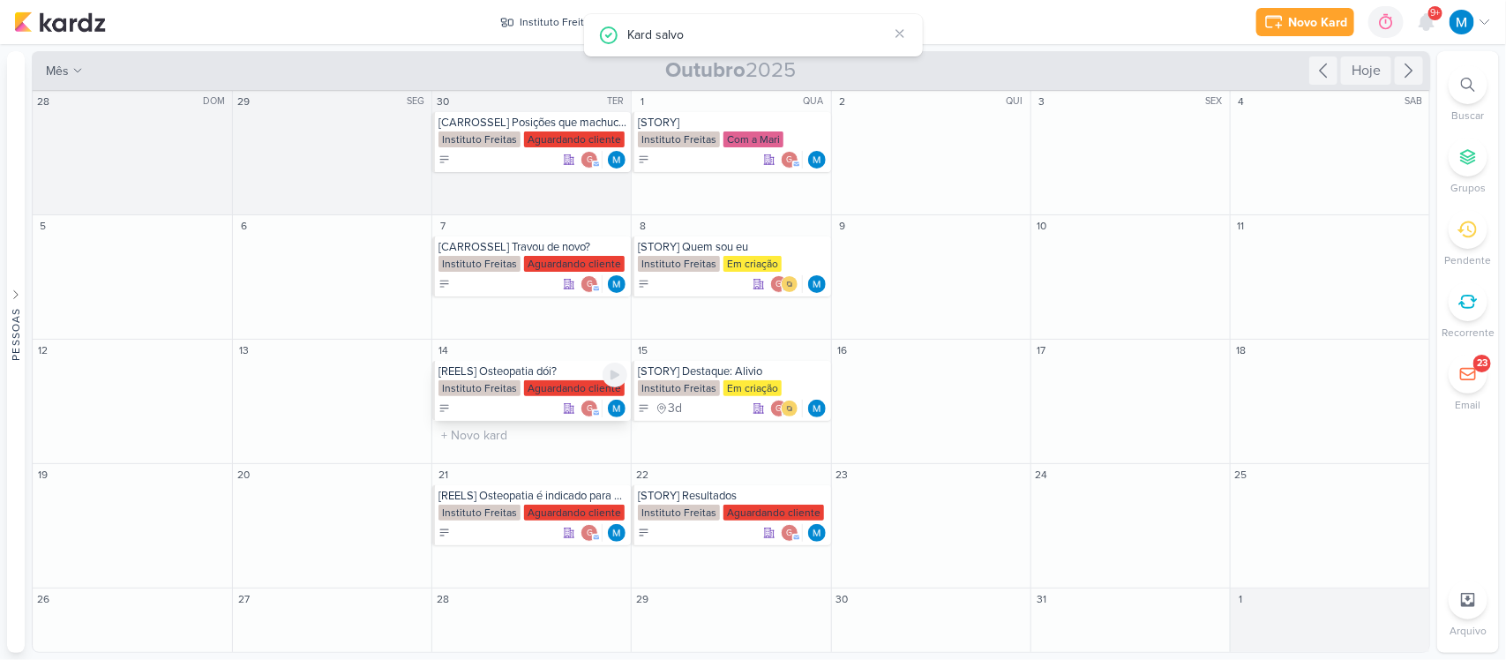
click at [526, 371] on div "[REELS] Osteopatia dói?" at bounding box center [532, 371] width 189 height 14
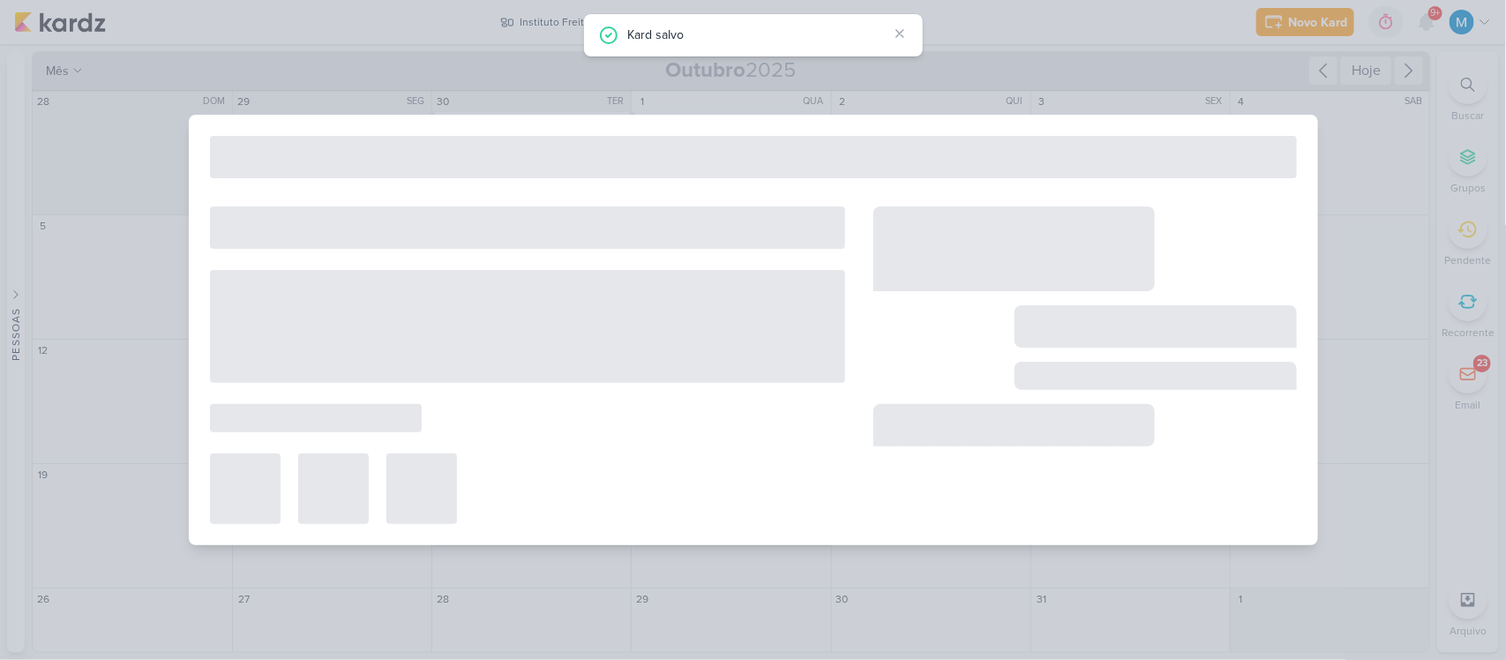
click at [526, 371] on div at bounding box center [527, 326] width 635 height 113
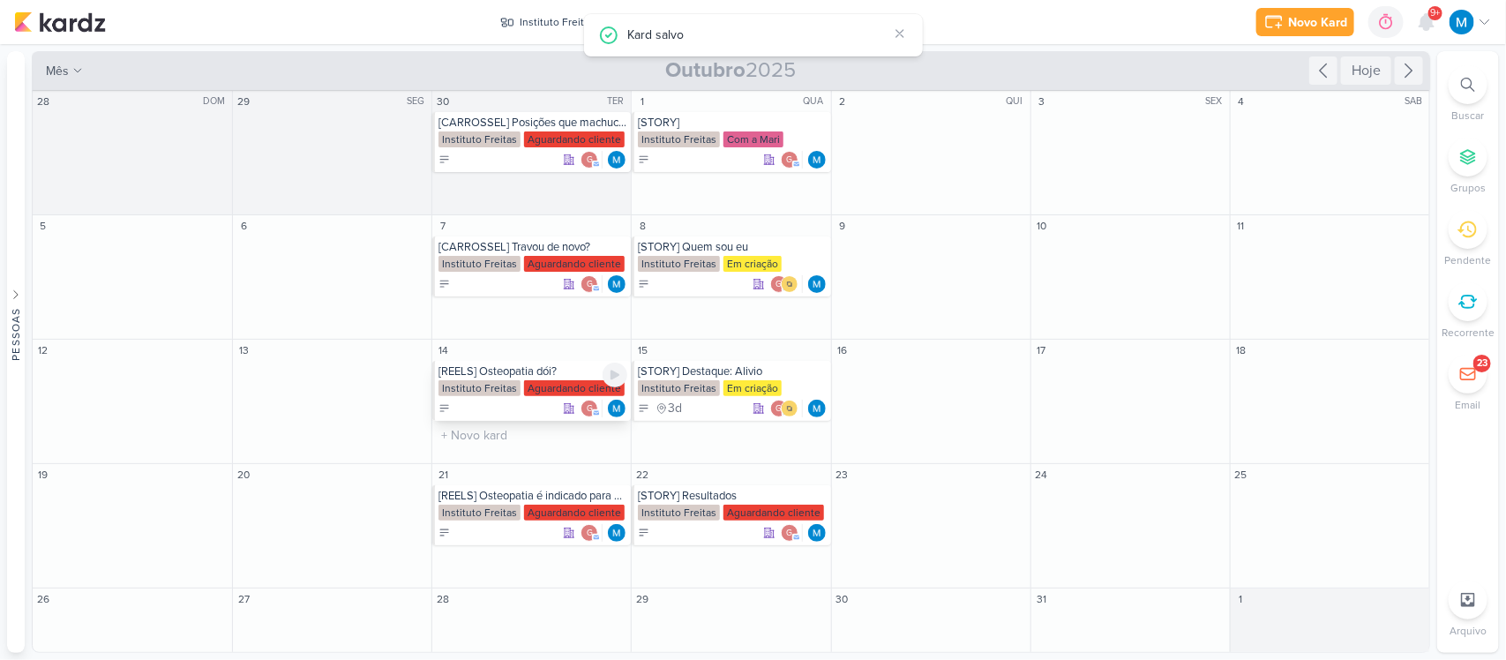
click at [526, 371] on div "[REELS] Osteopatia dói?" at bounding box center [532, 371] width 189 height 14
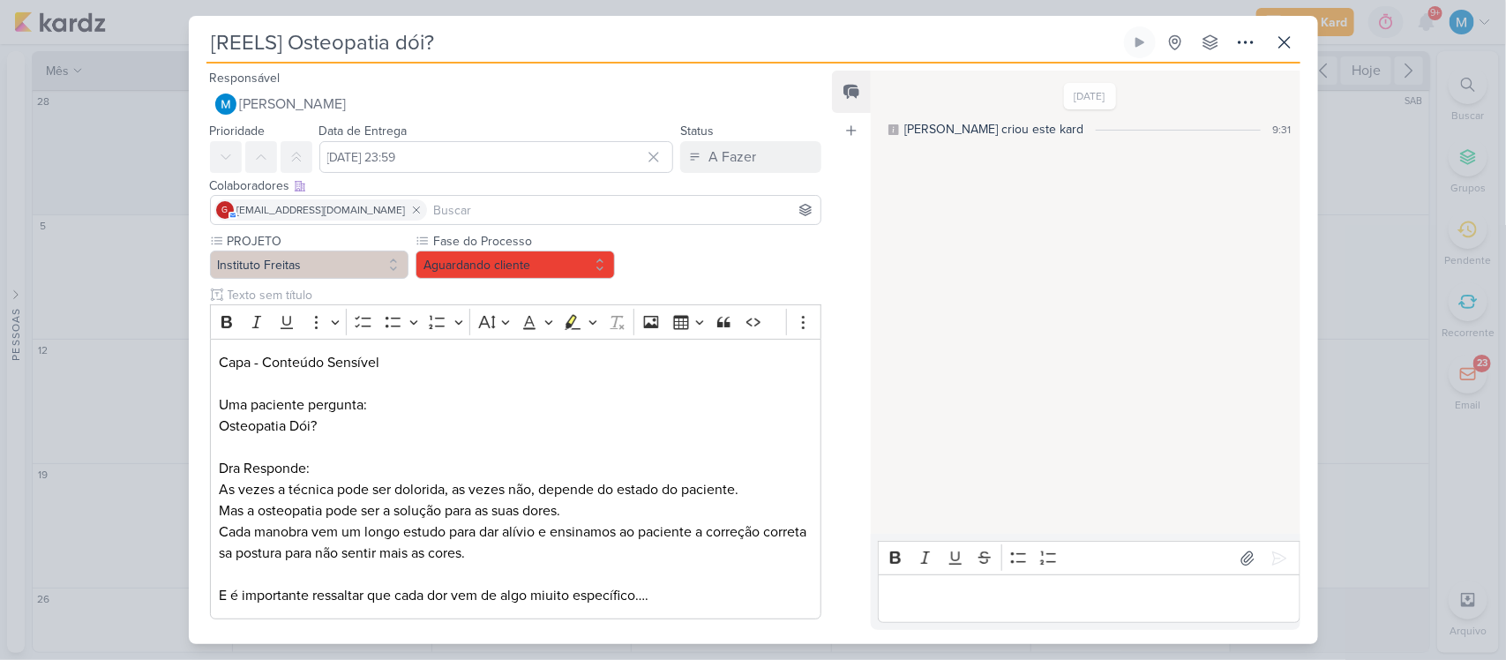
scroll to position [88, 0]
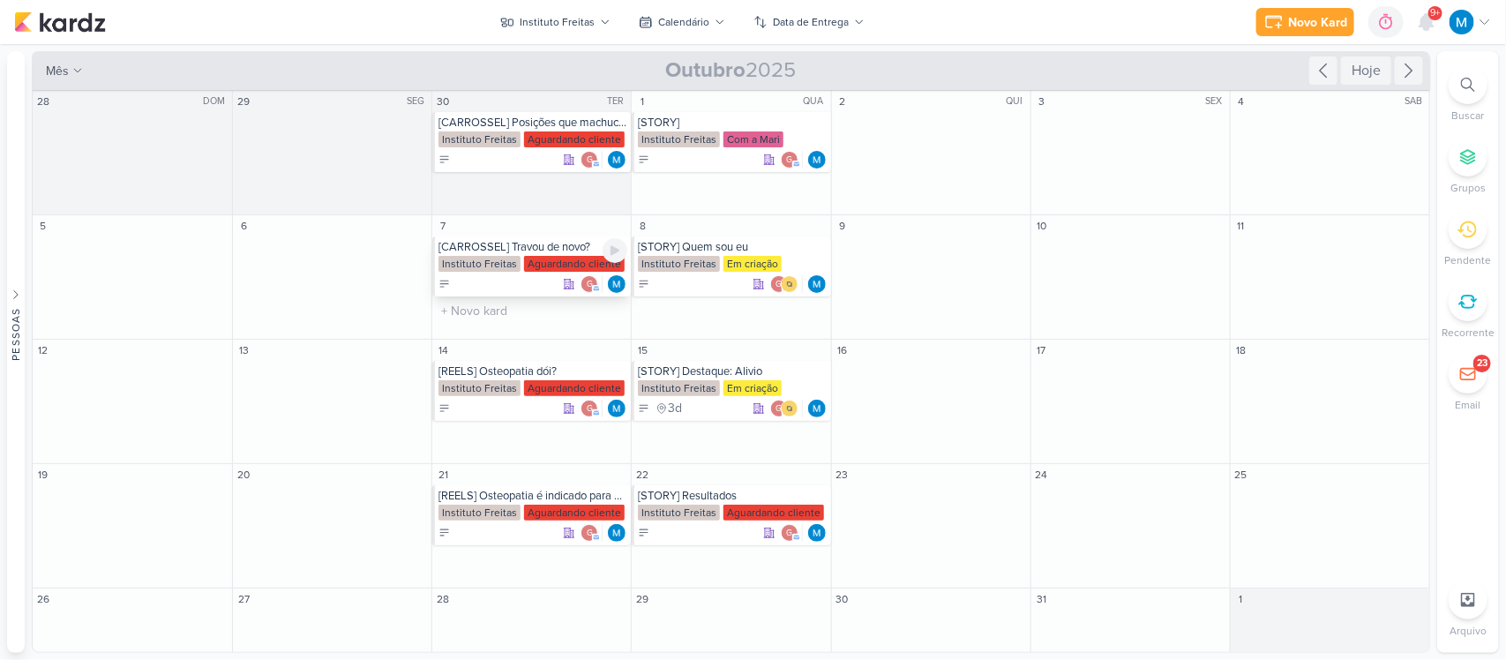
click at [501, 243] on div "[CARROSSEL] Travou de novo?" at bounding box center [532, 247] width 189 height 14
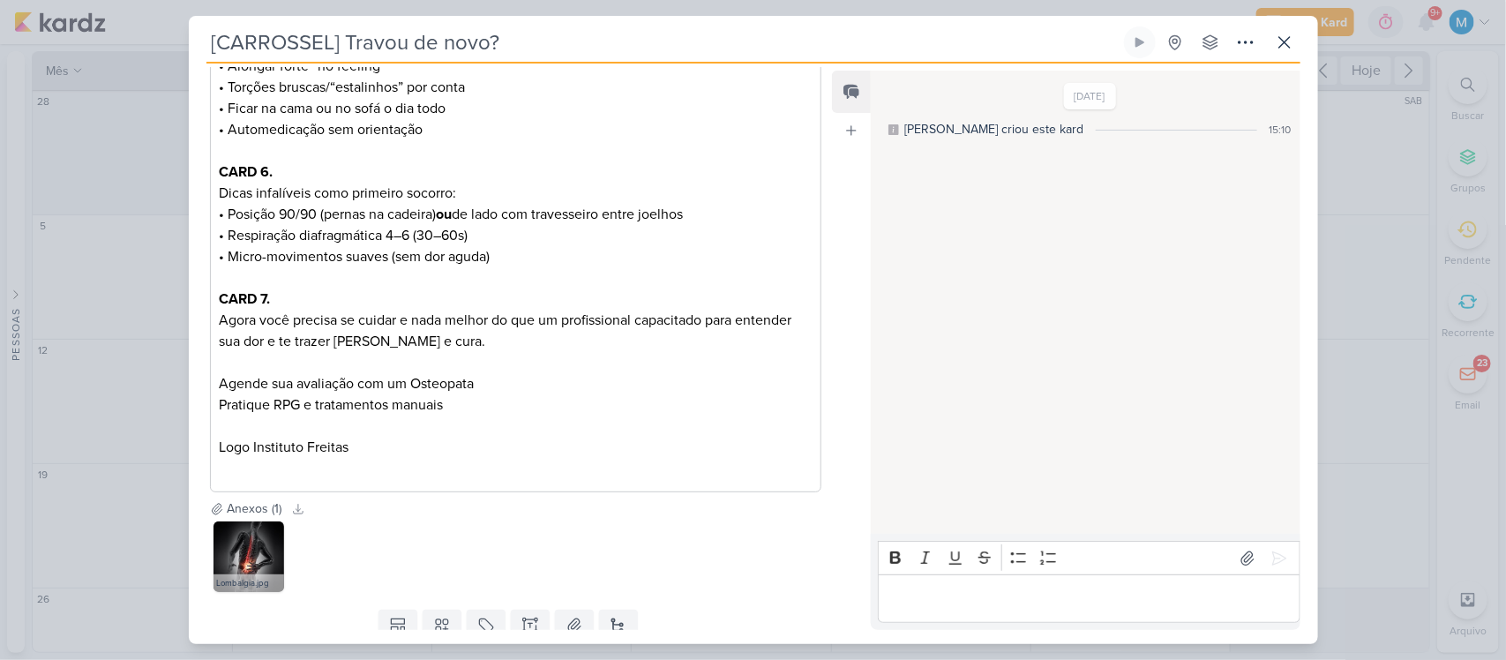
scroll to position [910, 0]
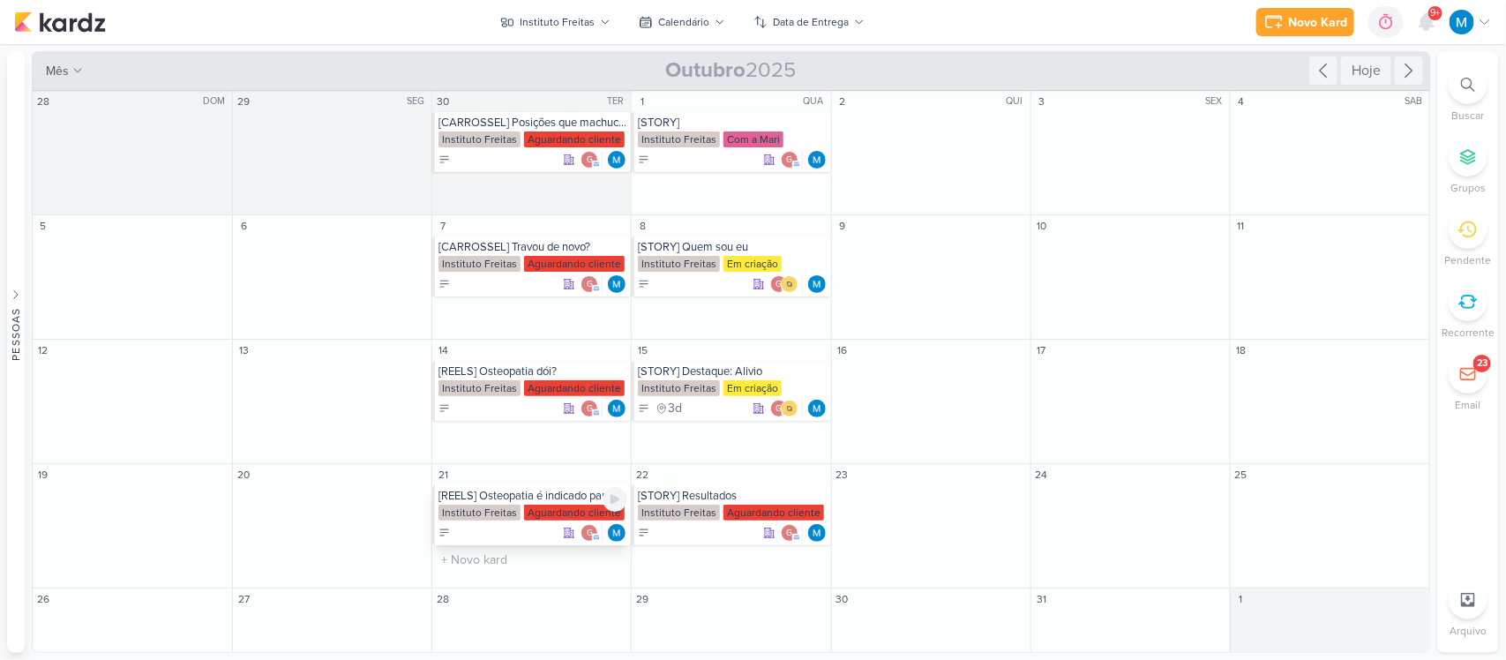
click at [481, 497] on div "[REELS] Osteopatia é indicado para quem..." at bounding box center [532, 496] width 189 height 14
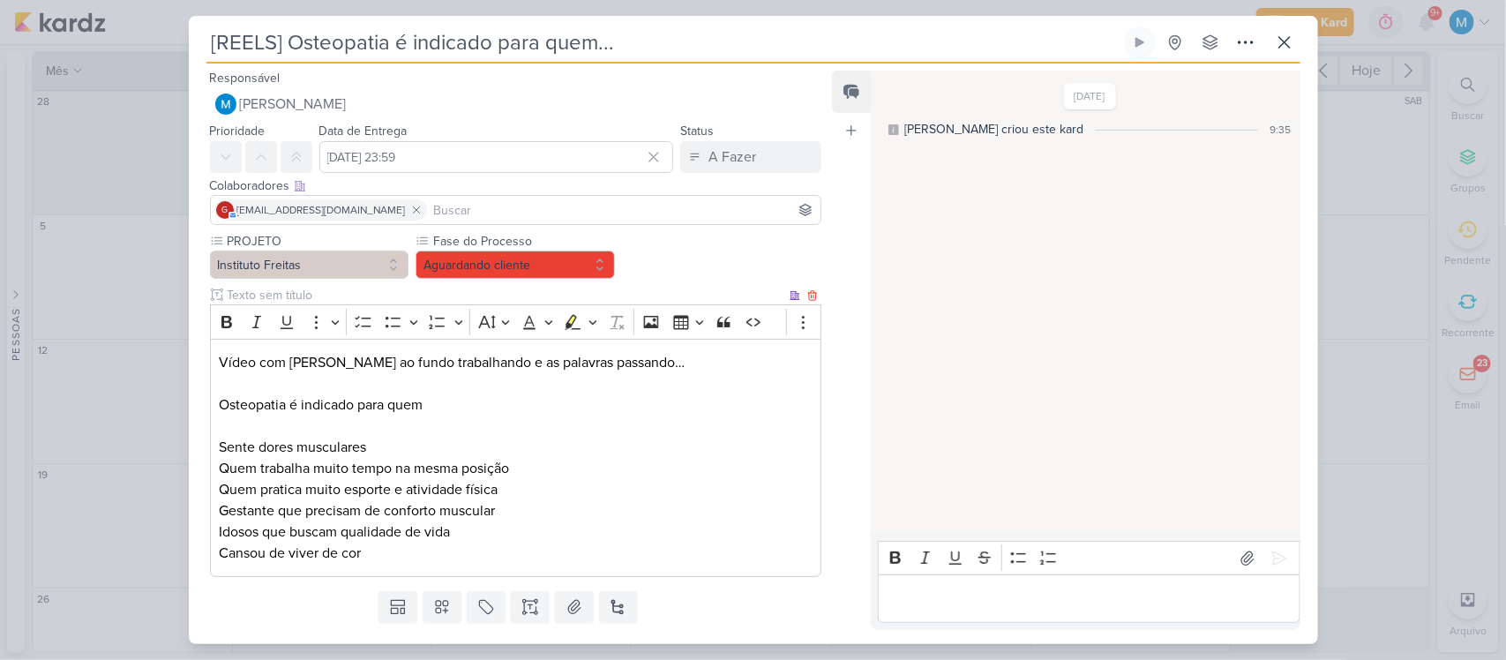
scroll to position [46, 0]
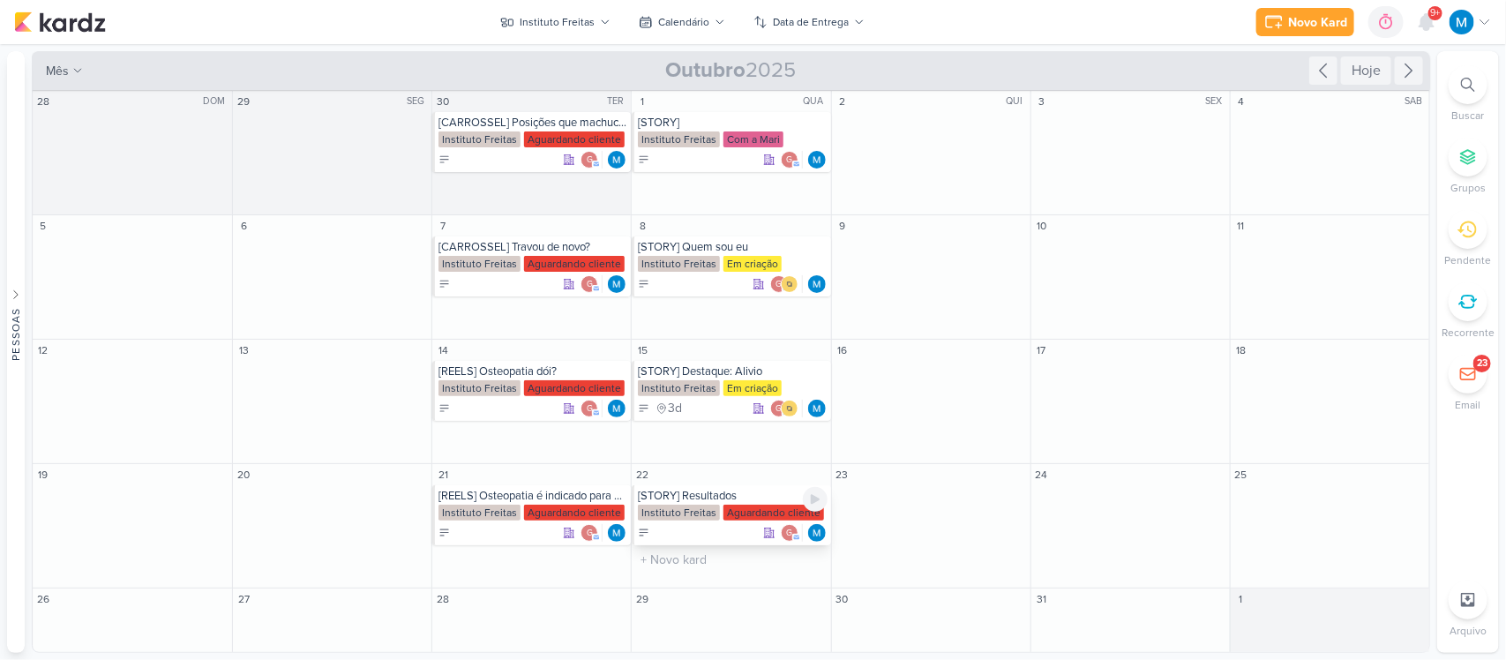
click at [690, 500] on div "[STORY] Resultados" at bounding box center [732, 496] width 189 height 14
